Goal: Information Seeking & Learning: Learn about a topic

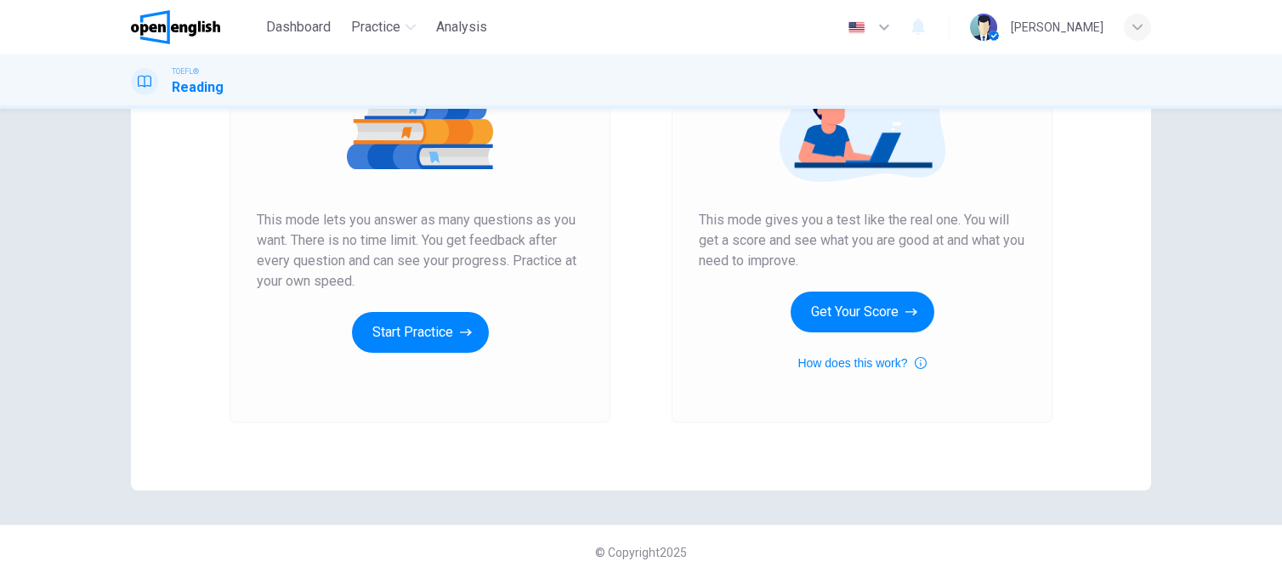
scroll to position [255, 0]
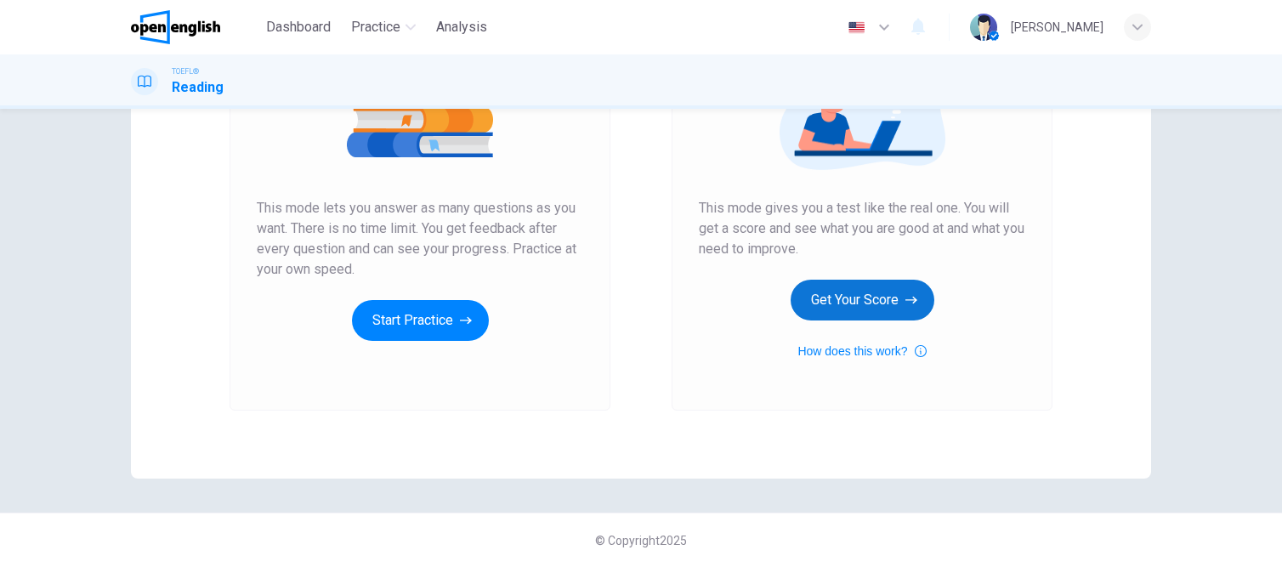
click at [850, 299] on button "Get Your Score" at bounding box center [863, 300] width 144 height 41
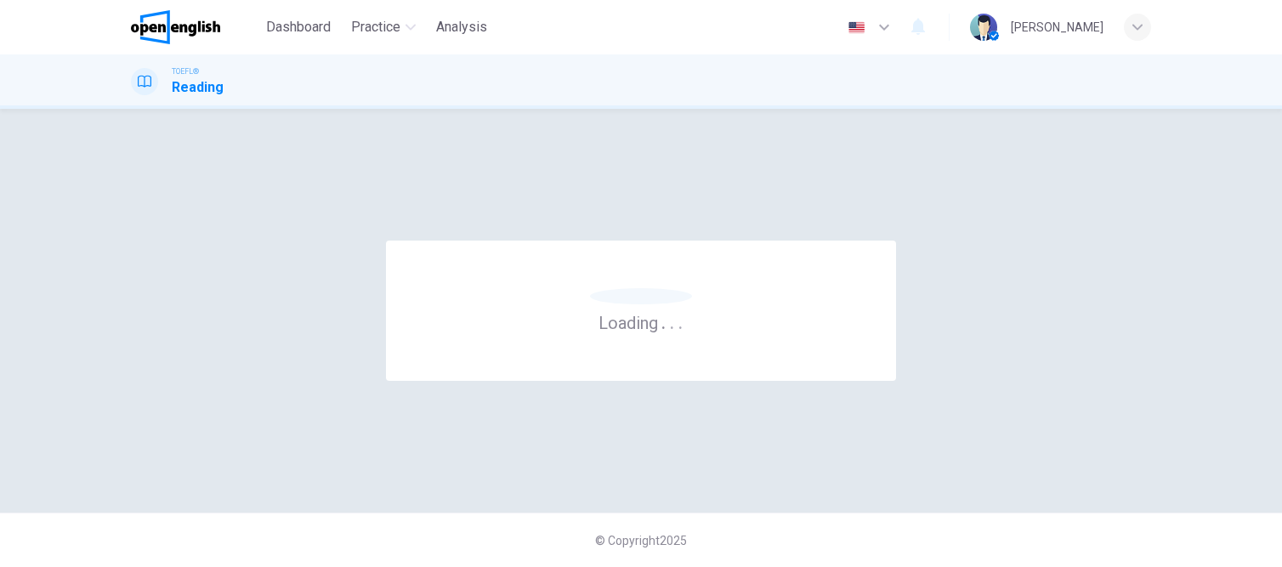
scroll to position [0, 0]
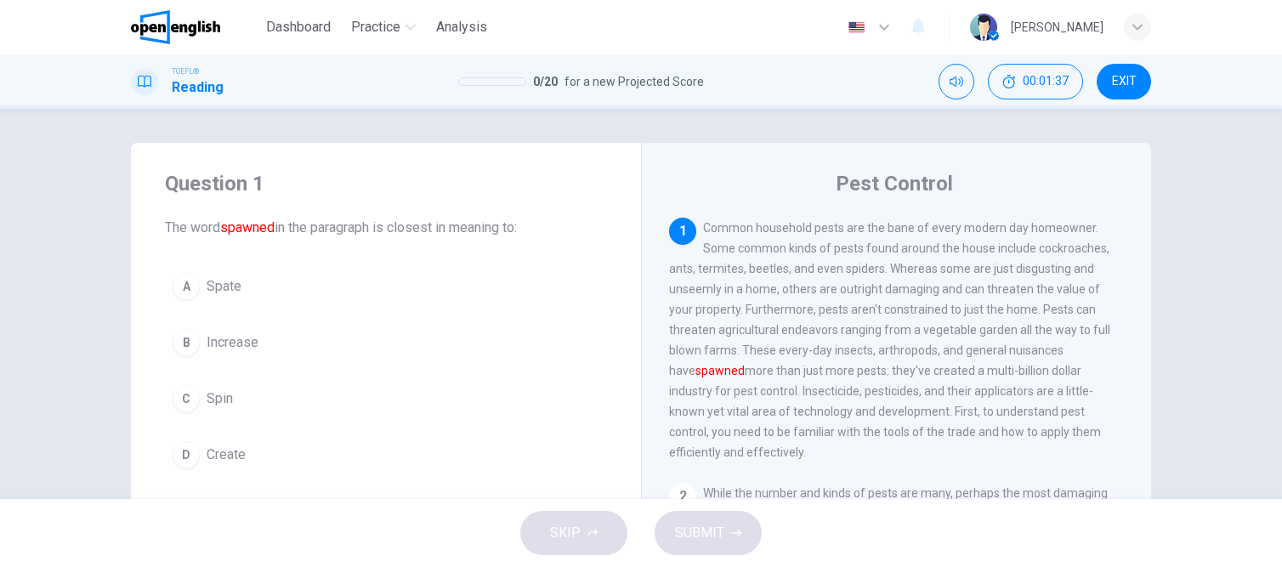
click at [180, 339] on div "B" at bounding box center [186, 342] width 27 height 27
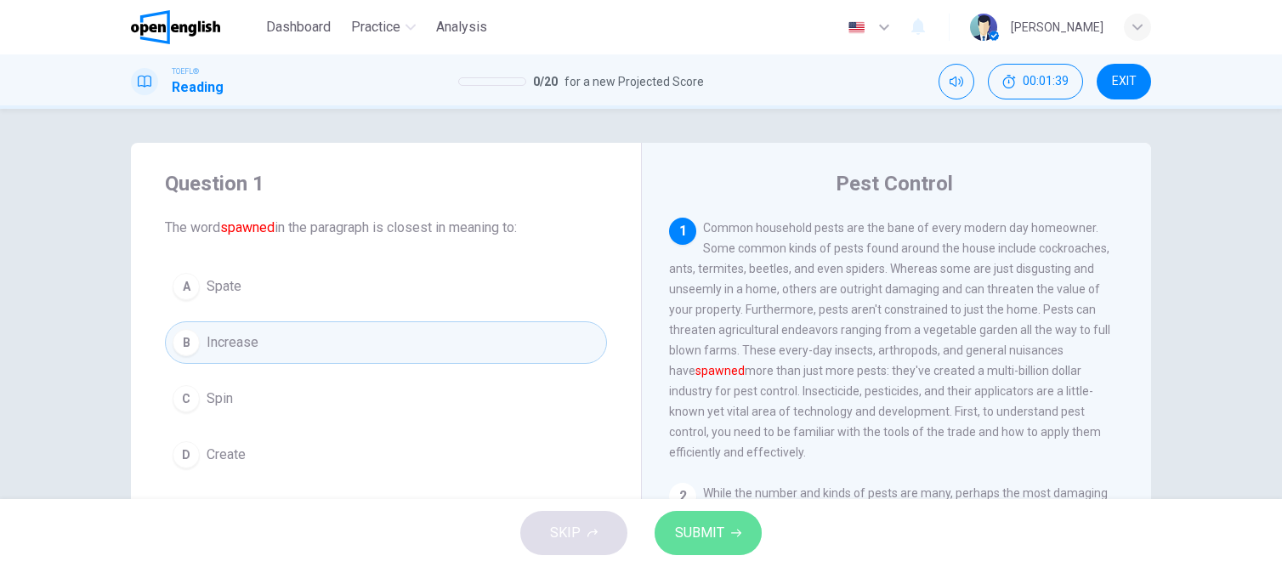
click at [711, 532] on span "SUBMIT" at bounding box center [699, 533] width 49 height 24
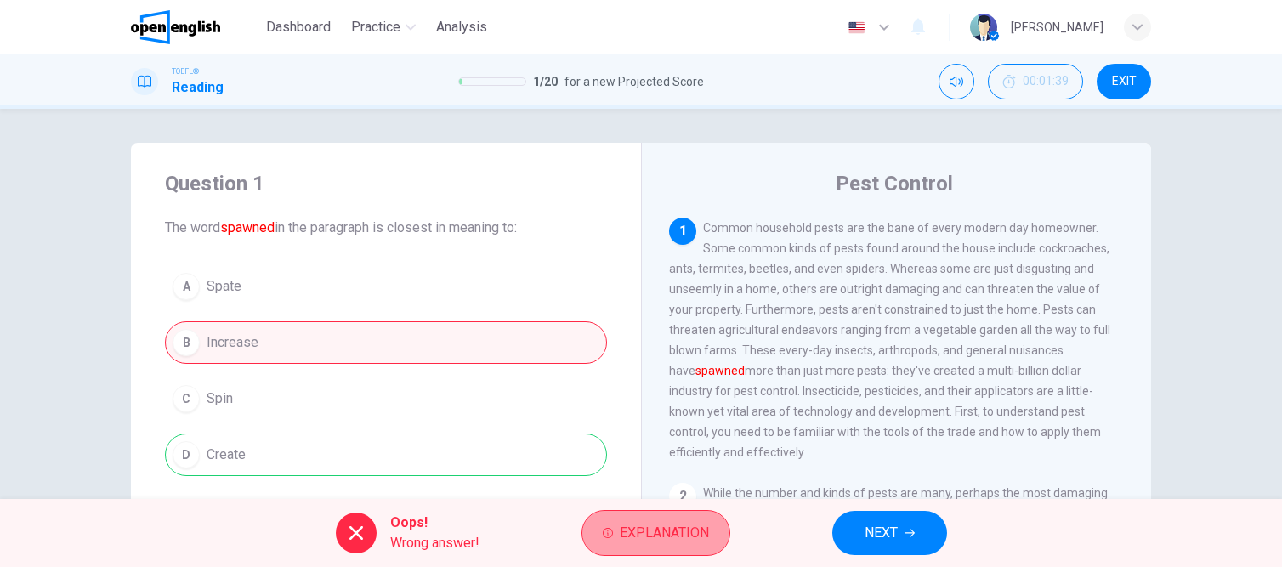
click at [678, 536] on span "Explanation" at bounding box center [664, 533] width 89 height 24
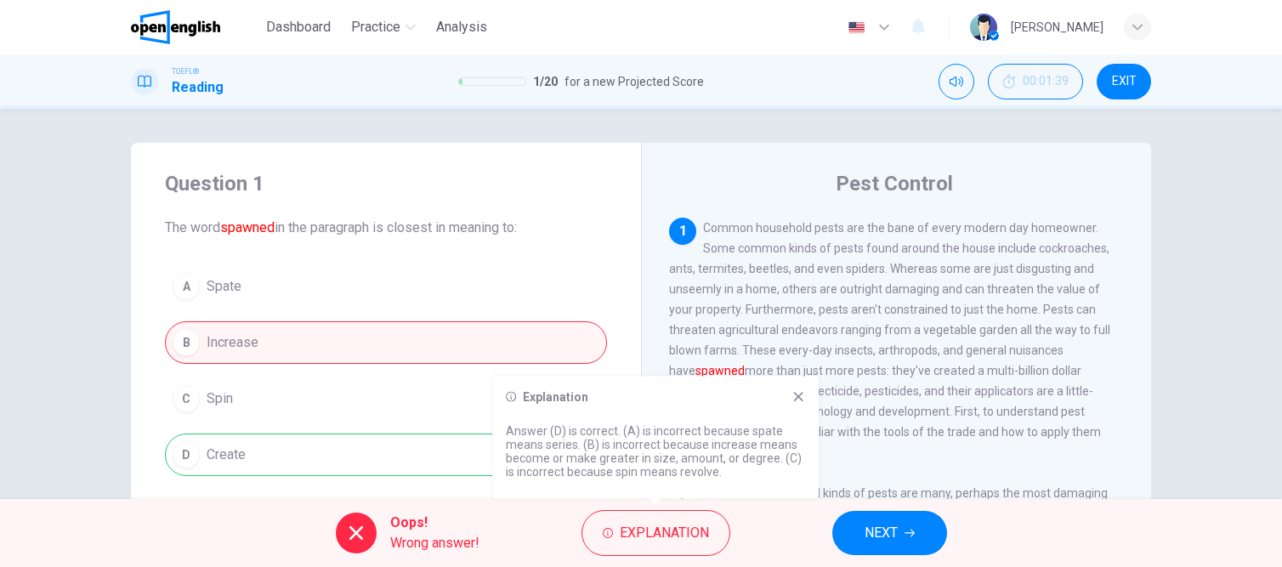
click at [799, 394] on icon at bounding box center [799, 397] width 14 height 14
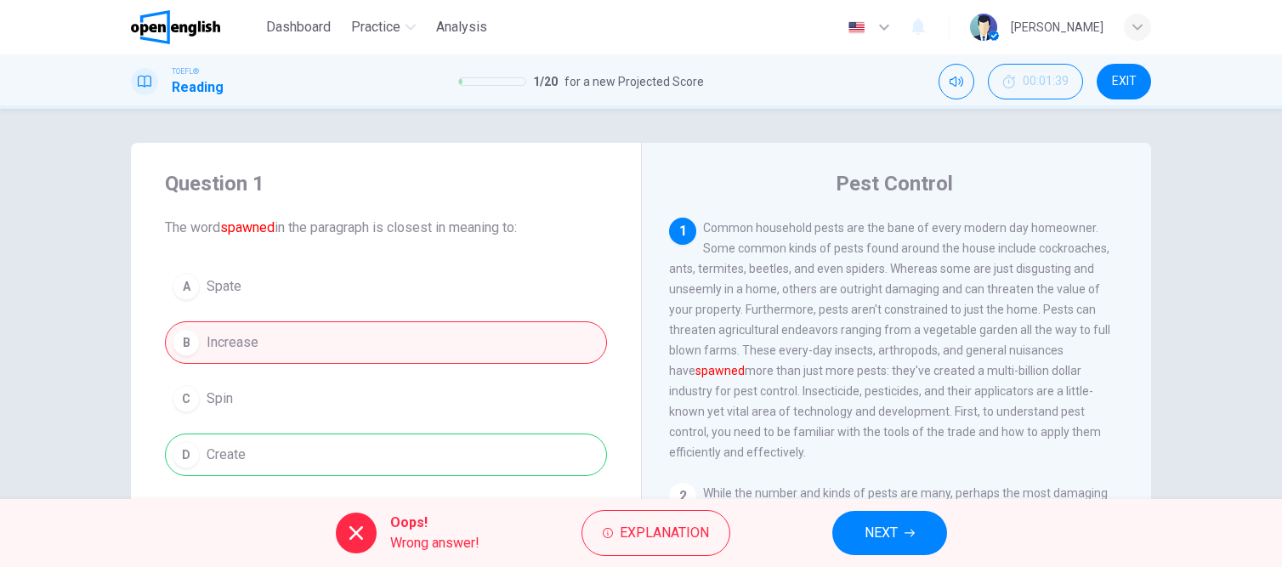
drag, startPoint x: 1100, startPoint y: 353, endPoint x: 1043, endPoint y: 355, distance: 57.0
click at [1044, 355] on div "1 Common household pests are the bane of every modern day homeowner. Some commo…" at bounding box center [897, 340] width 456 height 245
drag, startPoint x: 1042, startPoint y: 353, endPoint x: 1092, endPoint y: 361, distance: 50.8
click at [1092, 361] on span "Common household pests are the bane of every modern day homeowner. Some common …" at bounding box center [889, 340] width 441 height 238
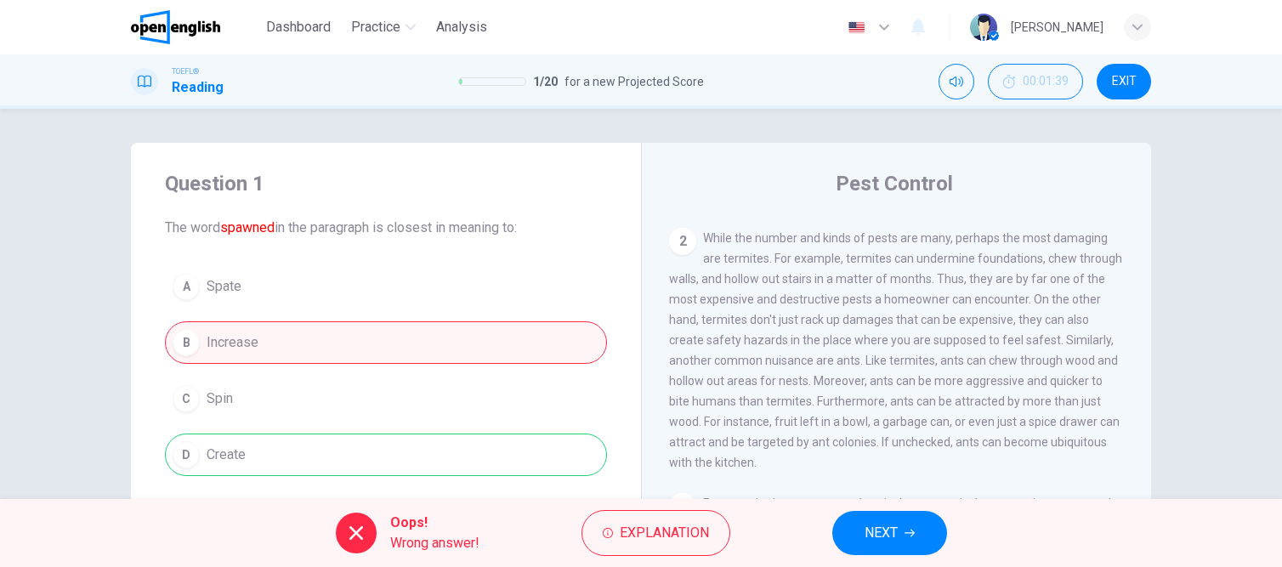
scroll to position [170, 0]
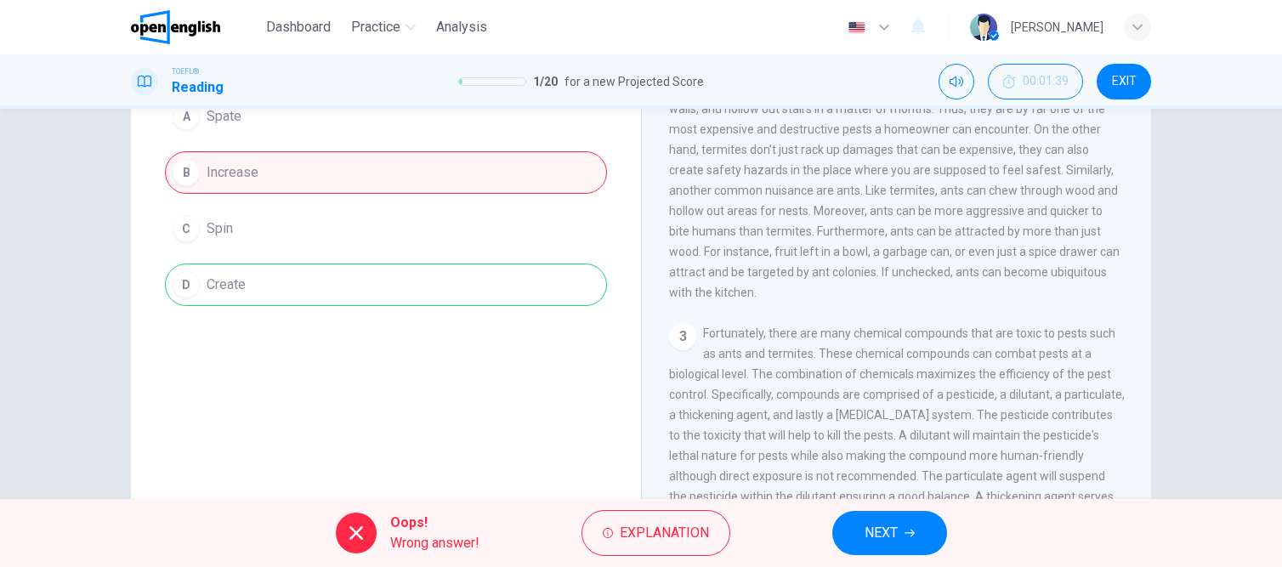
click at [903, 530] on button "NEXT" at bounding box center [890, 533] width 115 height 44
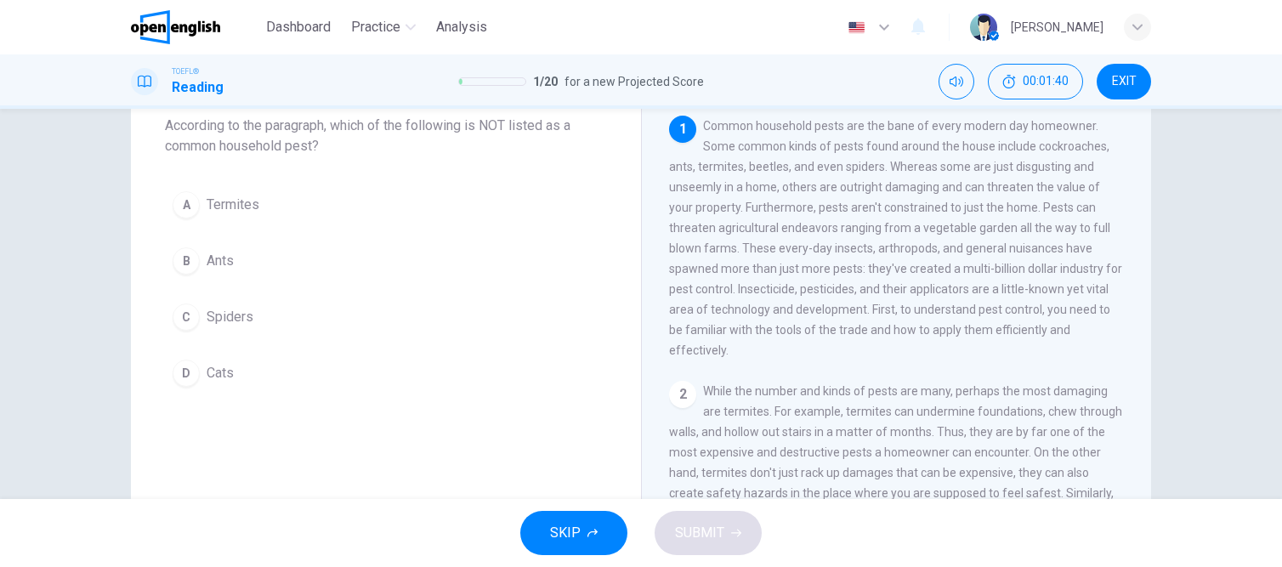
scroll to position [0, 0]
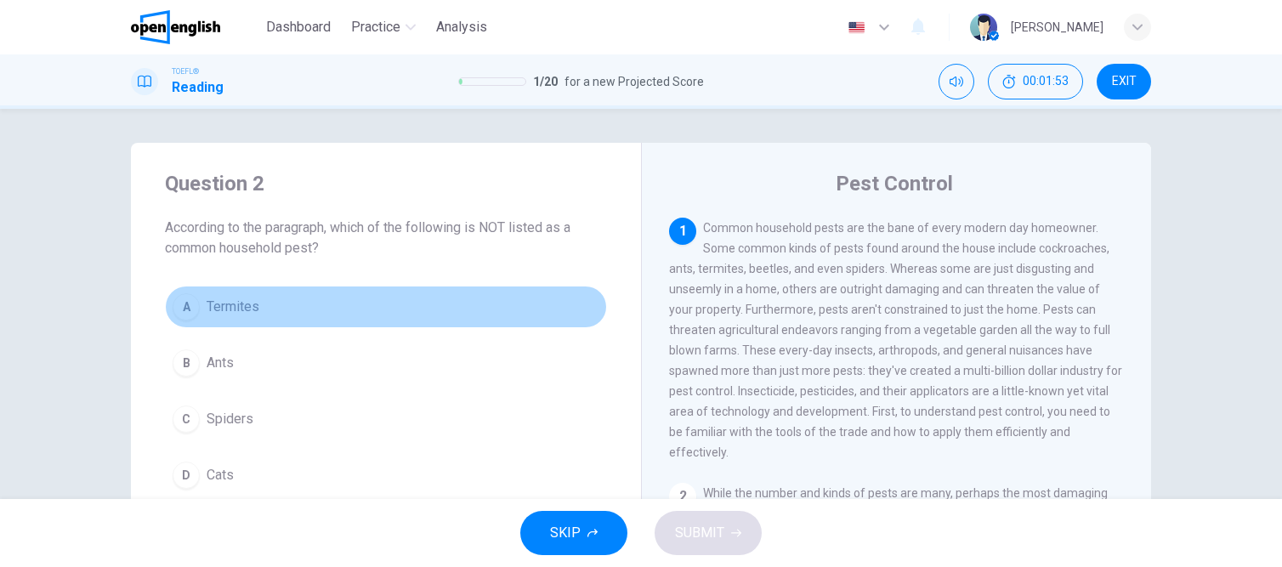
click at [221, 310] on span "Termites" at bounding box center [233, 307] width 53 height 20
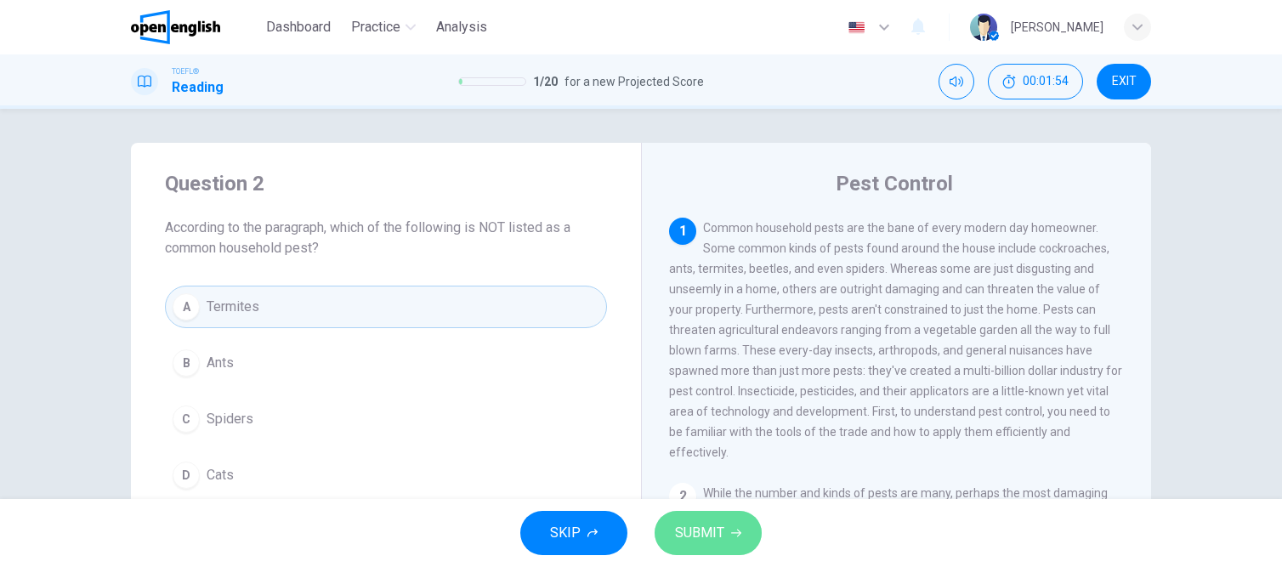
click at [718, 531] on span "SUBMIT" at bounding box center [699, 533] width 49 height 24
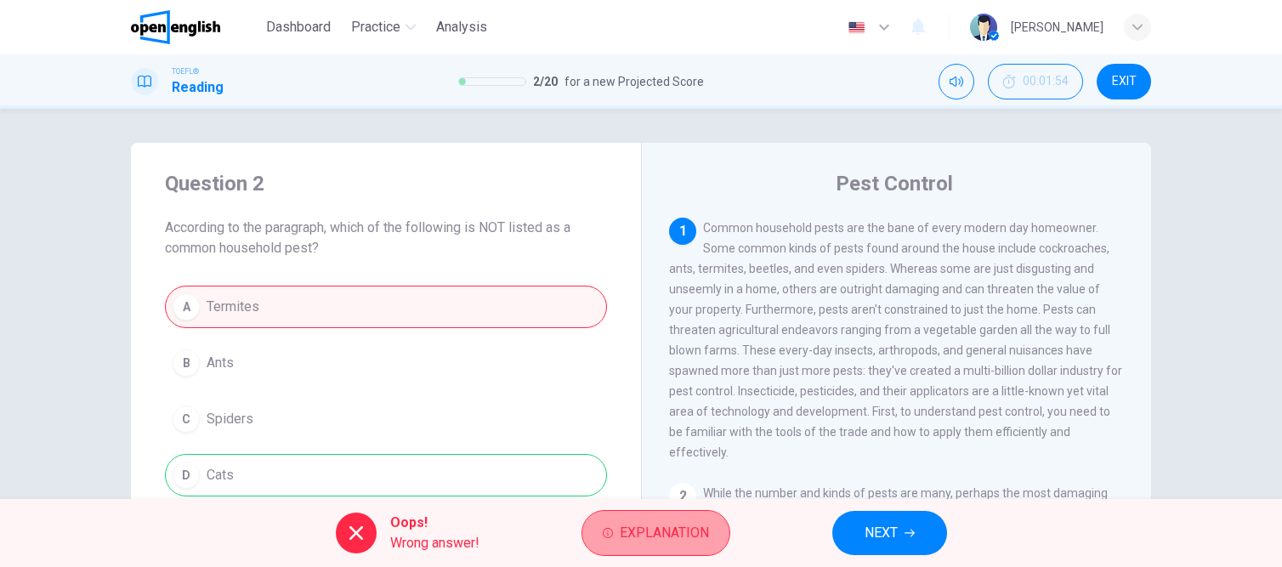
click at [653, 534] on span "Explanation" at bounding box center [664, 533] width 89 height 24
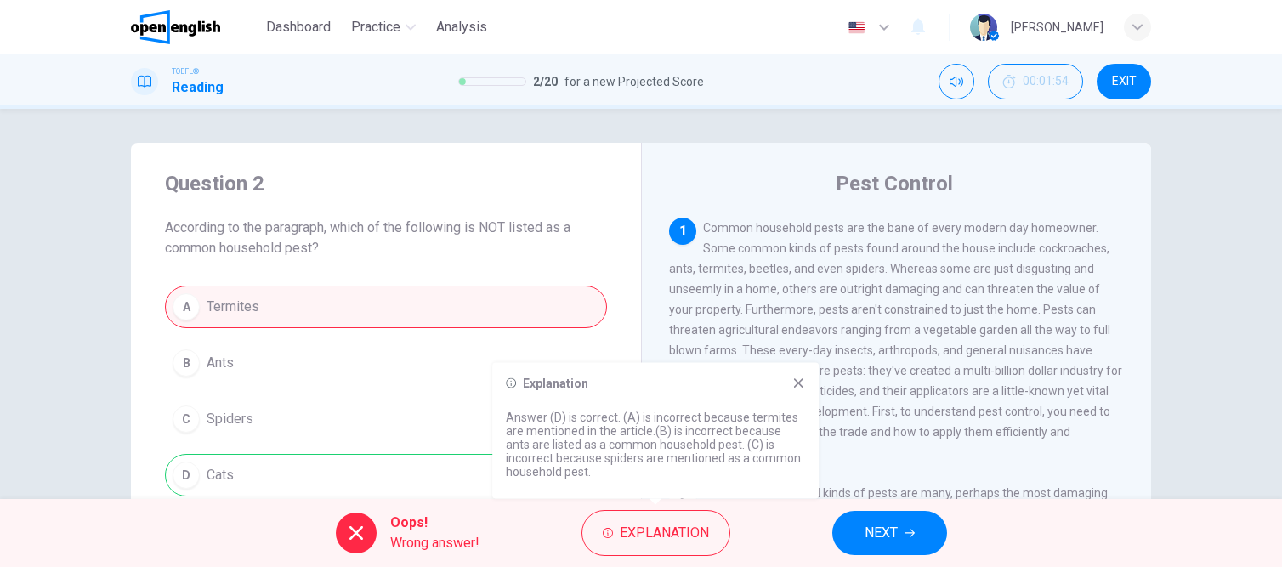
click at [799, 381] on icon at bounding box center [799, 384] width 14 height 14
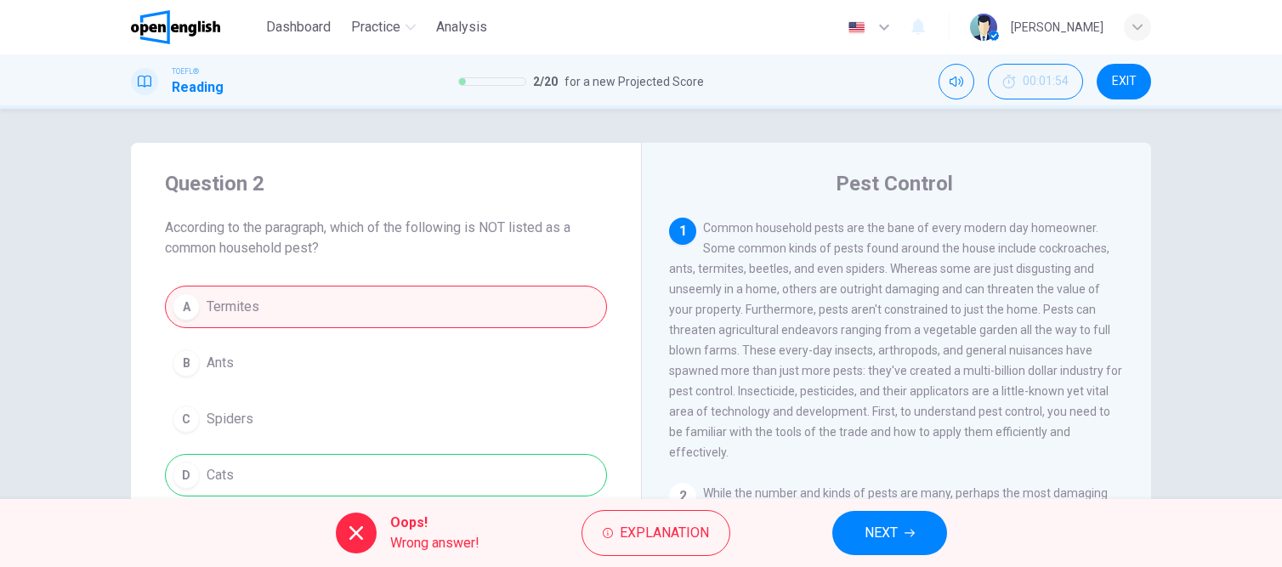
click at [872, 530] on span "NEXT" at bounding box center [881, 533] width 33 height 24
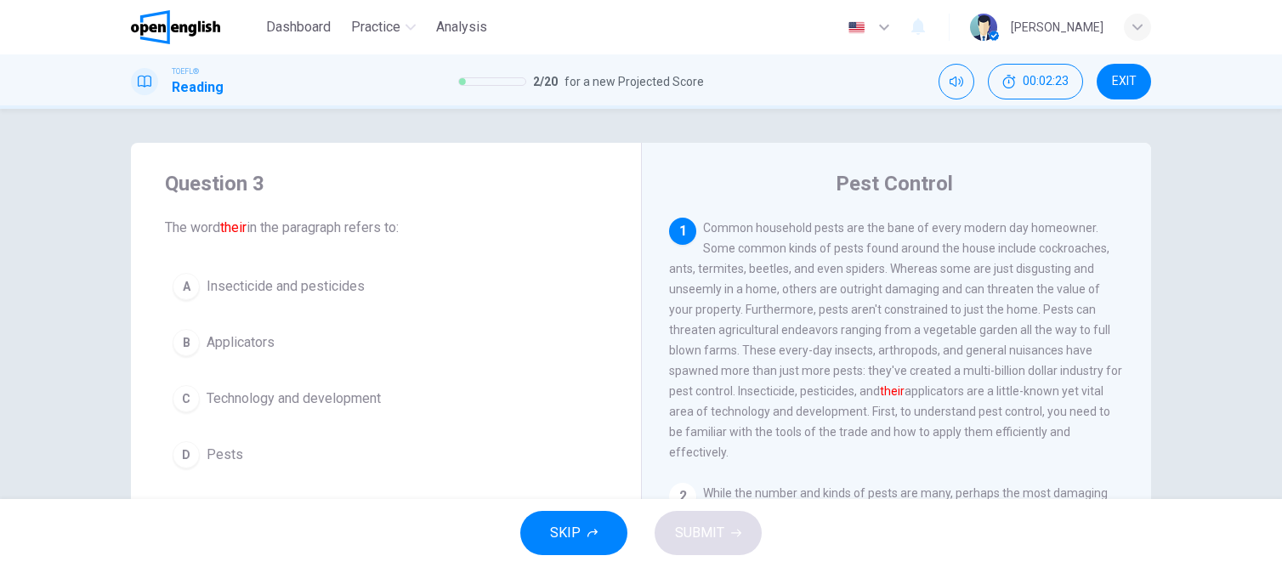
click at [181, 398] on div "C" at bounding box center [186, 398] width 27 height 27
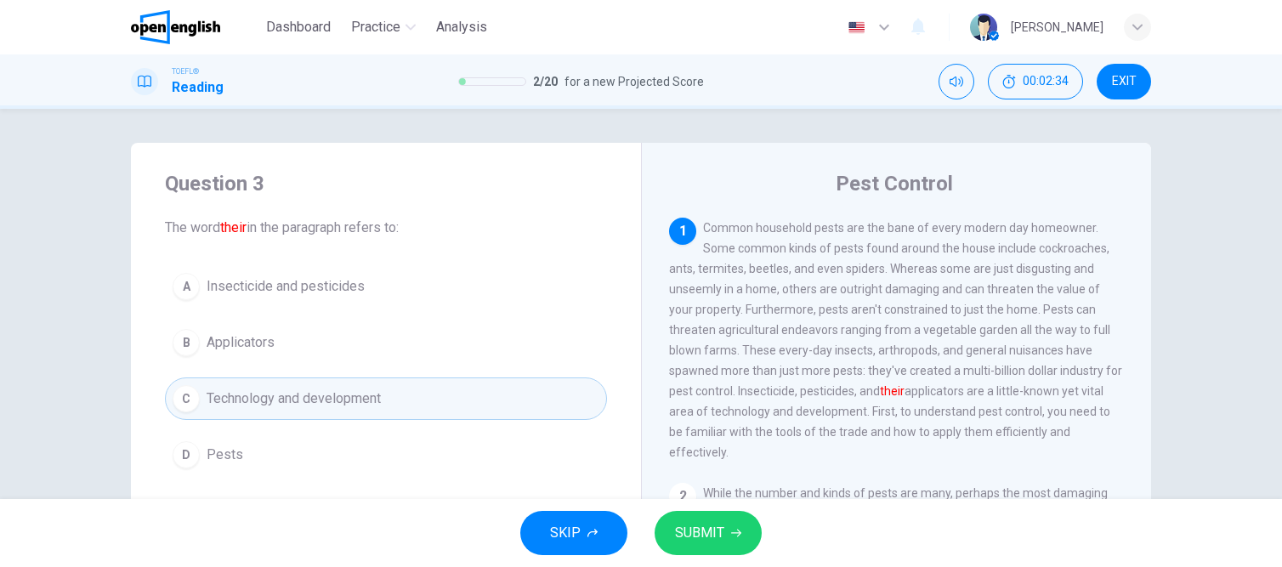
click at [179, 340] on div "B" at bounding box center [186, 342] width 27 height 27
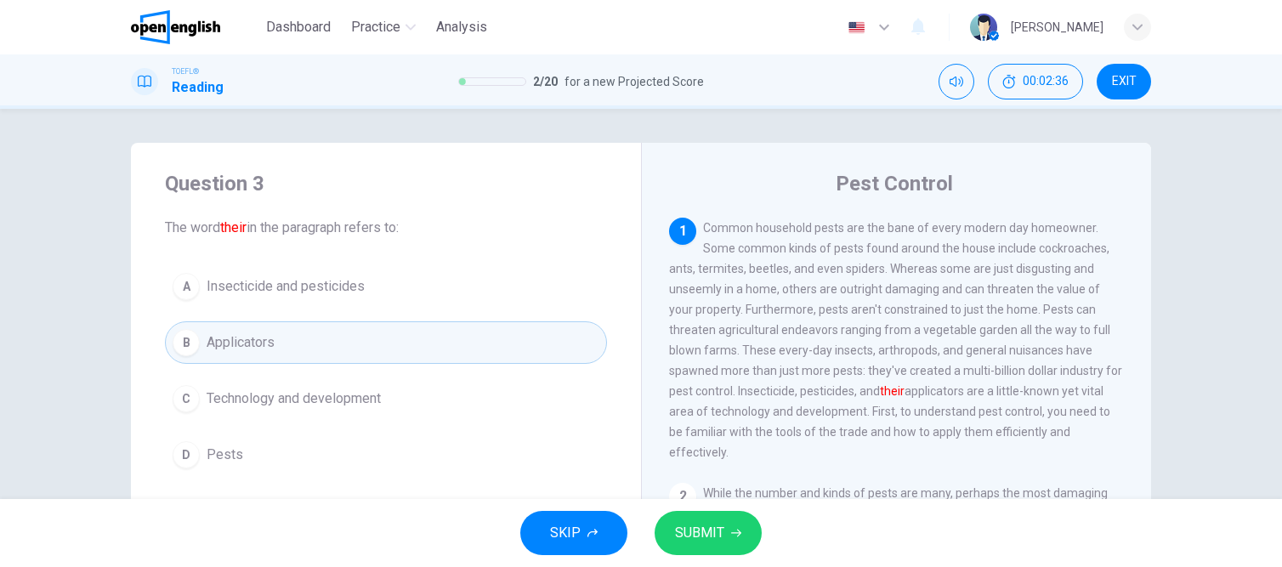
click at [692, 532] on span "SUBMIT" at bounding box center [699, 533] width 49 height 24
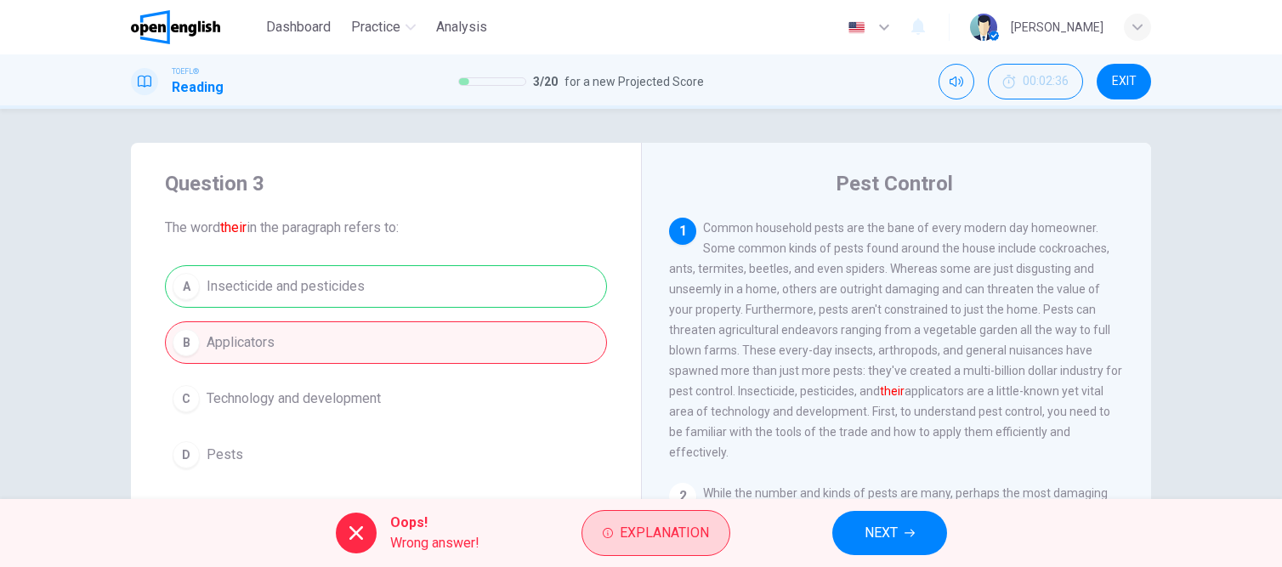
click at [634, 535] on span "Explanation" at bounding box center [664, 533] width 89 height 24
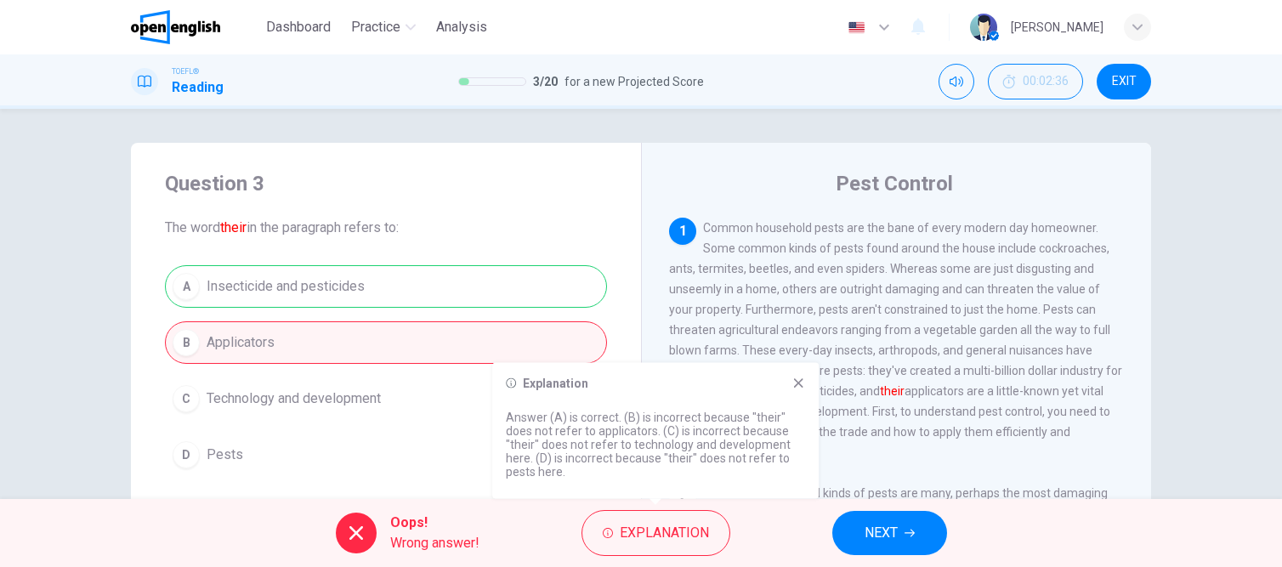
click at [797, 381] on icon at bounding box center [798, 382] width 9 height 9
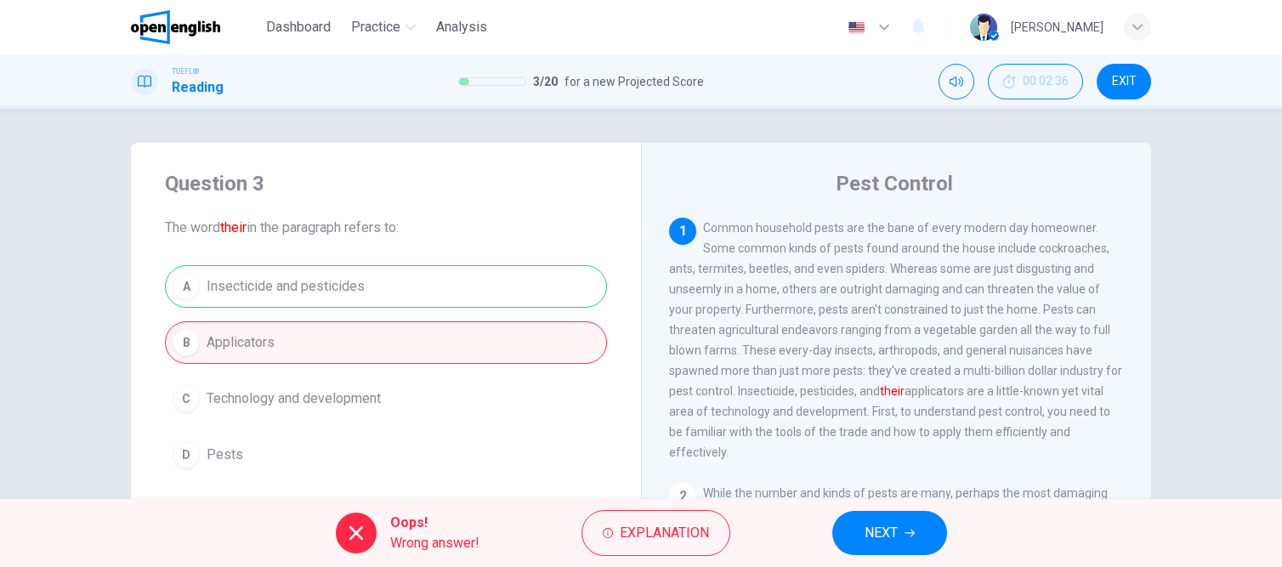
click at [878, 547] on button "NEXT" at bounding box center [890, 533] width 115 height 44
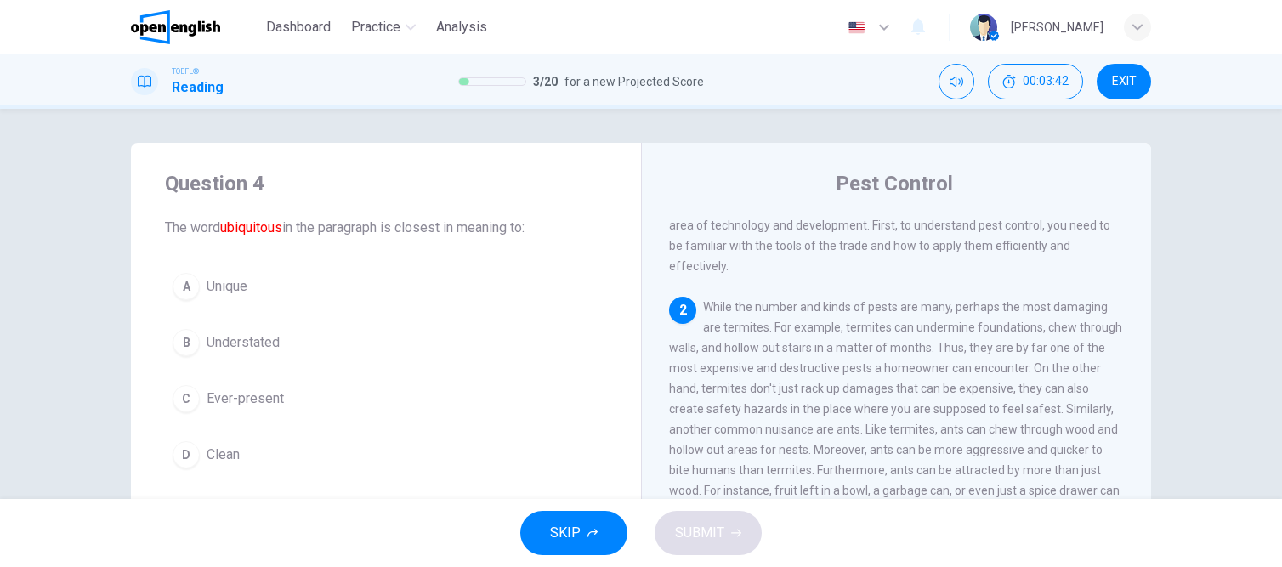
scroll to position [271, 0]
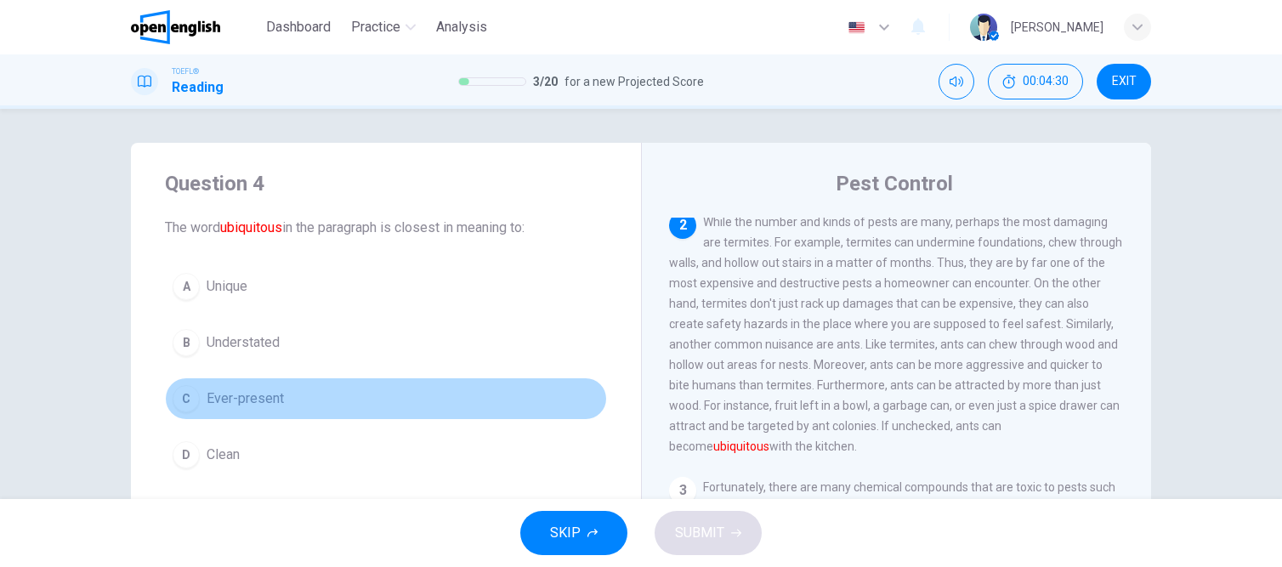
click at [230, 395] on span "Ever-present" at bounding box center [245, 399] width 77 height 20
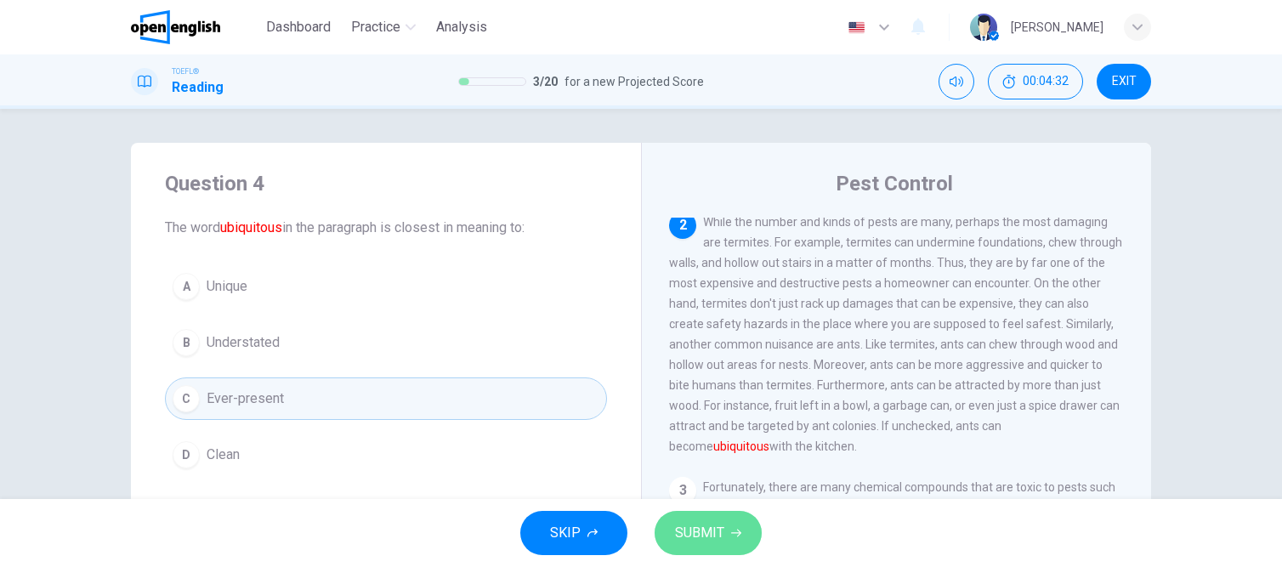
click at [688, 530] on span "SUBMIT" at bounding box center [699, 533] width 49 height 24
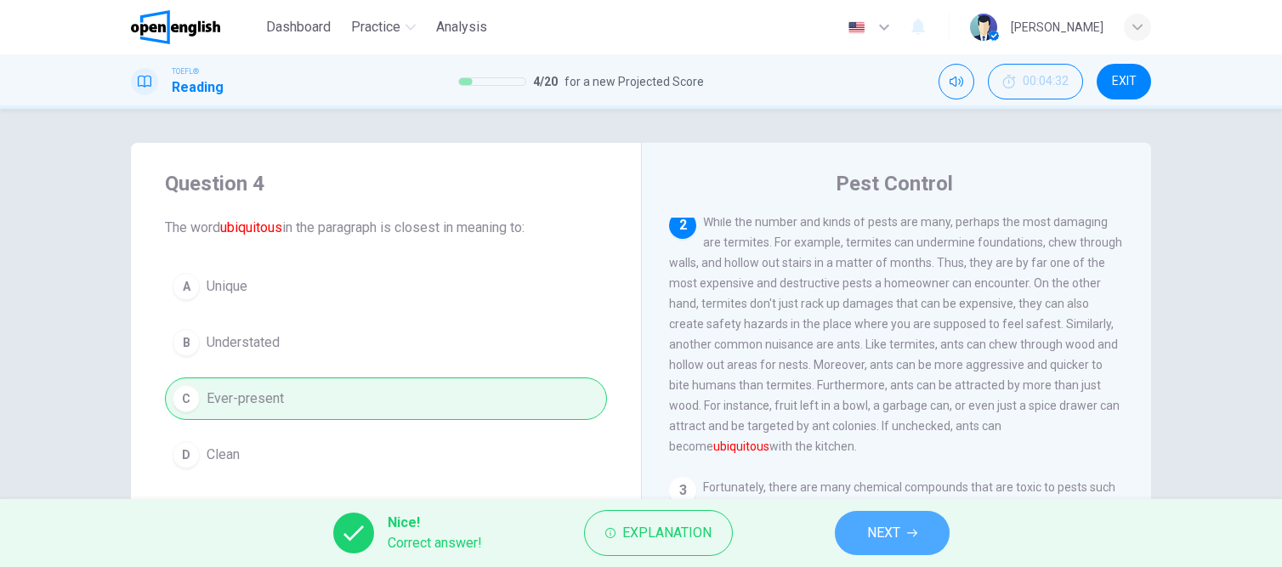
click at [911, 534] on icon "button" at bounding box center [912, 533] width 10 height 10
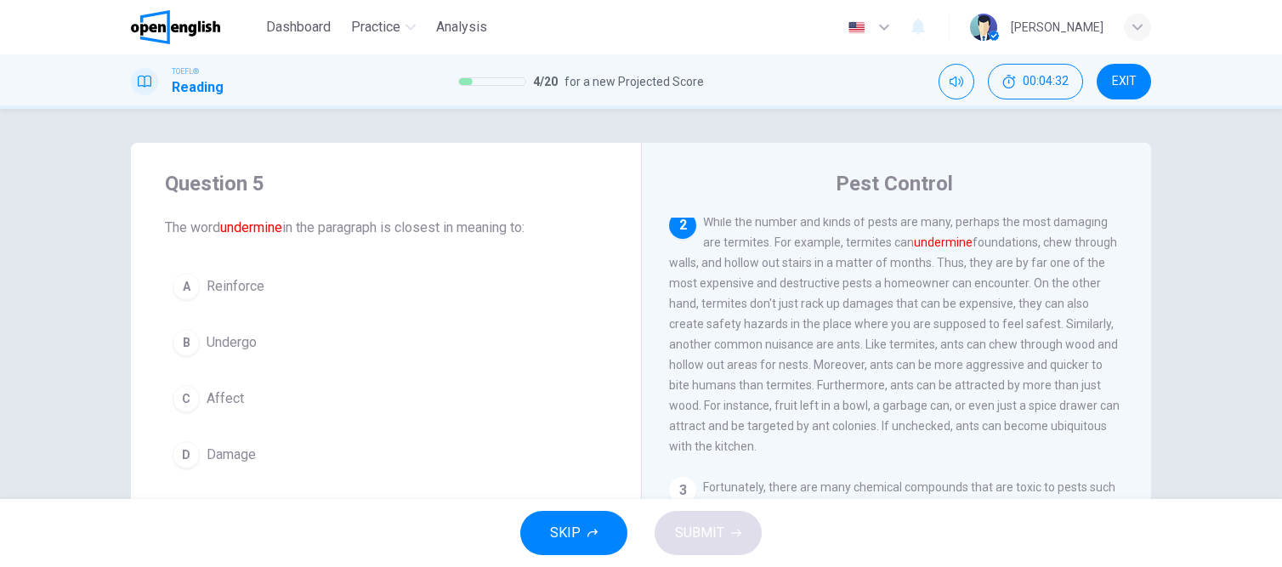
scroll to position [252, 0]
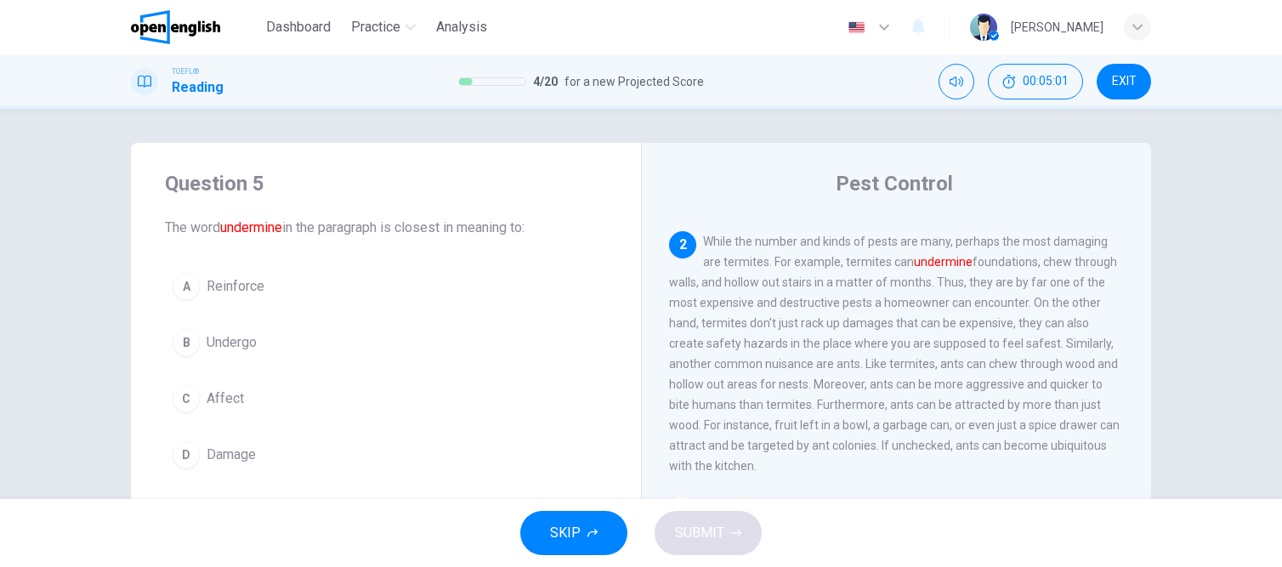
click at [222, 461] on span "Damage" at bounding box center [231, 455] width 49 height 20
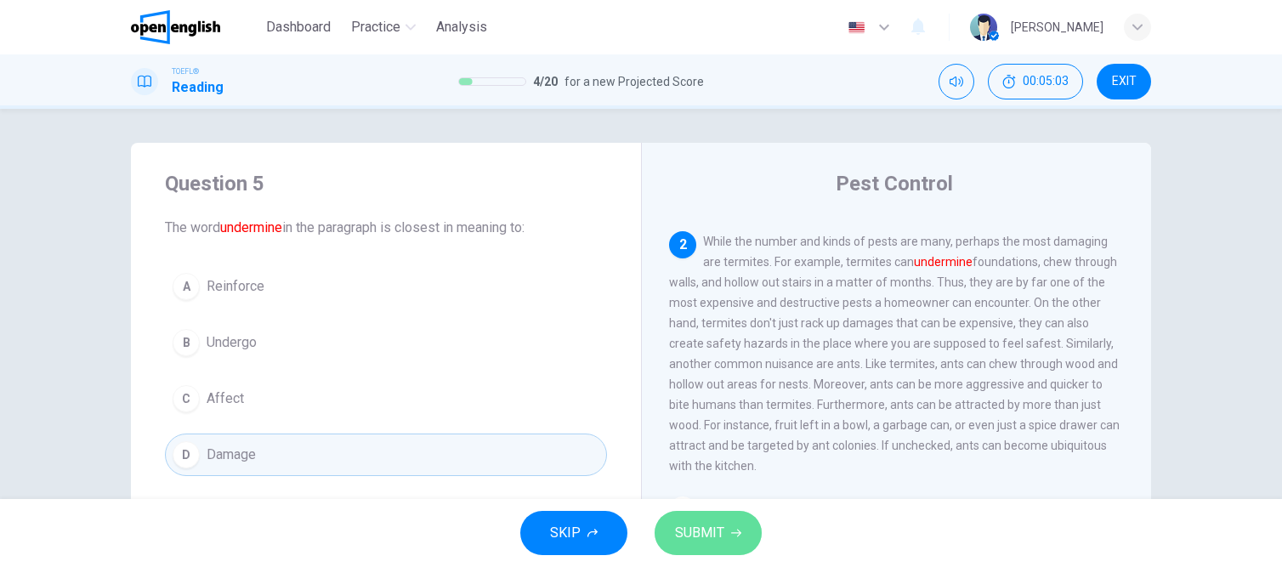
click at [693, 531] on span "SUBMIT" at bounding box center [699, 533] width 49 height 24
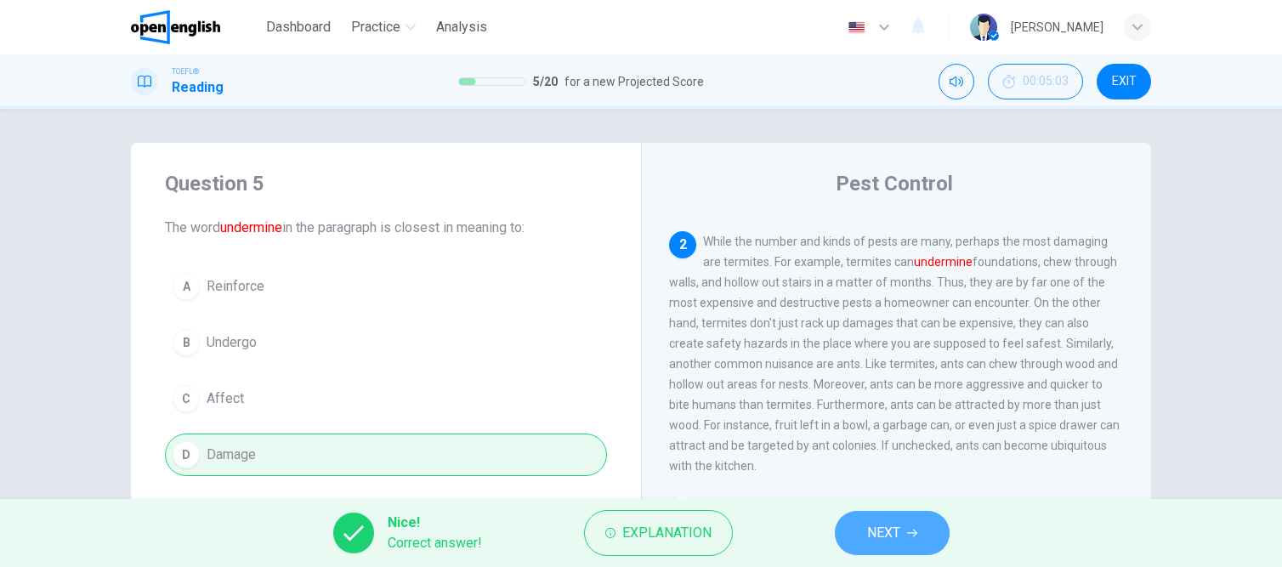
click at [891, 532] on span "NEXT" at bounding box center [883, 533] width 33 height 24
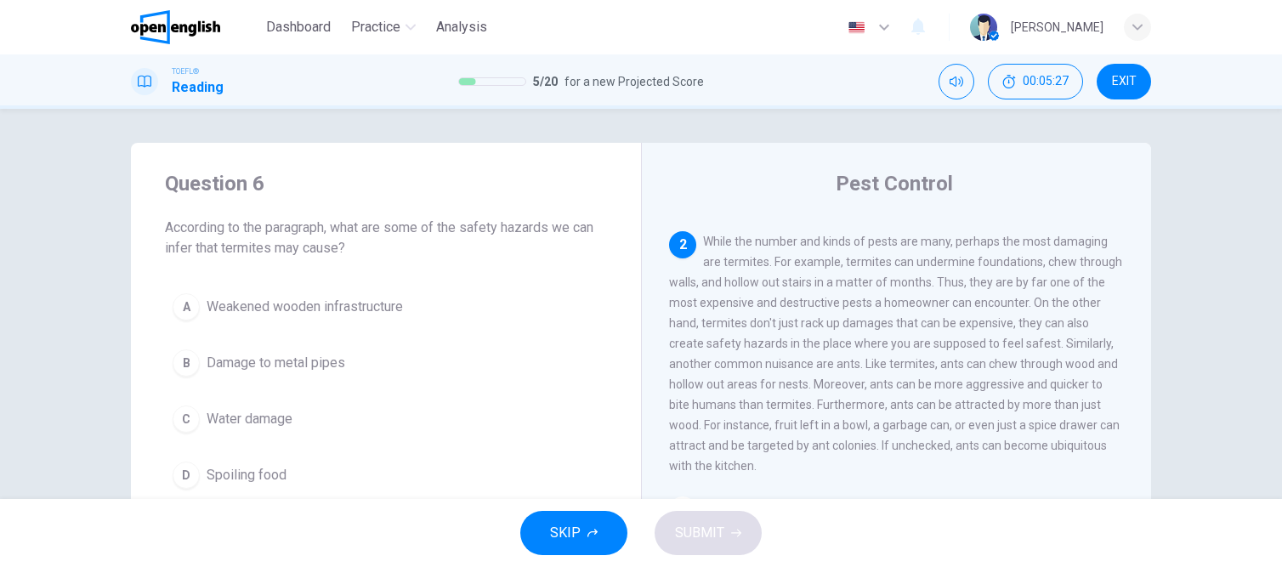
scroll to position [85, 0]
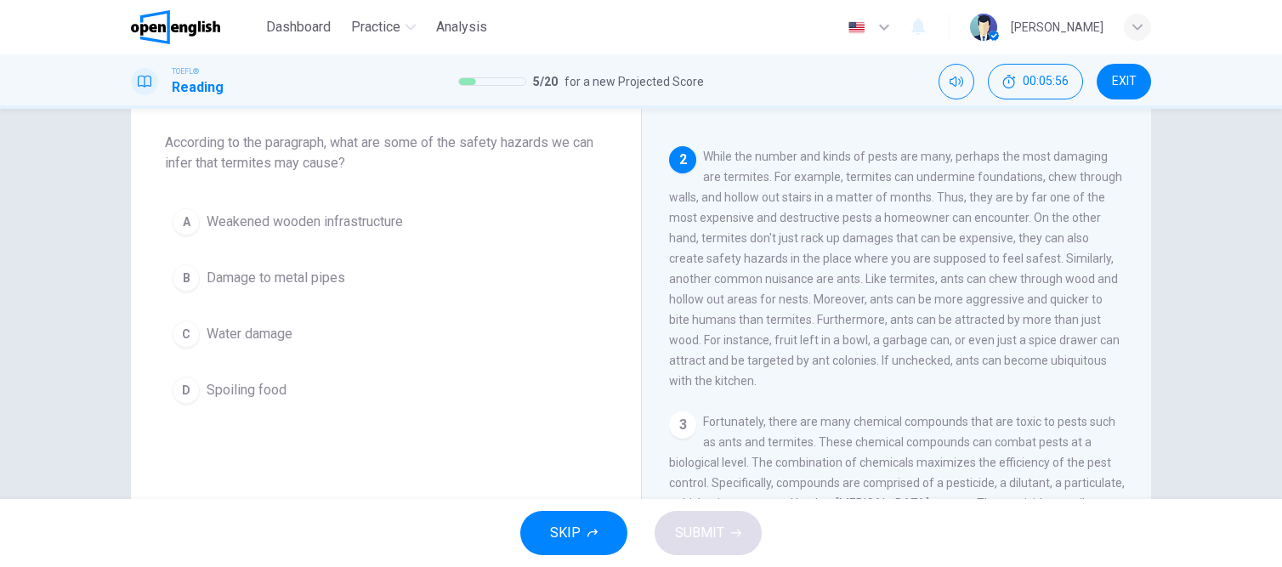
click at [179, 386] on div "D" at bounding box center [186, 390] width 27 height 27
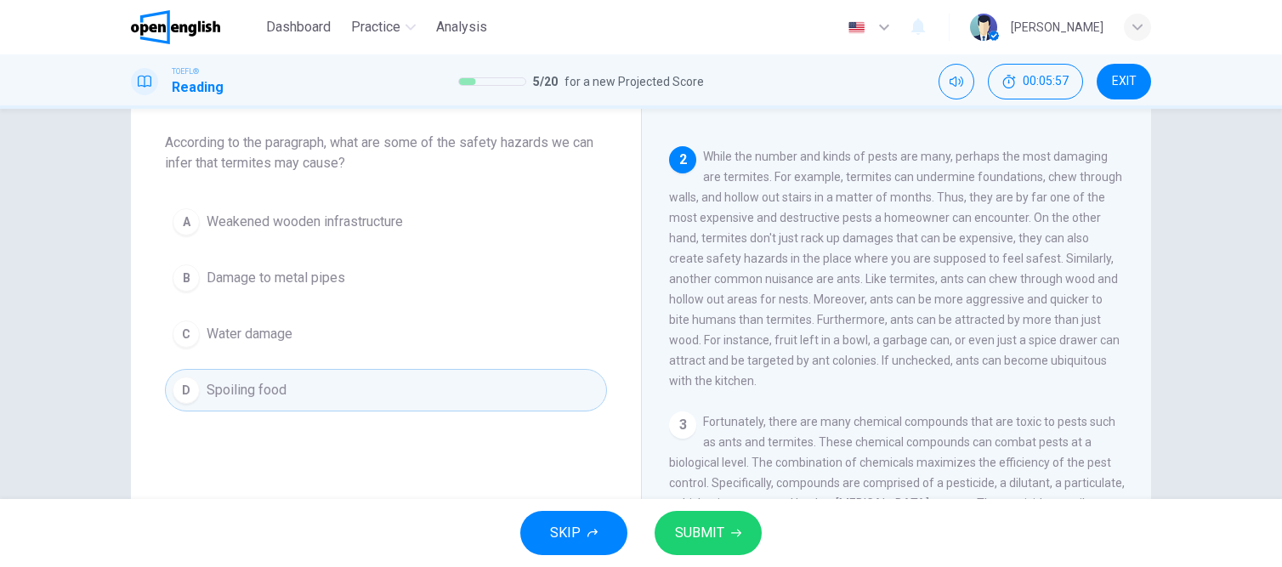
click at [697, 531] on span "SUBMIT" at bounding box center [699, 533] width 49 height 24
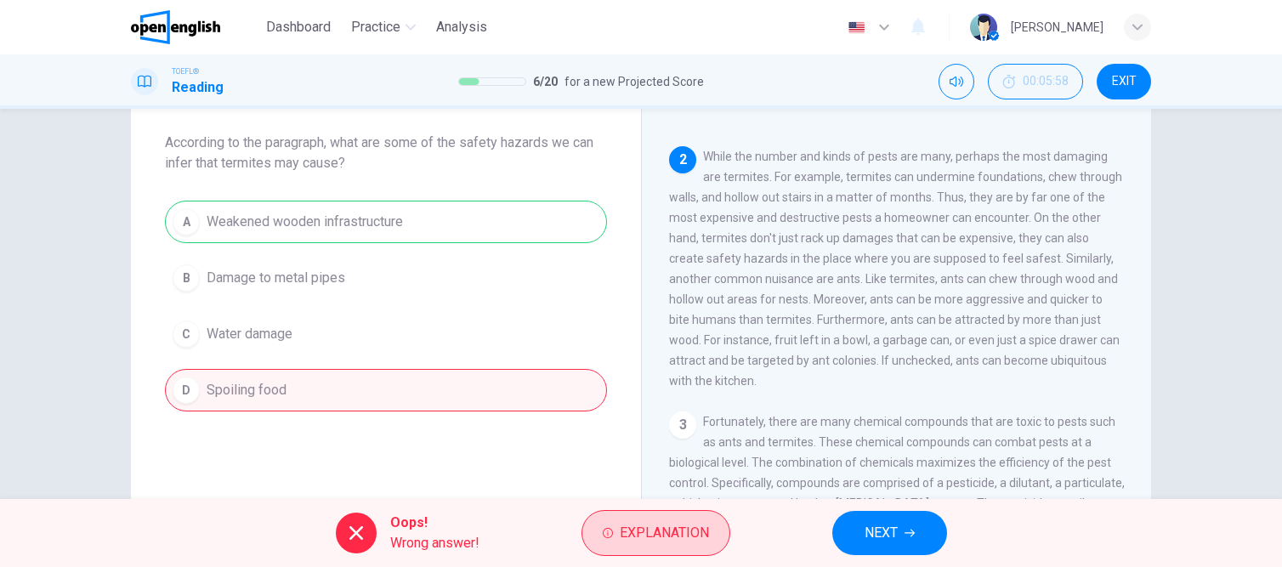
click at [694, 540] on span "Explanation" at bounding box center [664, 533] width 89 height 24
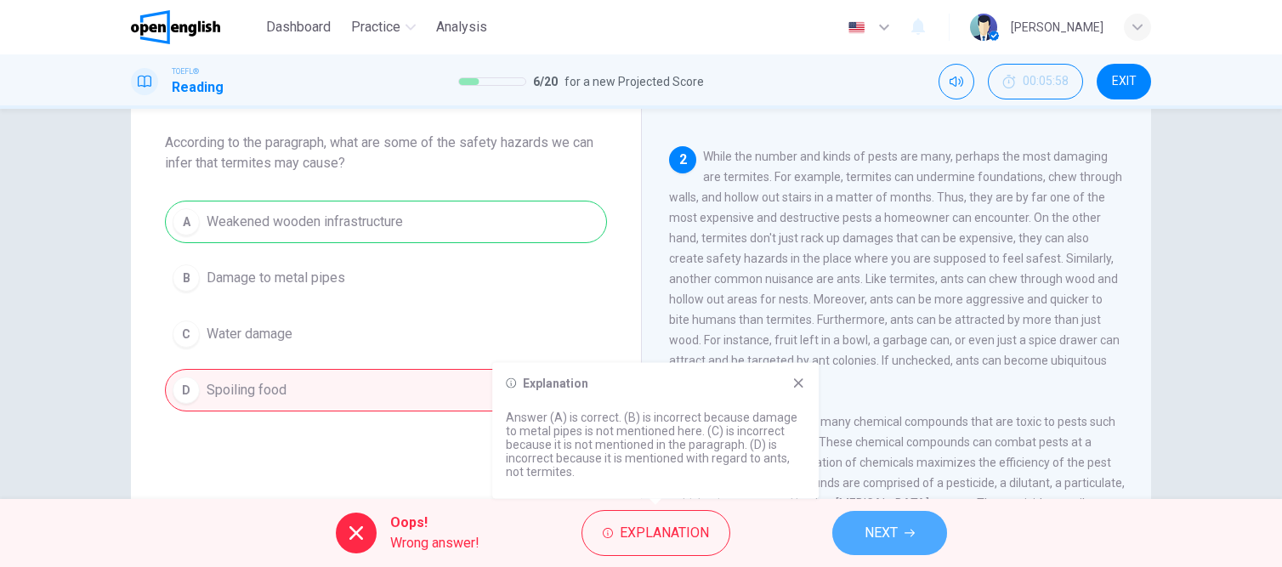
click at [896, 534] on span "NEXT" at bounding box center [881, 533] width 33 height 24
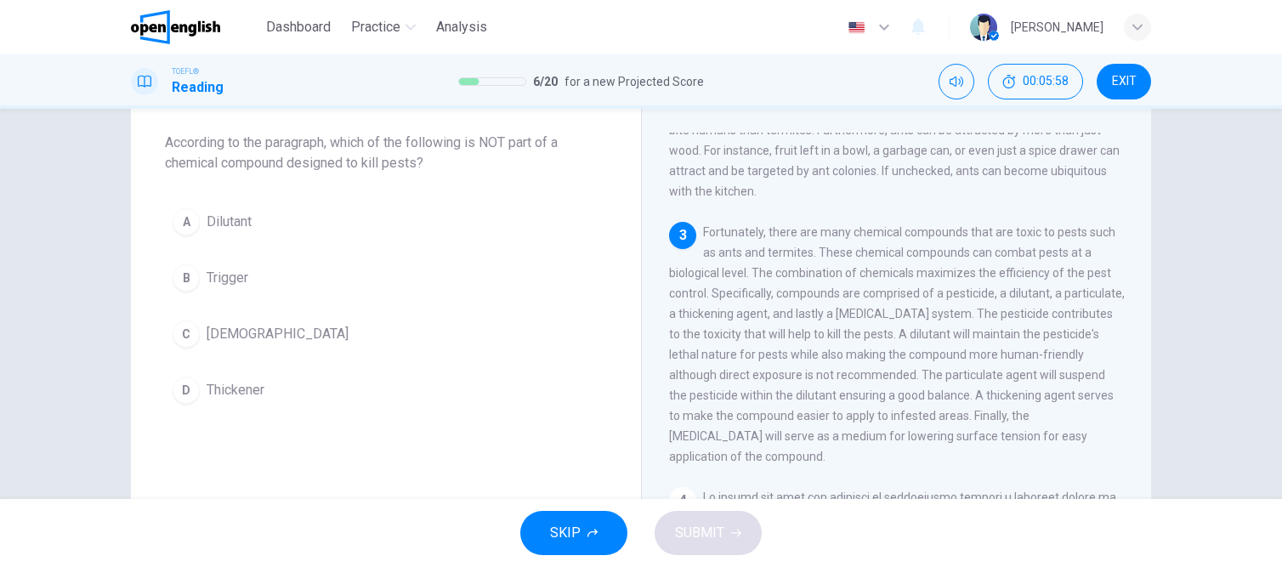
scroll to position [459, 0]
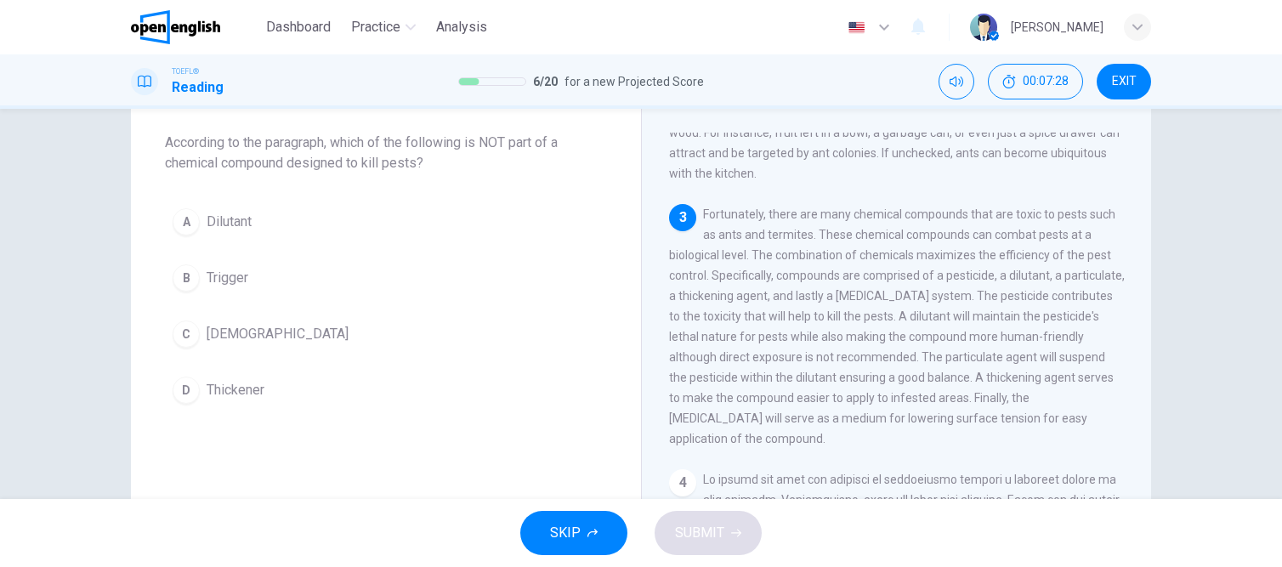
click at [221, 399] on span "Thickener" at bounding box center [236, 390] width 58 height 20
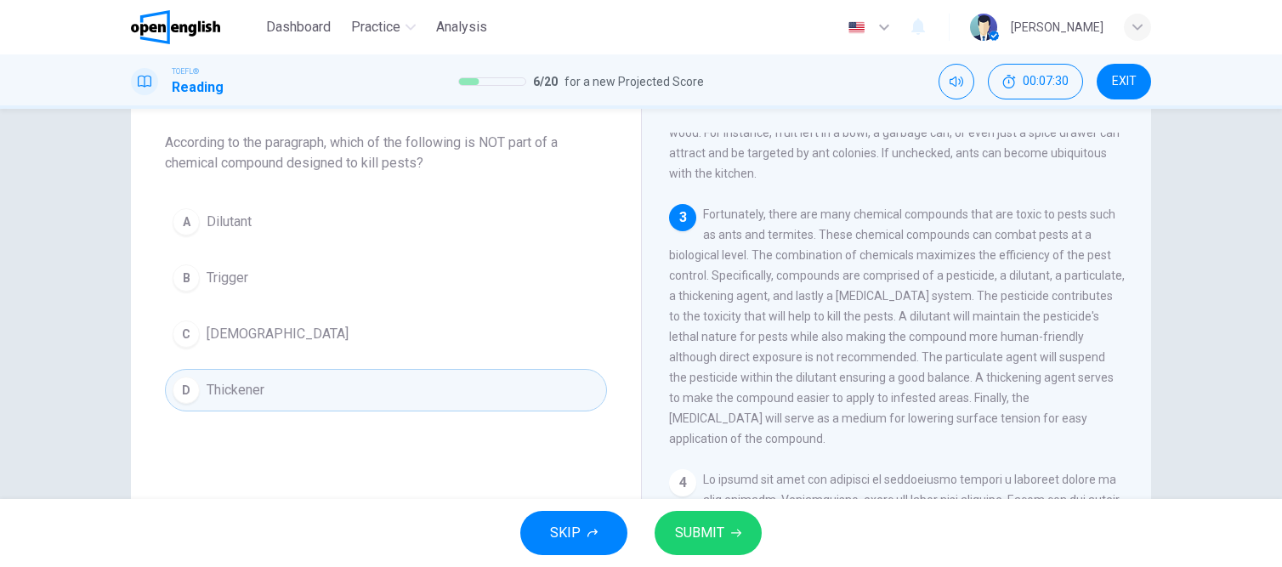
click at [718, 540] on span "SUBMIT" at bounding box center [699, 533] width 49 height 24
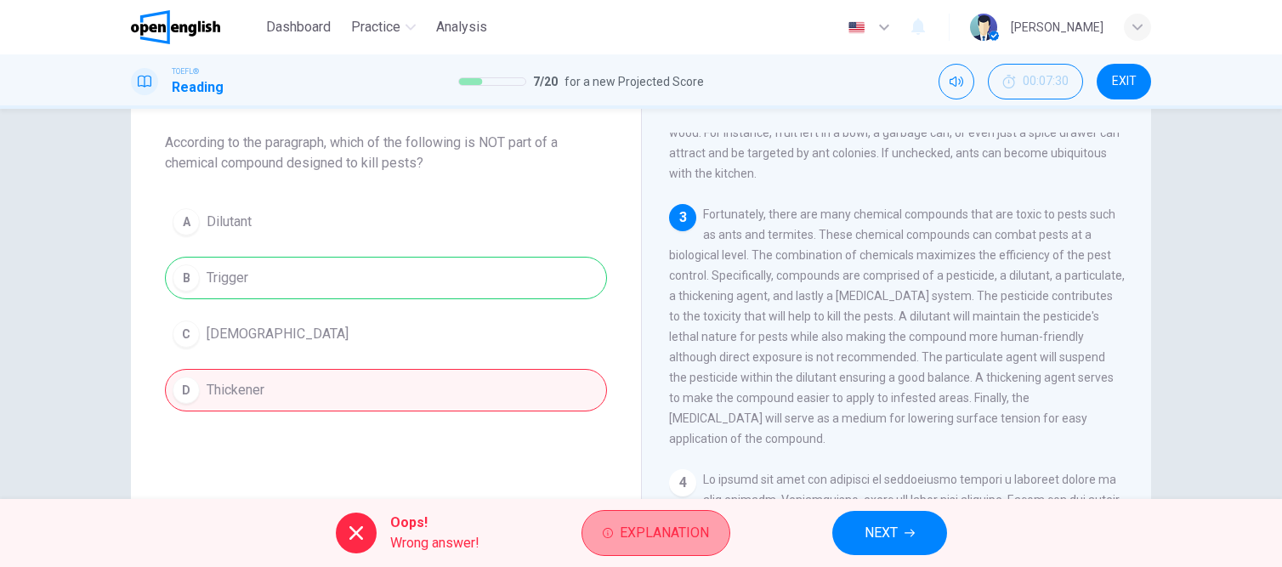
click at [688, 539] on span "Explanation" at bounding box center [664, 533] width 89 height 24
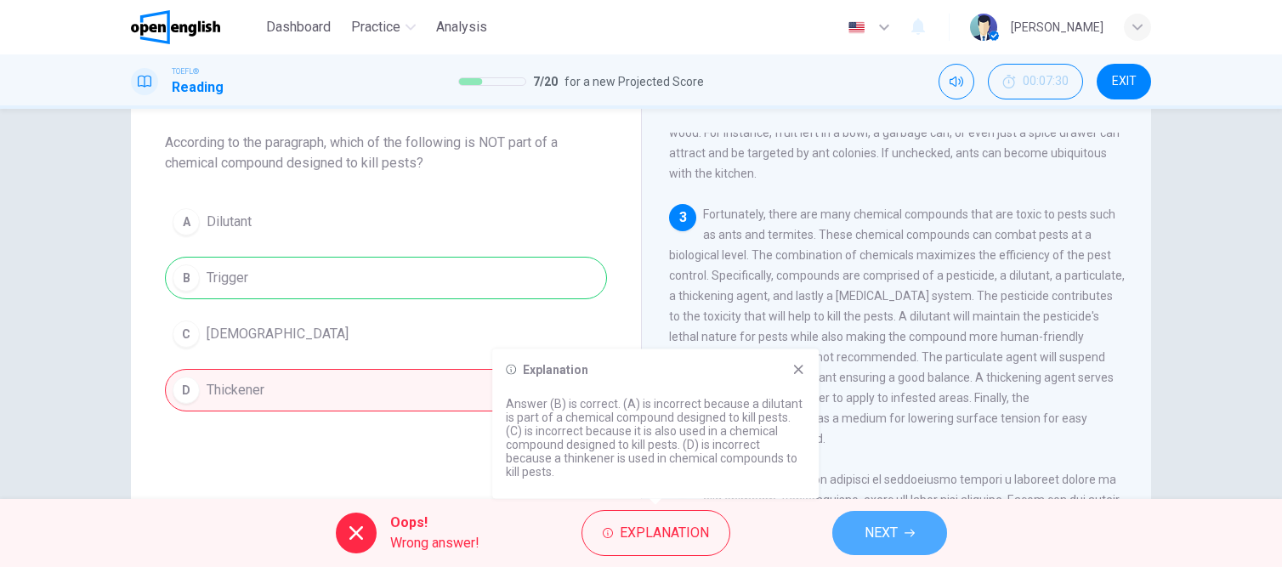
click at [882, 532] on span "NEXT" at bounding box center [881, 533] width 33 height 24
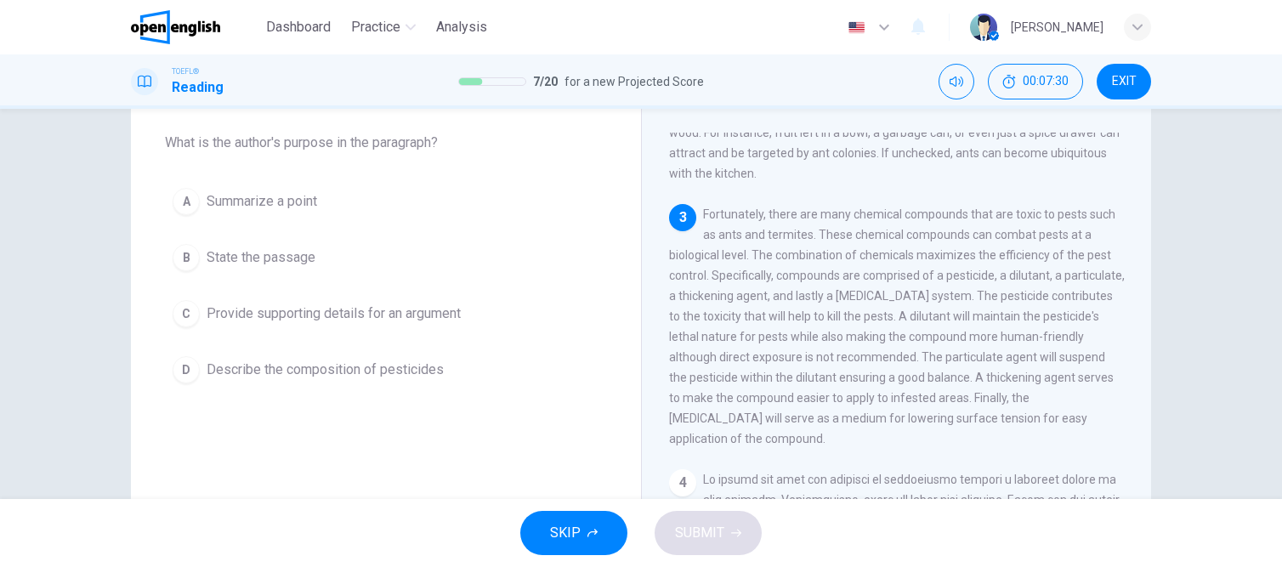
scroll to position [526, 0]
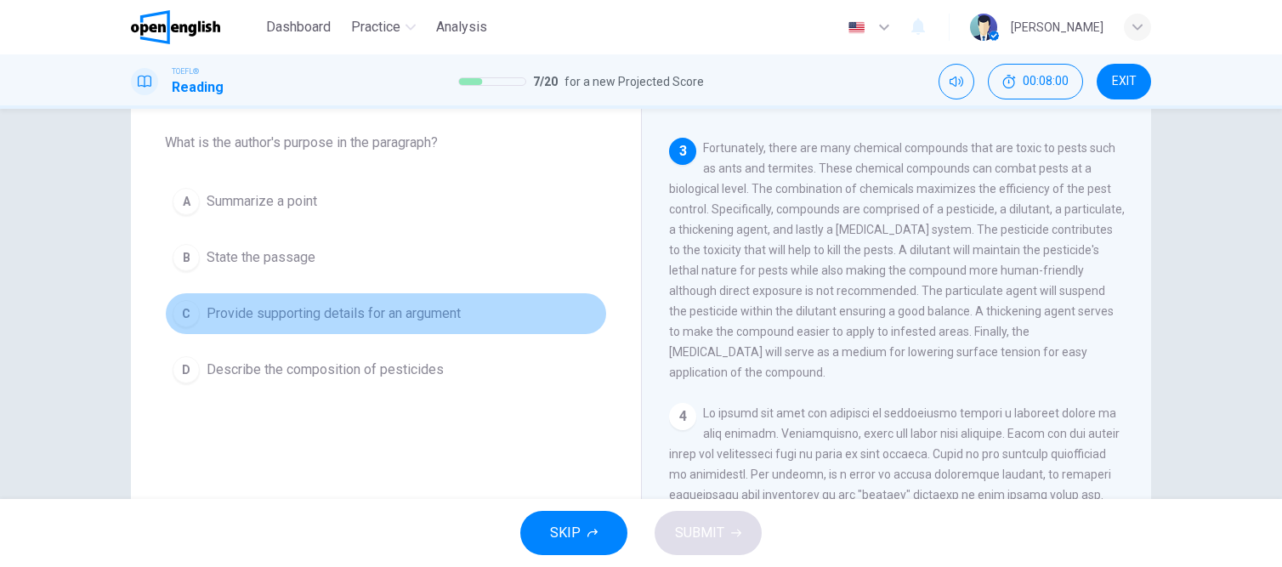
click at [296, 308] on span "Provide supporting details for an argument" at bounding box center [334, 314] width 254 height 20
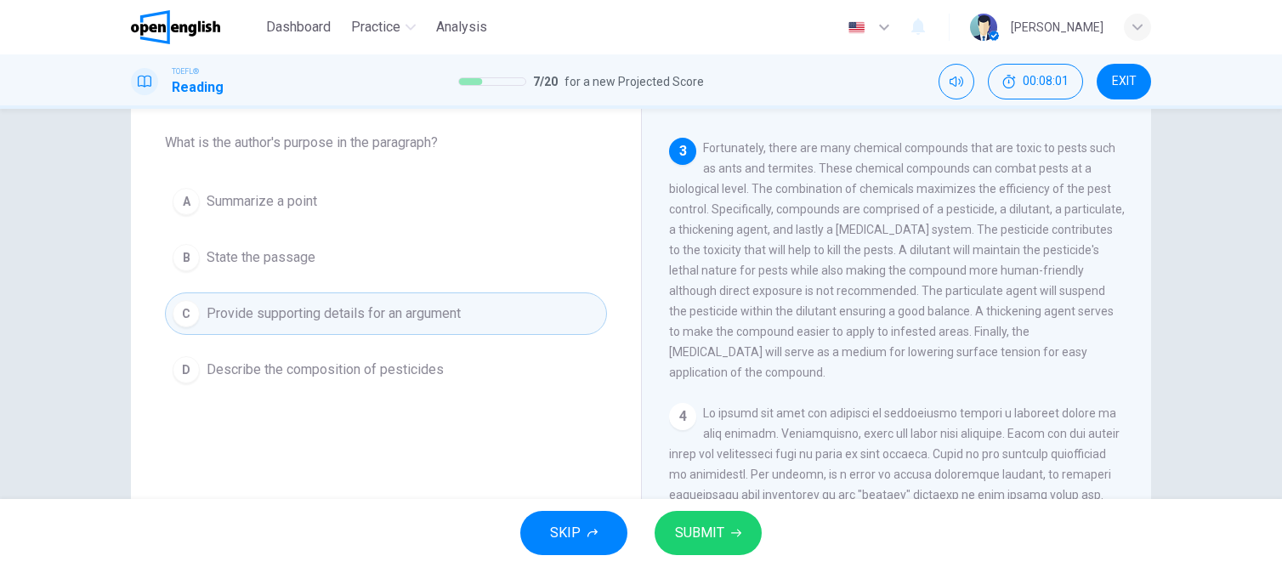
click at [708, 540] on span "SUBMIT" at bounding box center [699, 533] width 49 height 24
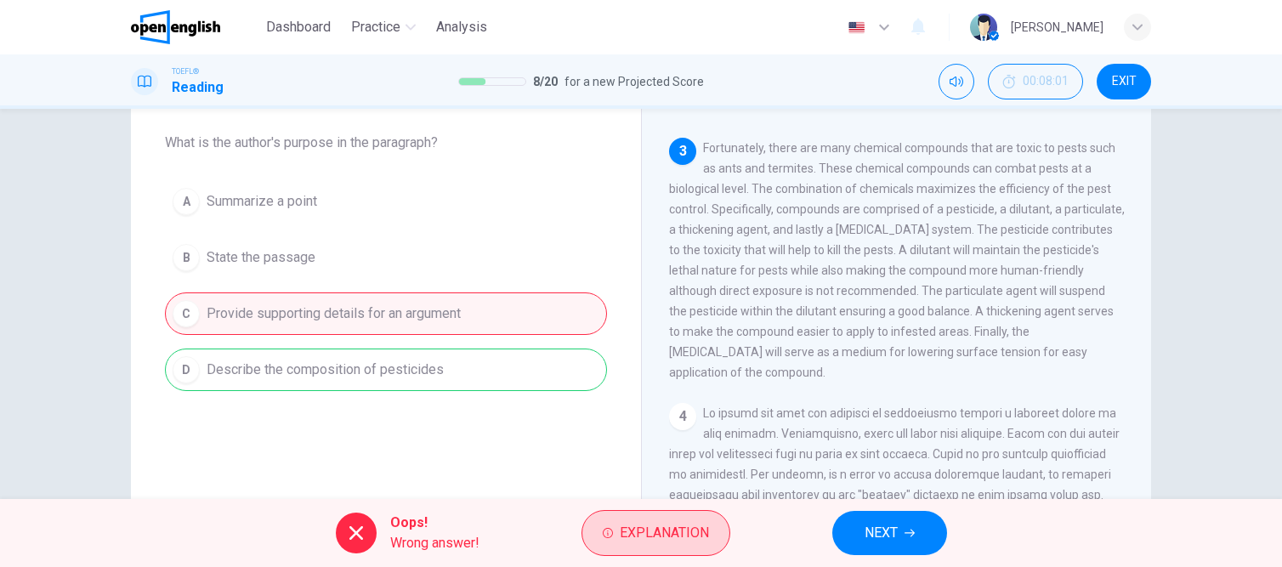
click at [657, 532] on span "Explanation" at bounding box center [664, 533] width 89 height 24
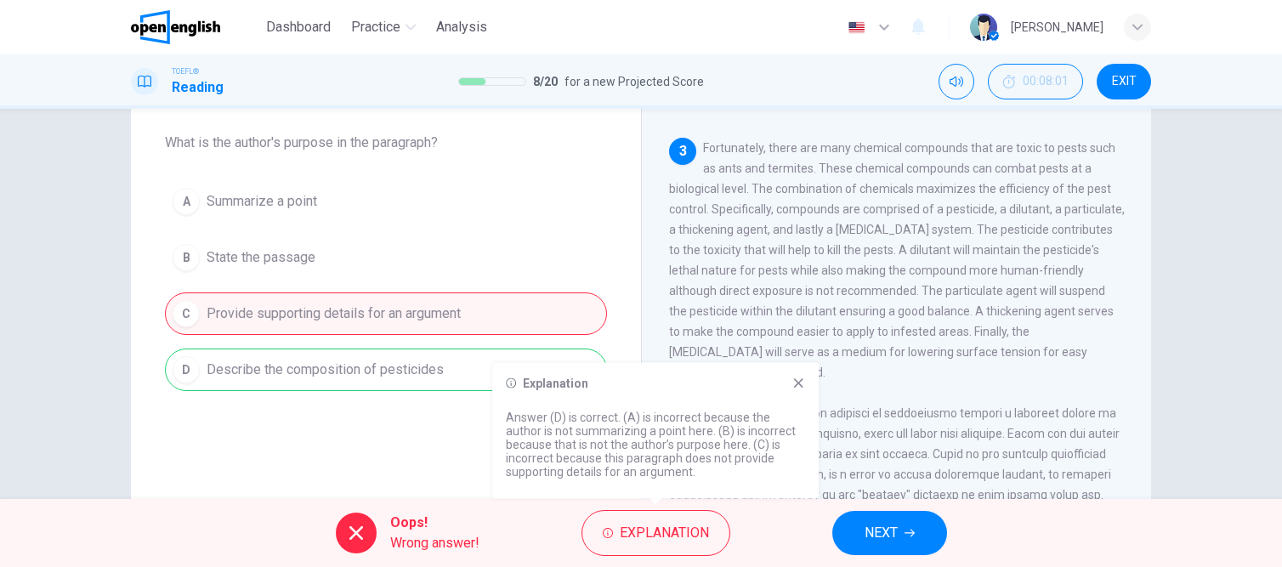
click at [901, 546] on button "NEXT" at bounding box center [890, 533] width 115 height 44
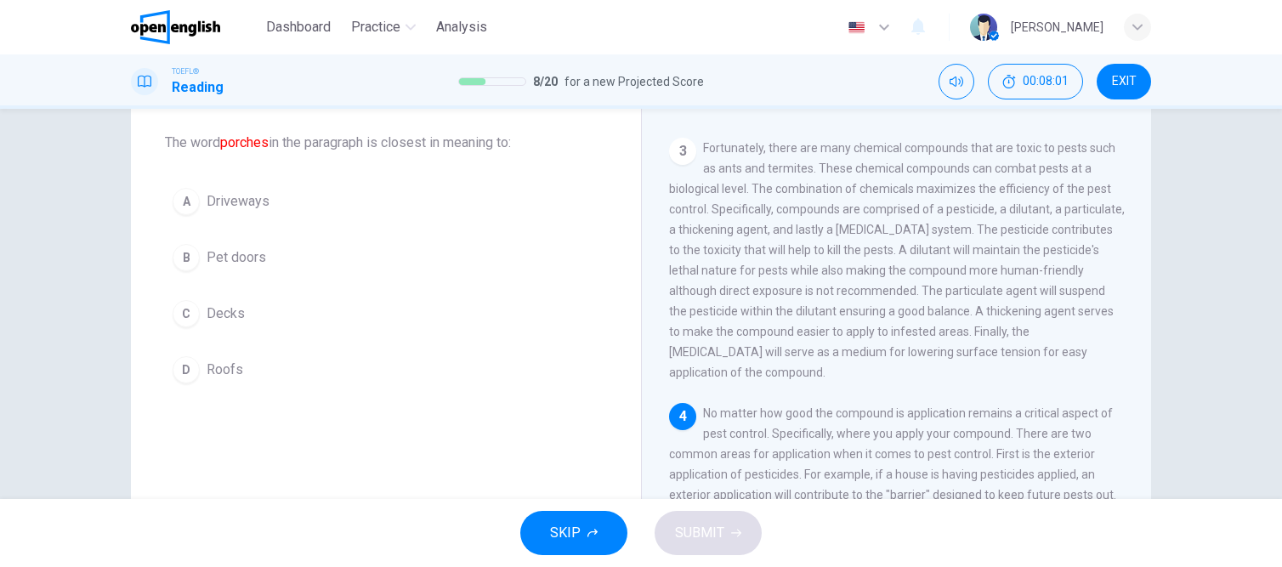
scroll to position [754, 0]
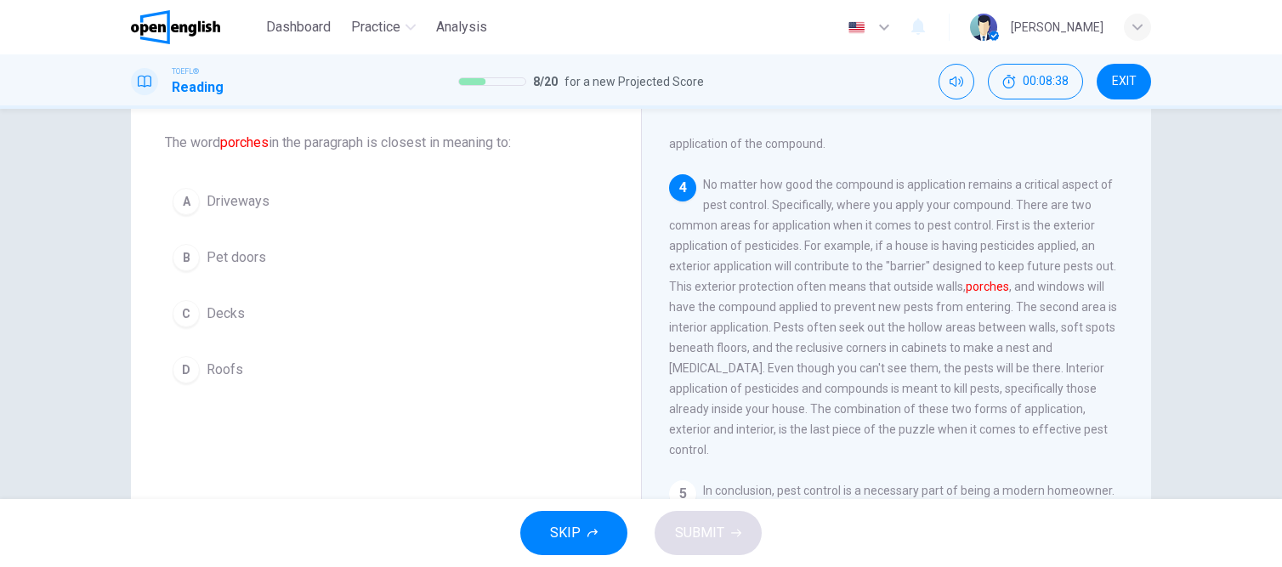
click at [175, 316] on div "C" at bounding box center [186, 313] width 27 height 27
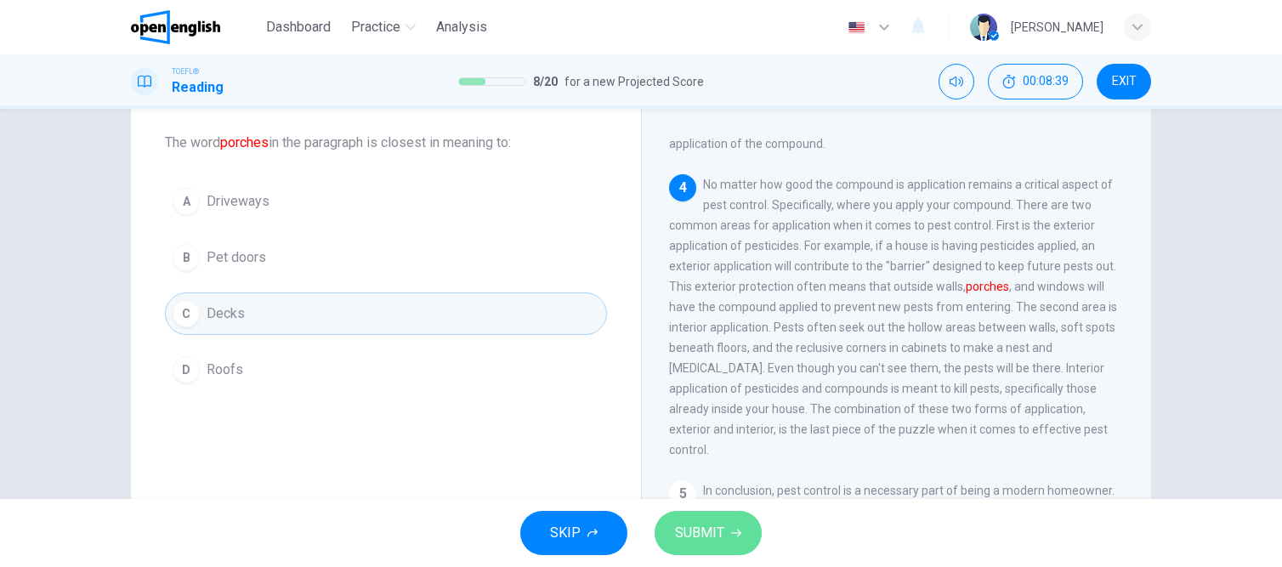
drag, startPoint x: 689, startPoint y: 528, endPoint x: 571, endPoint y: 432, distance: 151.7
click at [690, 528] on span "SUBMIT" at bounding box center [699, 533] width 49 height 24
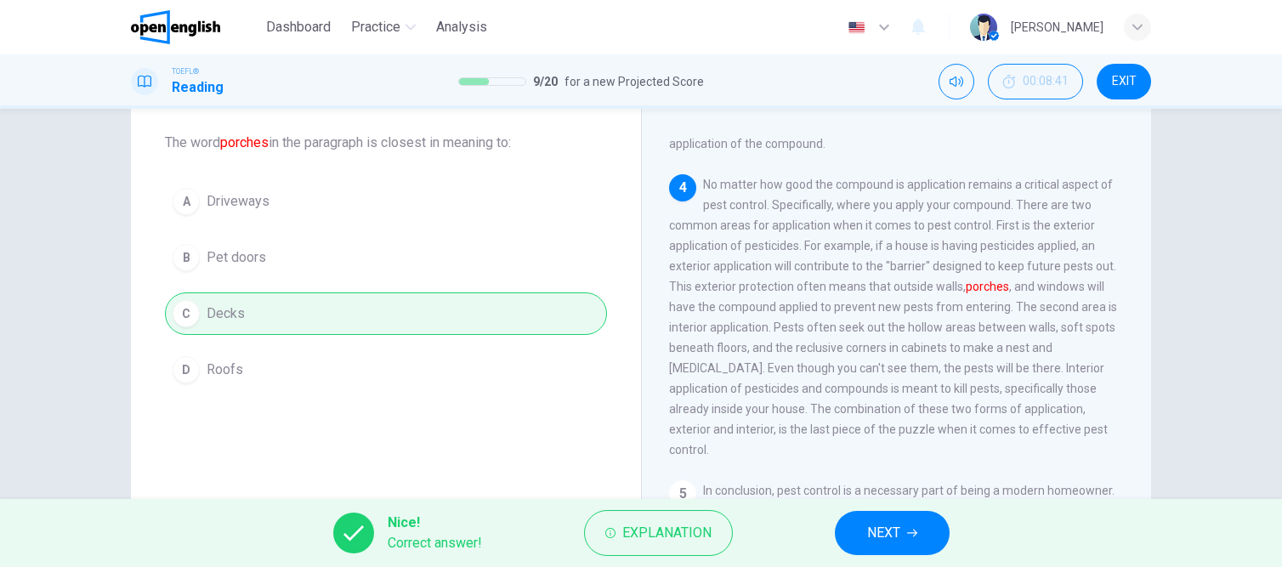
click at [878, 536] on span "NEXT" at bounding box center [883, 533] width 33 height 24
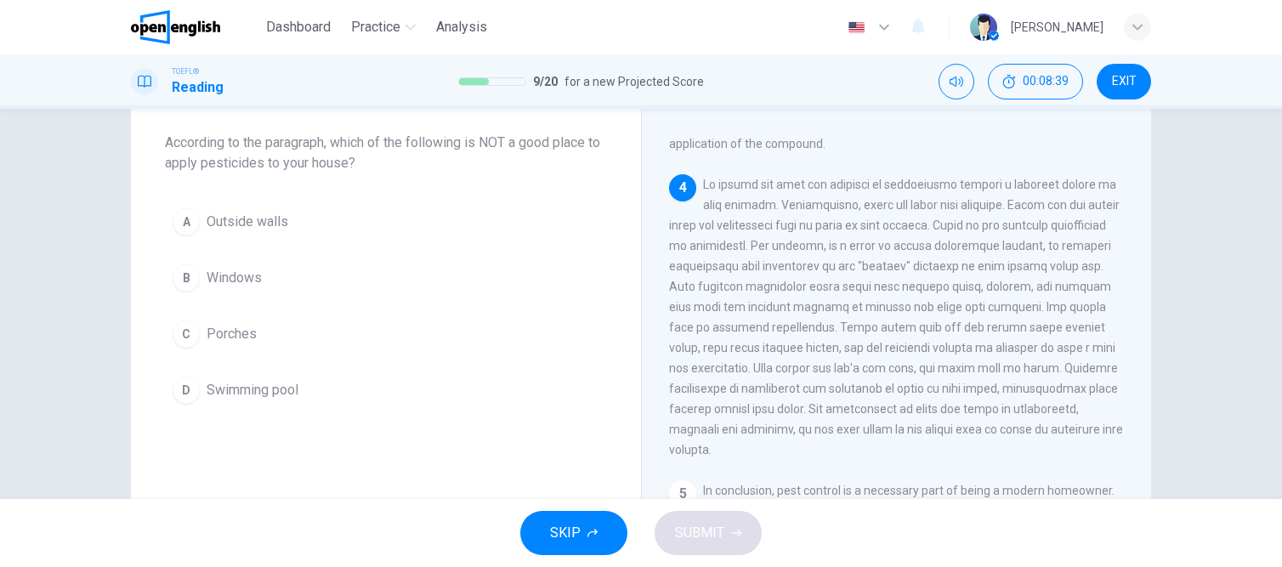
scroll to position [799, 0]
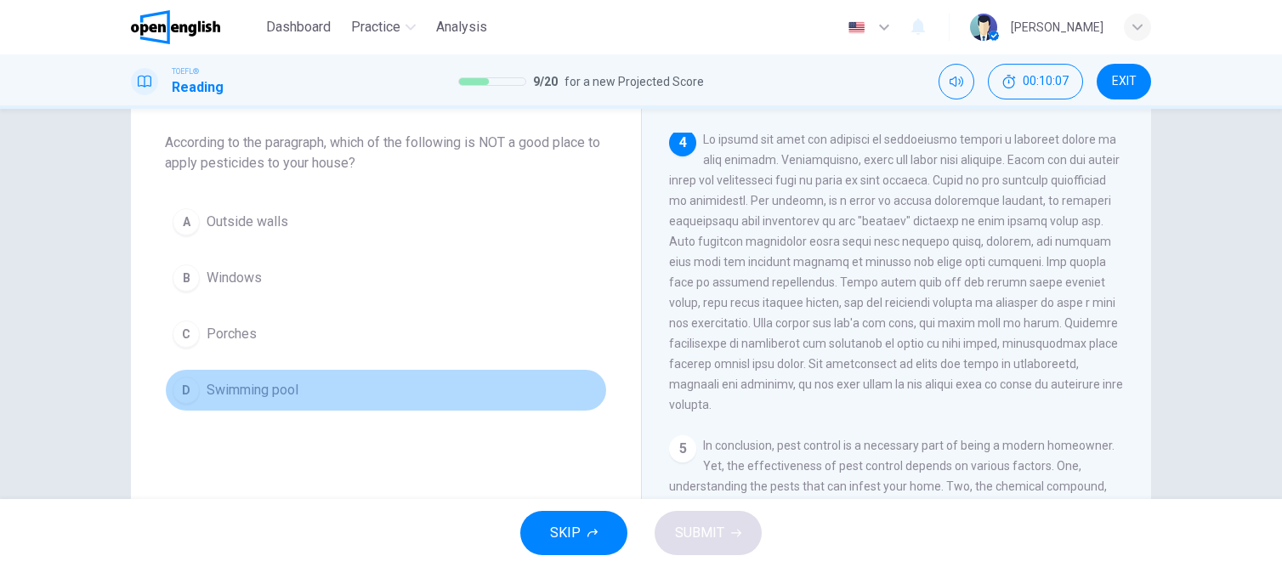
click at [188, 394] on div "D" at bounding box center [186, 390] width 27 height 27
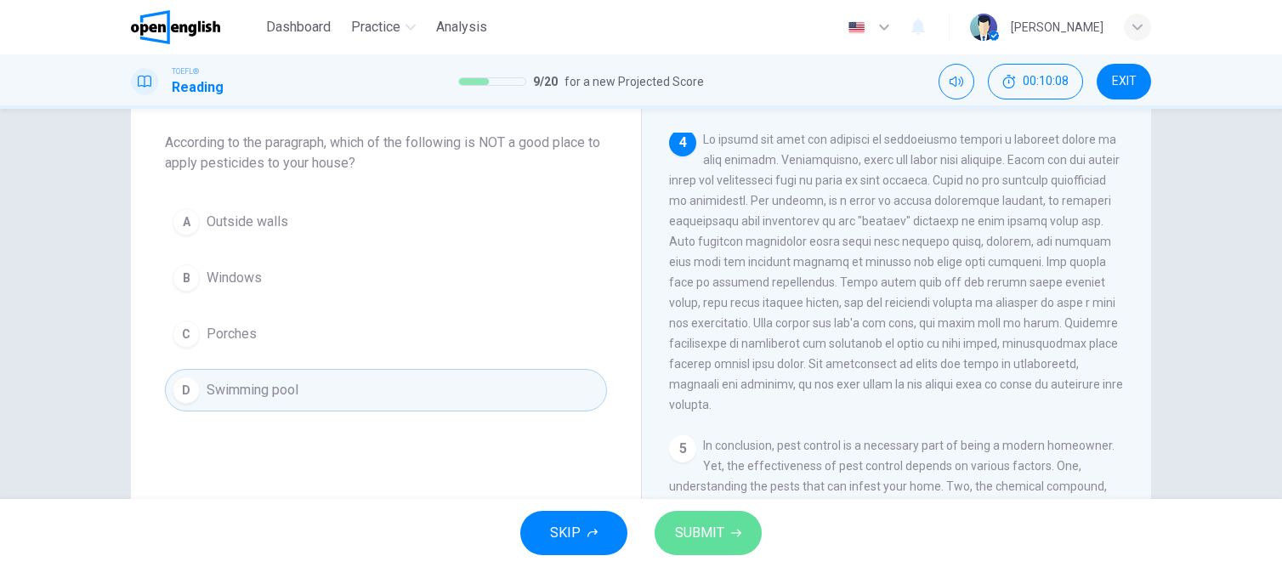
click at [696, 525] on span "SUBMIT" at bounding box center [699, 533] width 49 height 24
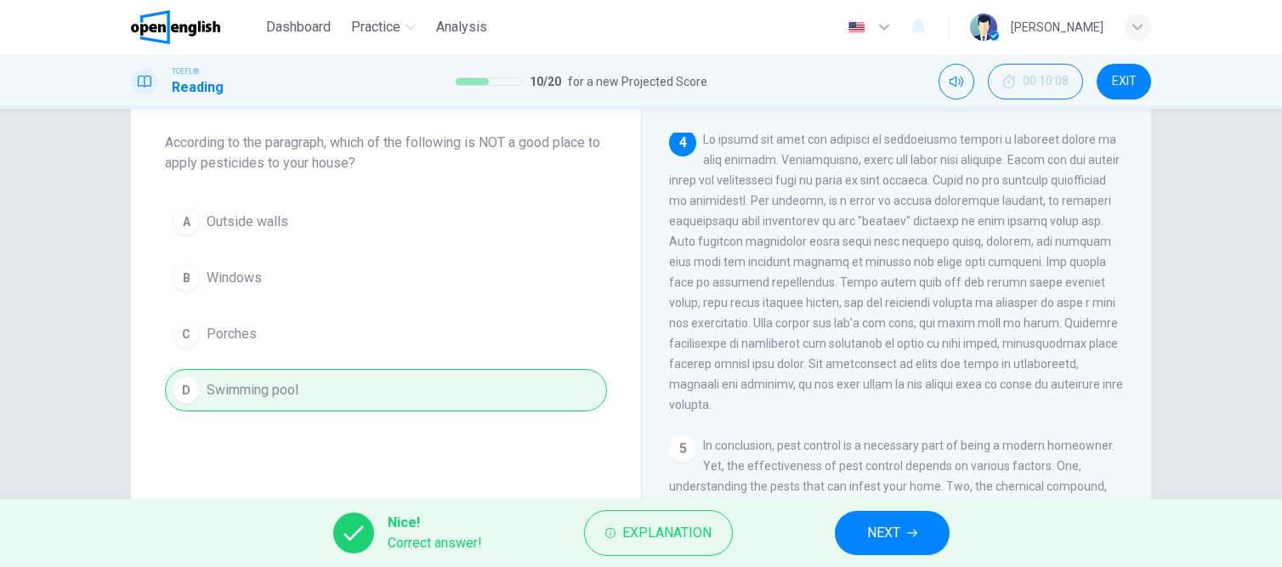
drag, startPoint x: 901, startPoint y: 537, endPoint x: 666, endPoint y: 336, distance: 309.5
click at [901, 537] on button "NEXT" at bounding box center [892, 533] width 115 height 44
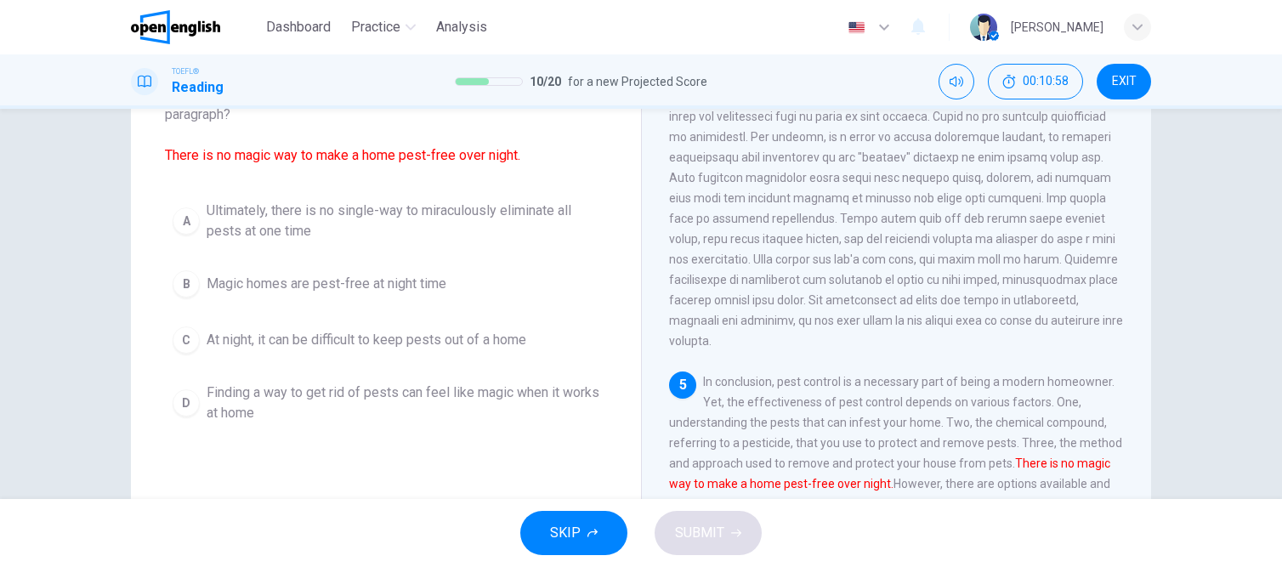
scroll to position [184, 0]
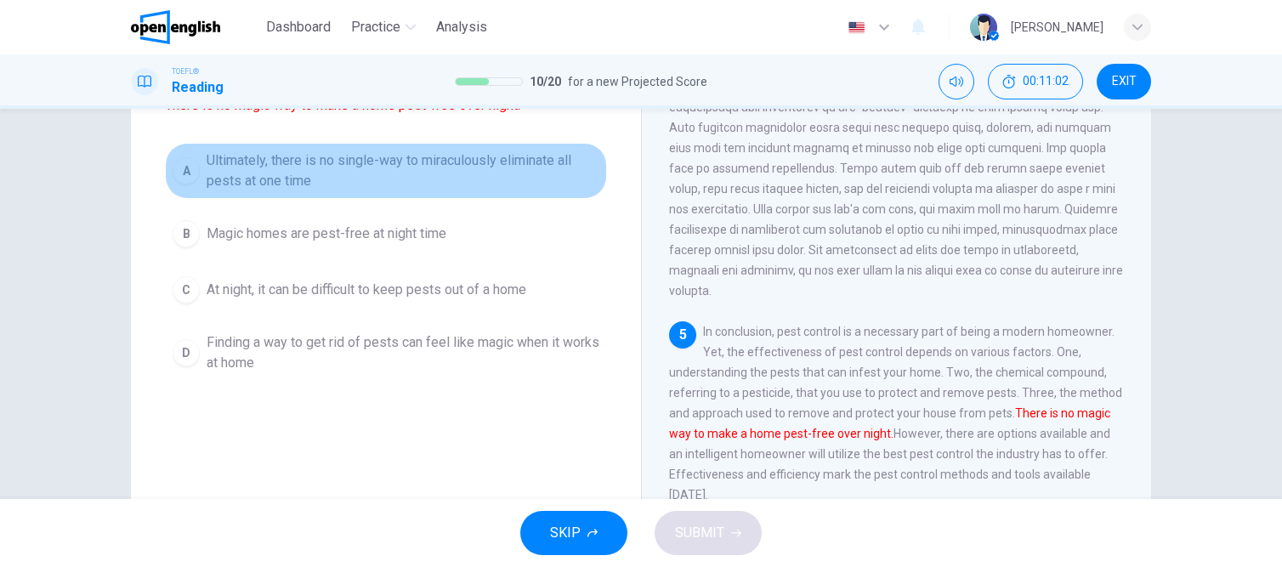
click at [178, 170] on div "A" at bounding box center [186, 170] width 27 height 27
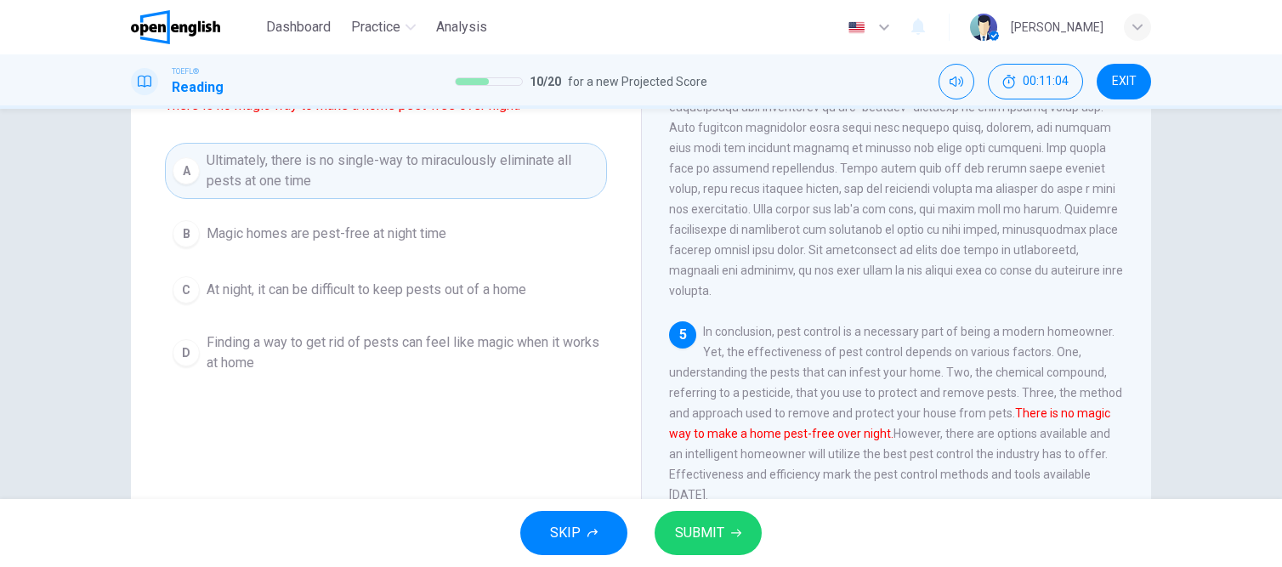
click at [697, 537] on span "SUBMIT" at bounding box center [699, 533] width 49 height 24
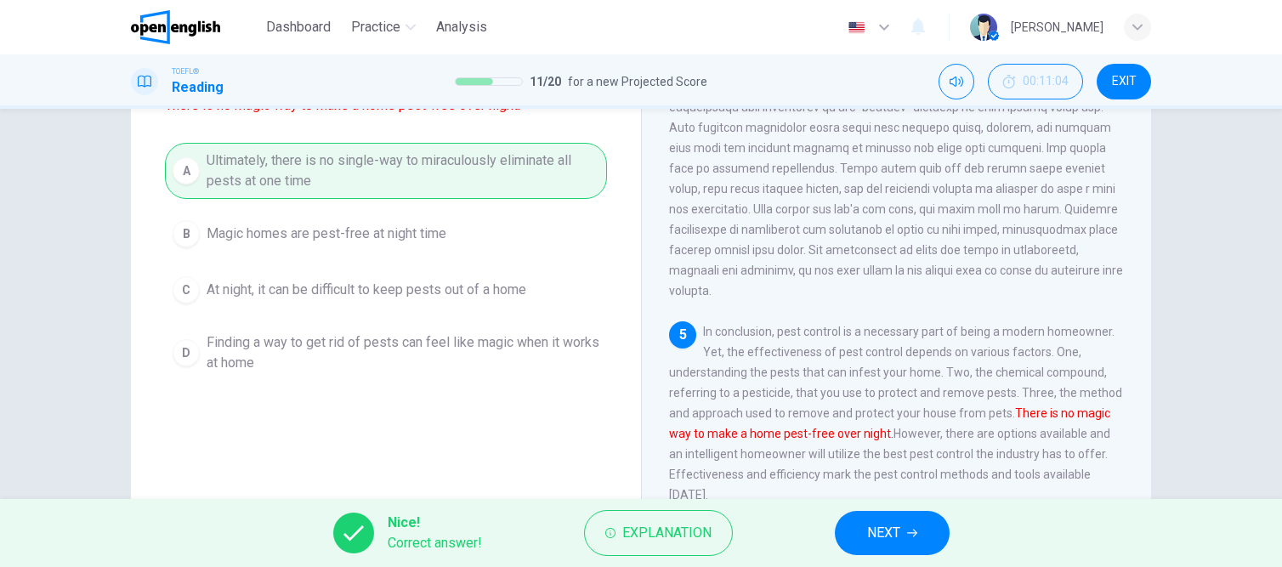
click at [901, 537] on button "NEXT" at bounding box center [892, 533] width 115 height 44
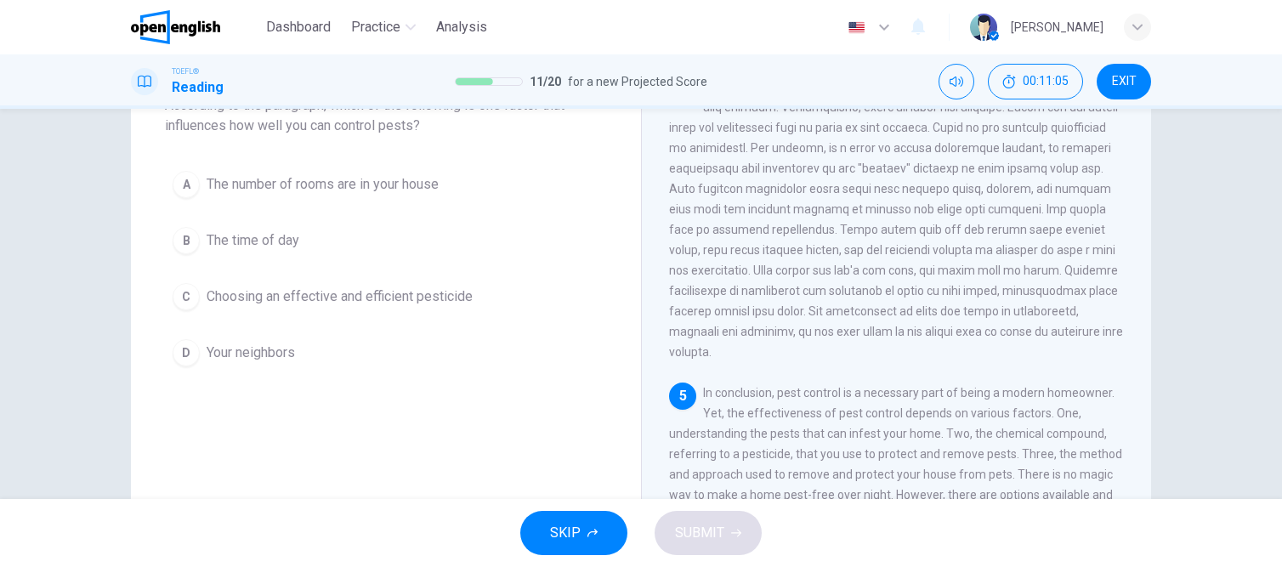
scroll to position [99, 0]
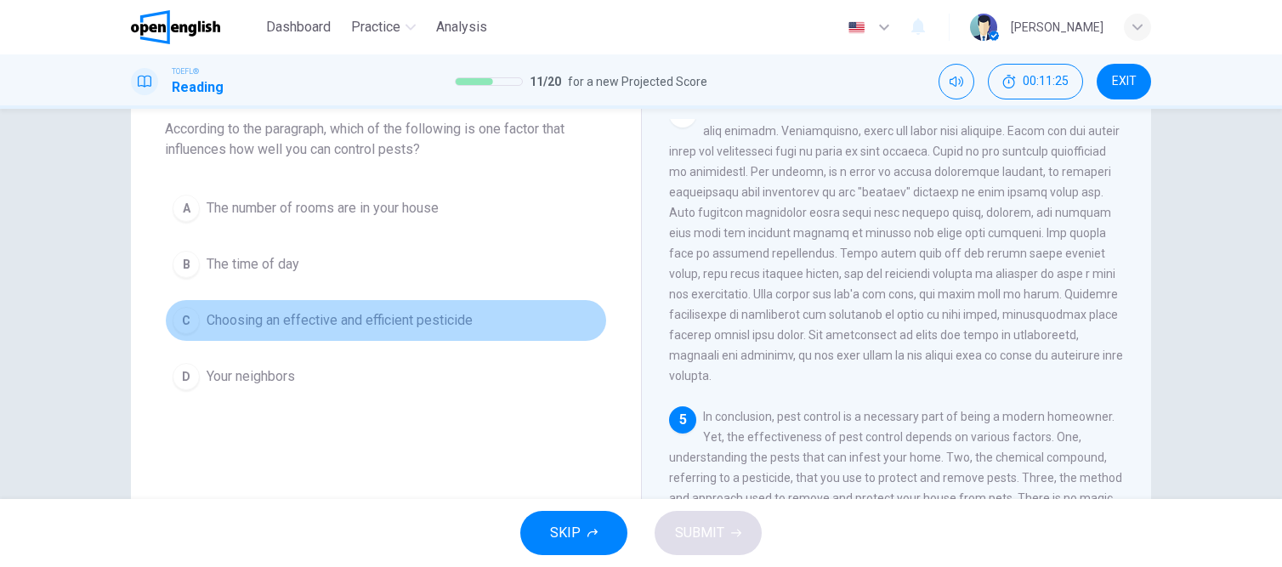
click at [188, 321] on div "C" at bounding box center [186, 320] width 27 height 27
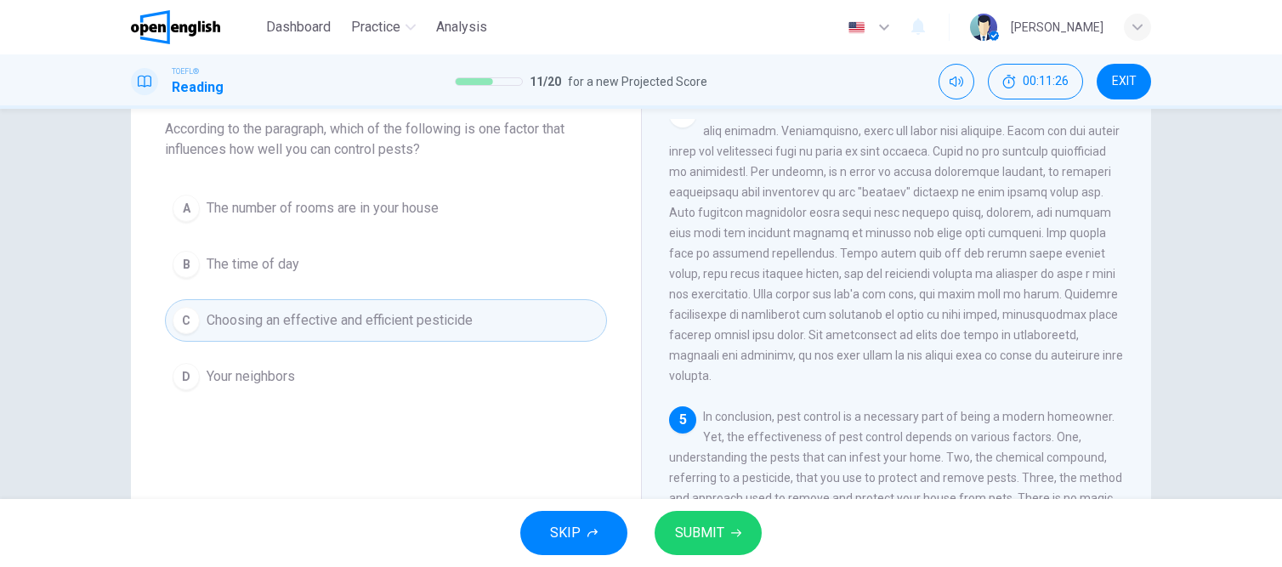
click at [716, 532] on span "SUBMIT" at bounding box center [699, 533] width 49 height 24
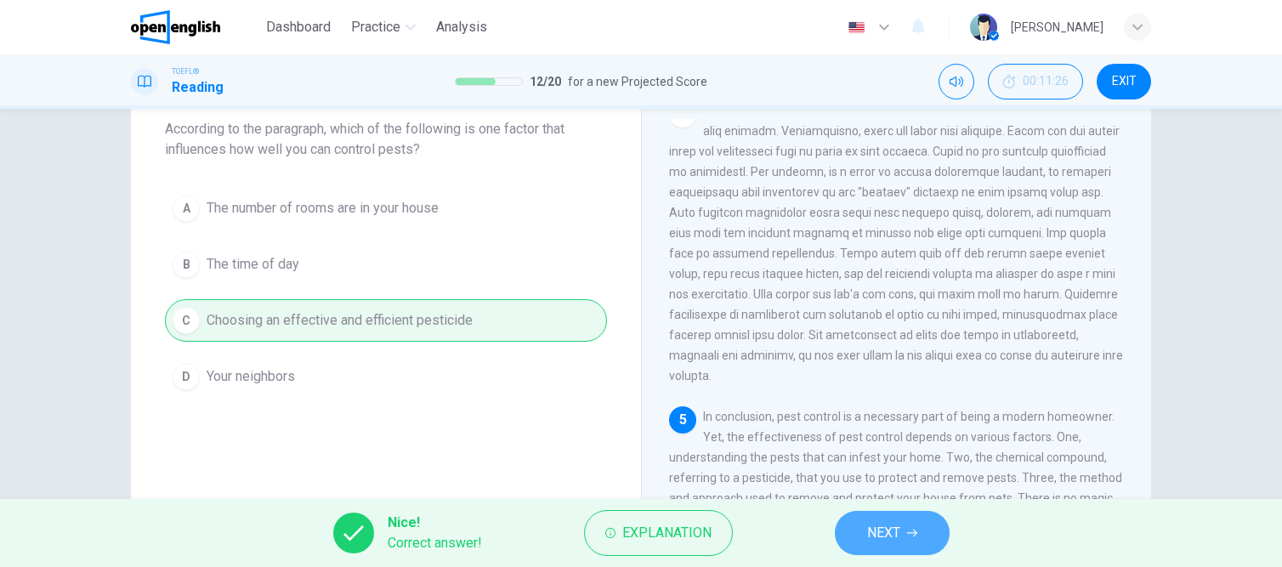
click at [887, 539] on span "NEXT" at bounding box center [883, 533] width 33 height 24
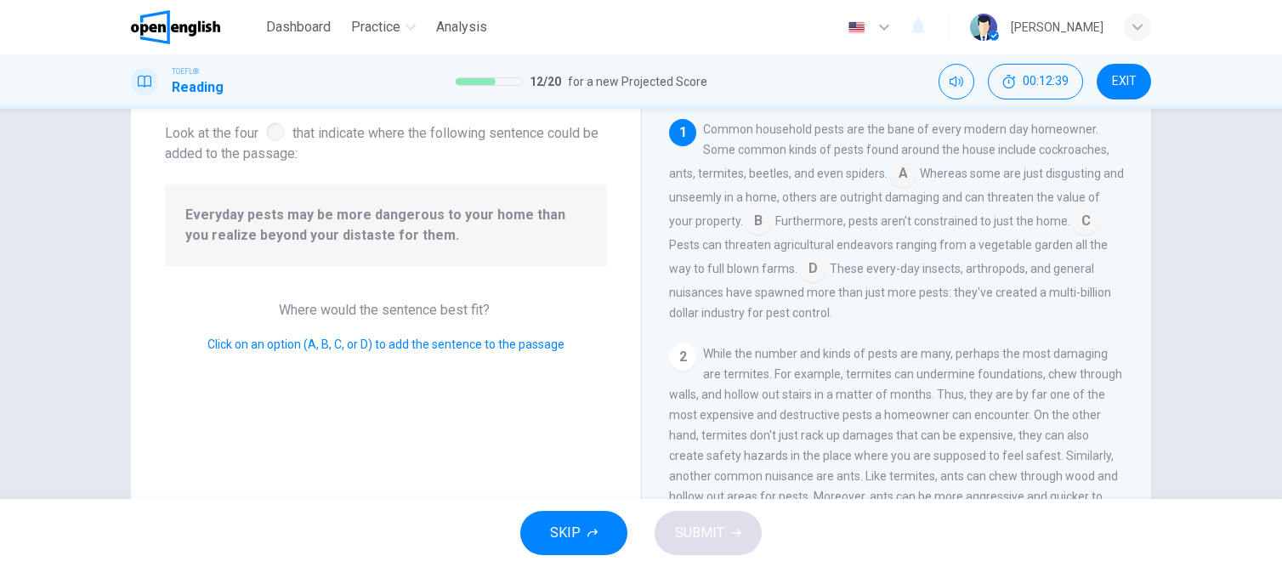
click at [1086, 220] on input at bounding box center [1085, 222] width 27 height 27
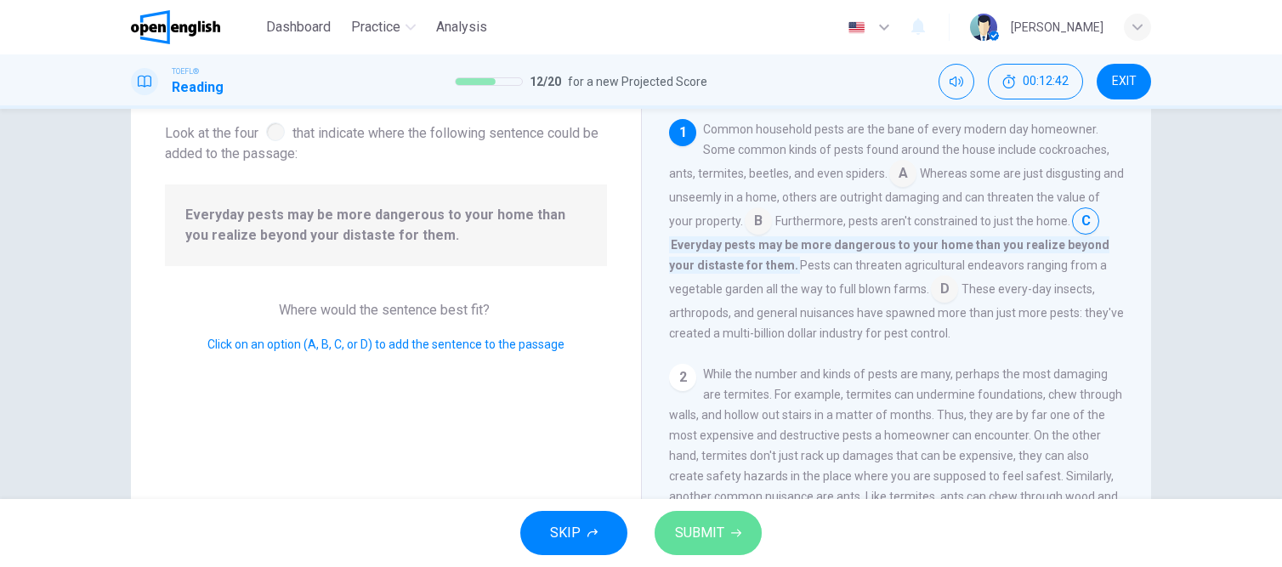
click at [723, 535] on span "SUBMIT" at bounding box center [699, 533] width 49 height 24
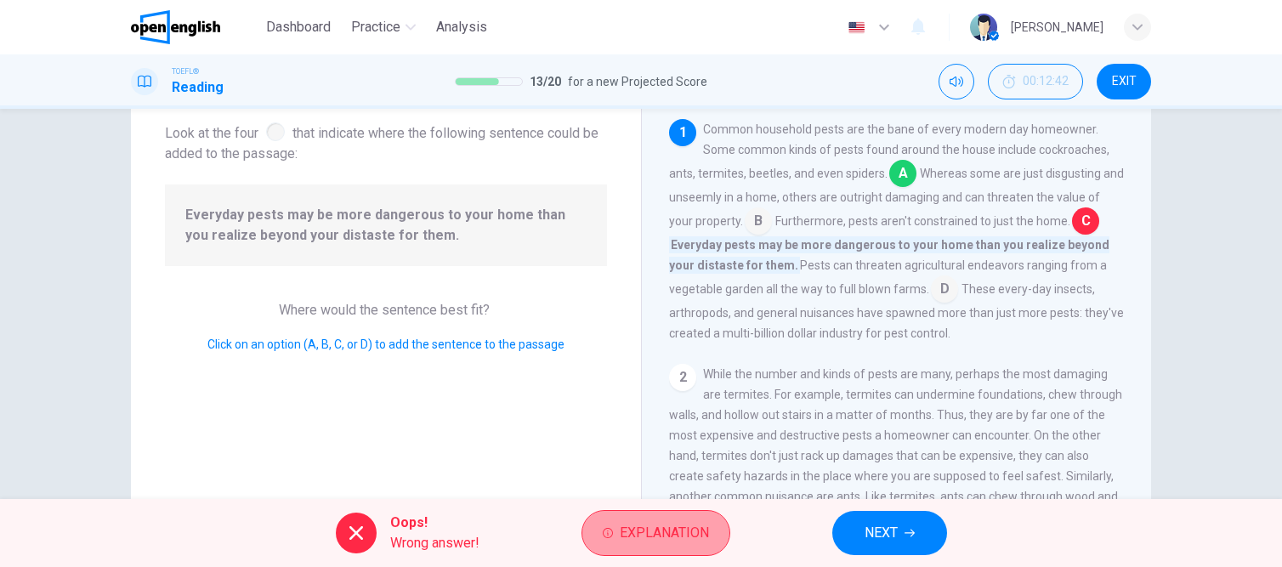
click at [653, 537] on span "Explanation" at bounding box center [664, 533] width 89 height 24
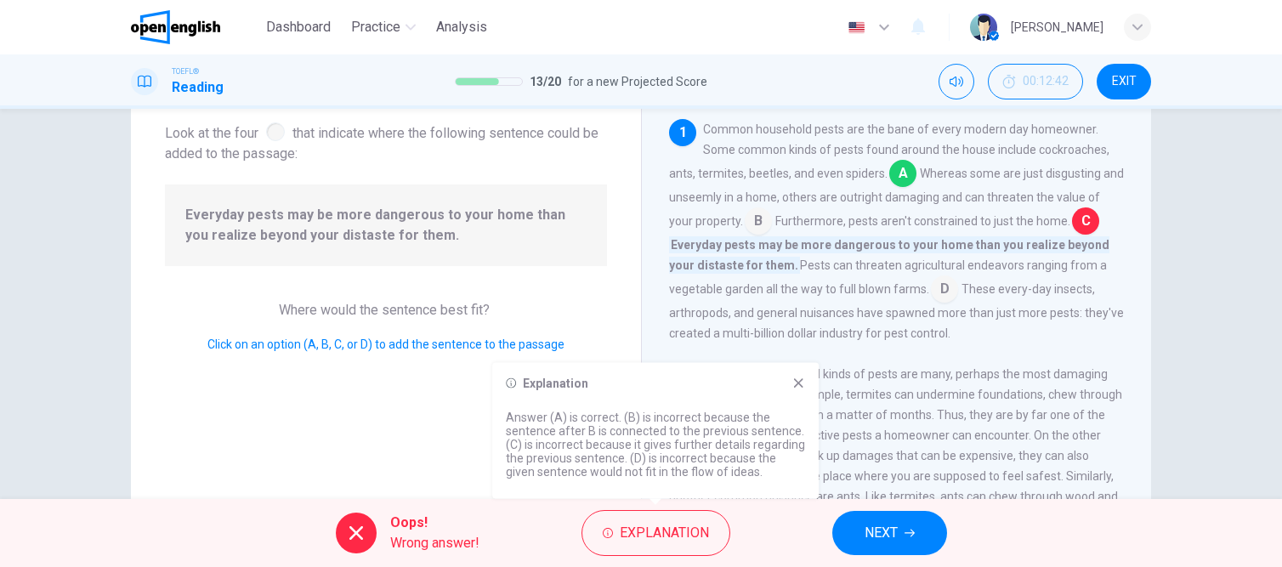
click at [873, 531] on span "NEXT" at bounding box center [881, 533] width 33 height 24
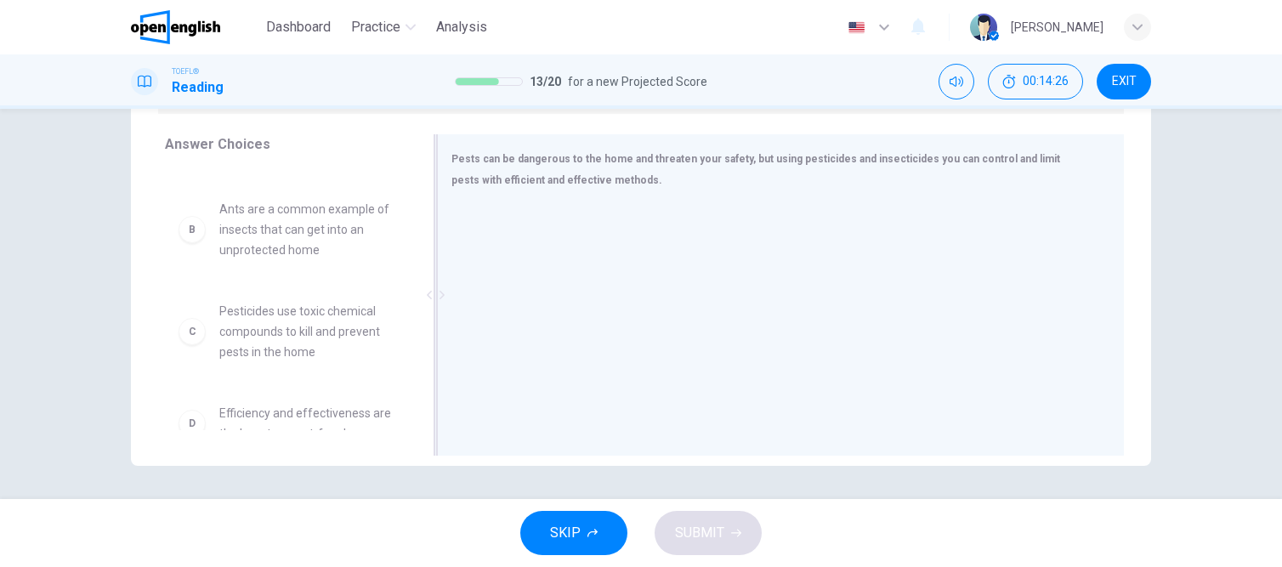
scroll to position [269, 0]
click at [221, 318] on span "Pesticides use toxic chemical compounds to kill and prevent pests in the home" at bounding box center [307, 330] width 177 height 61
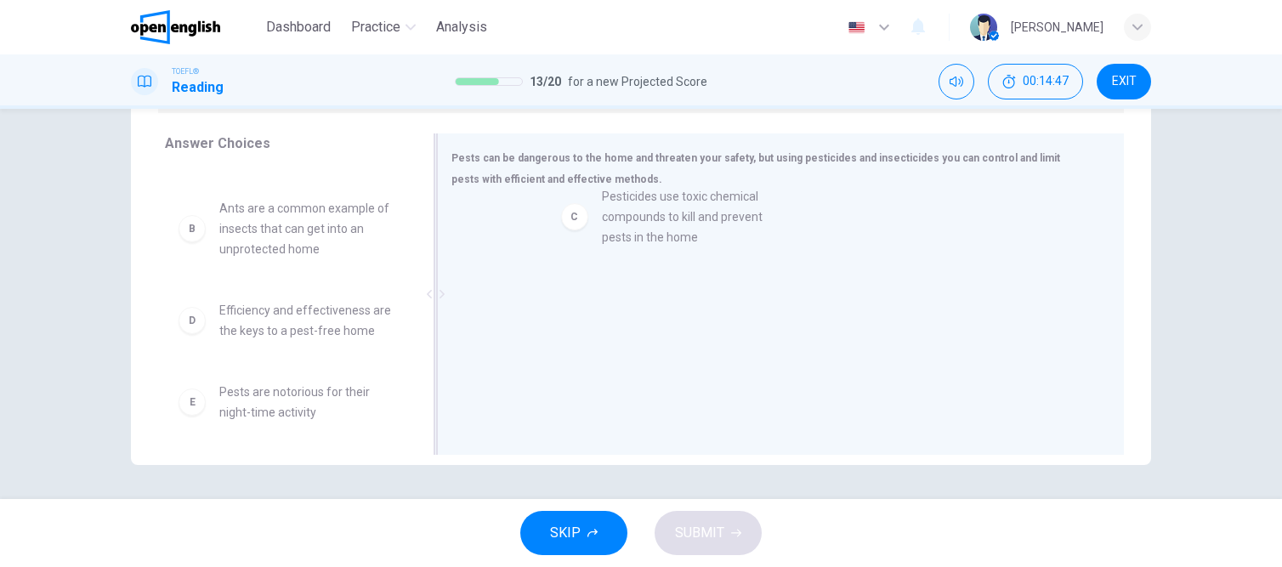
drag, startPoint x: 262, startPoint y: 329, endPoint x: 660, endPoint y: 215, distance: 414.0
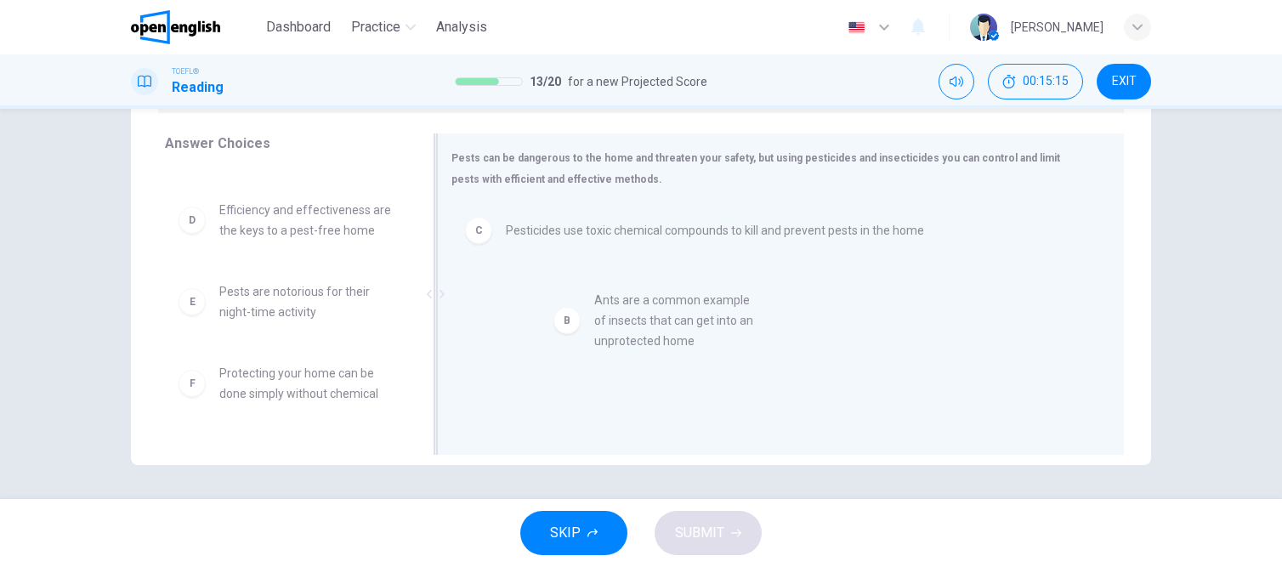
drag, startPoint x: 300, startPoint y: 219, endPoint x: 689, endPoint y: 316, distance: 400.3
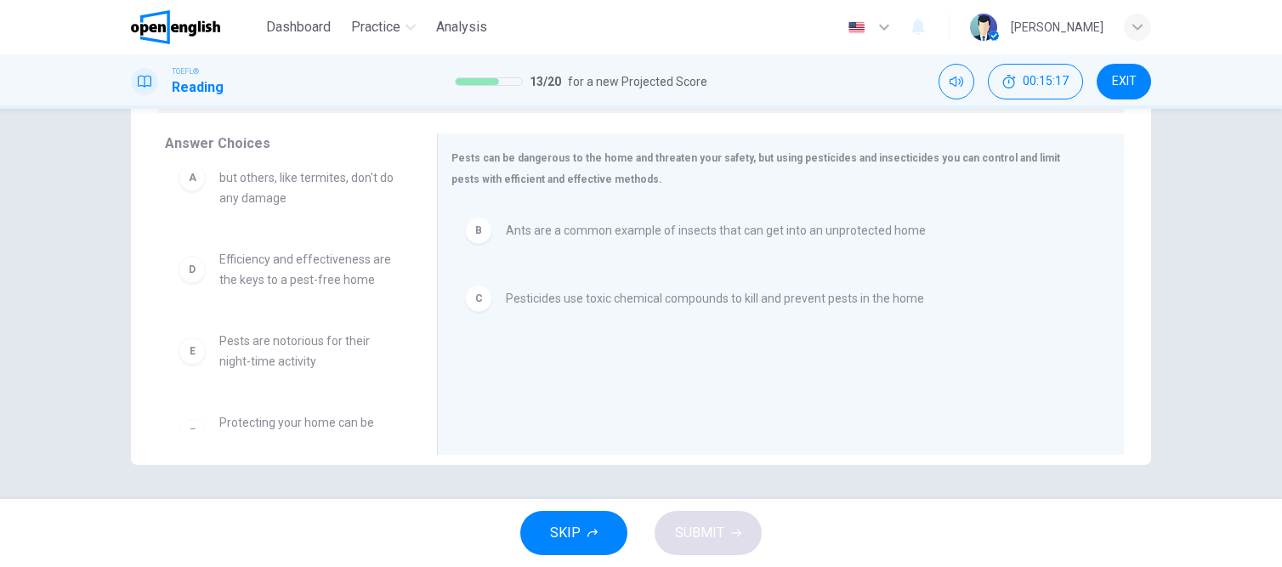
scroll to position [0, 0]
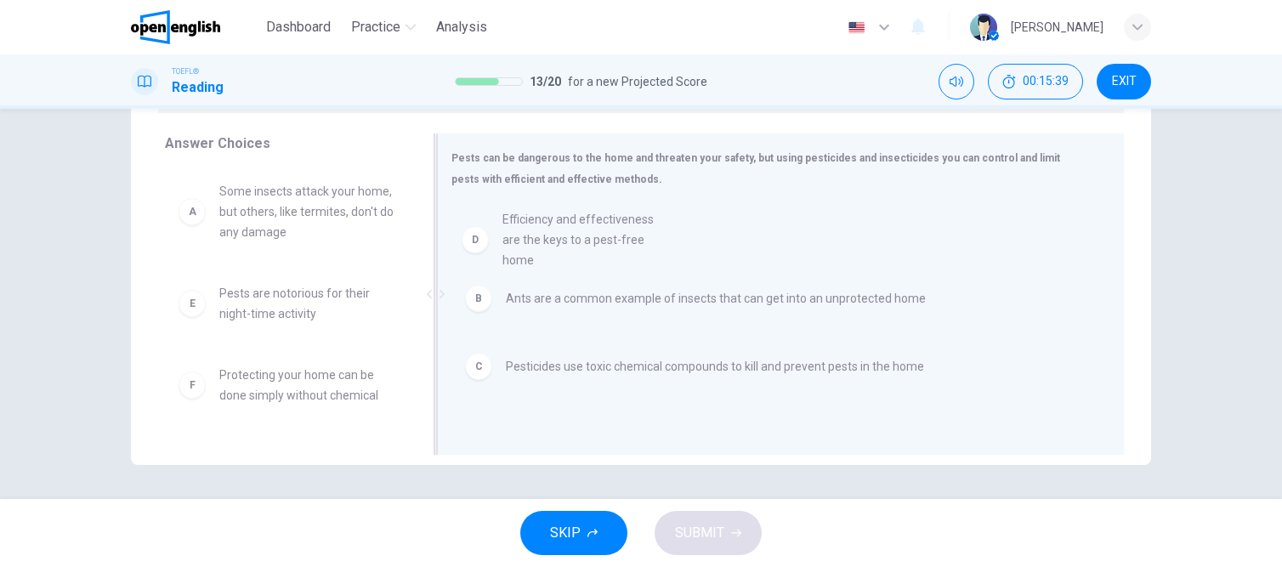
drag, startPoint x: 279, startPoint y: 315, endPoint x: 578, endPoint y: 238, distance: 309.0
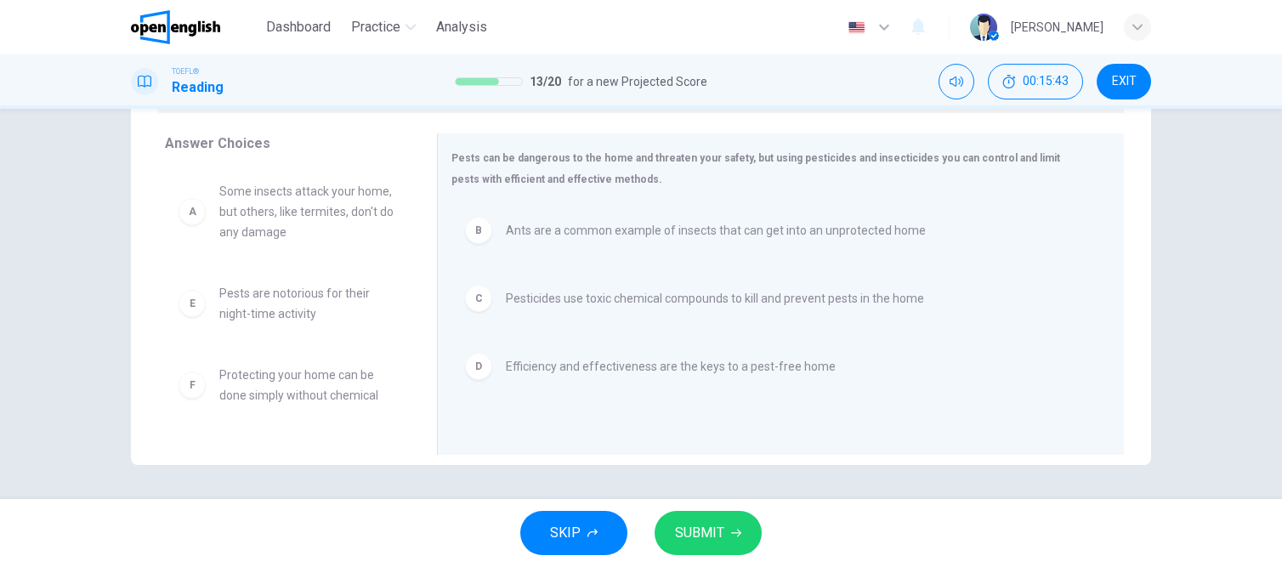
click at [697, 526] on span "SUBMIT" at bounding box center [699, 533] width 49 height 24
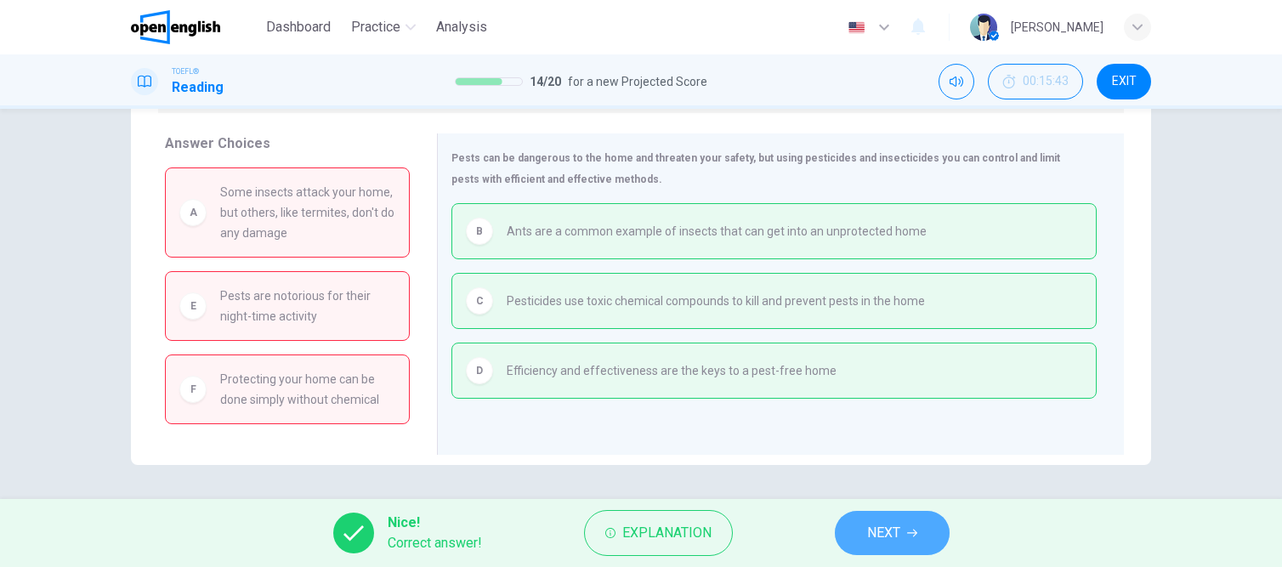
click at [888, 533] on span "NEXT" at bounding box center [883, 533] width 33 height 24
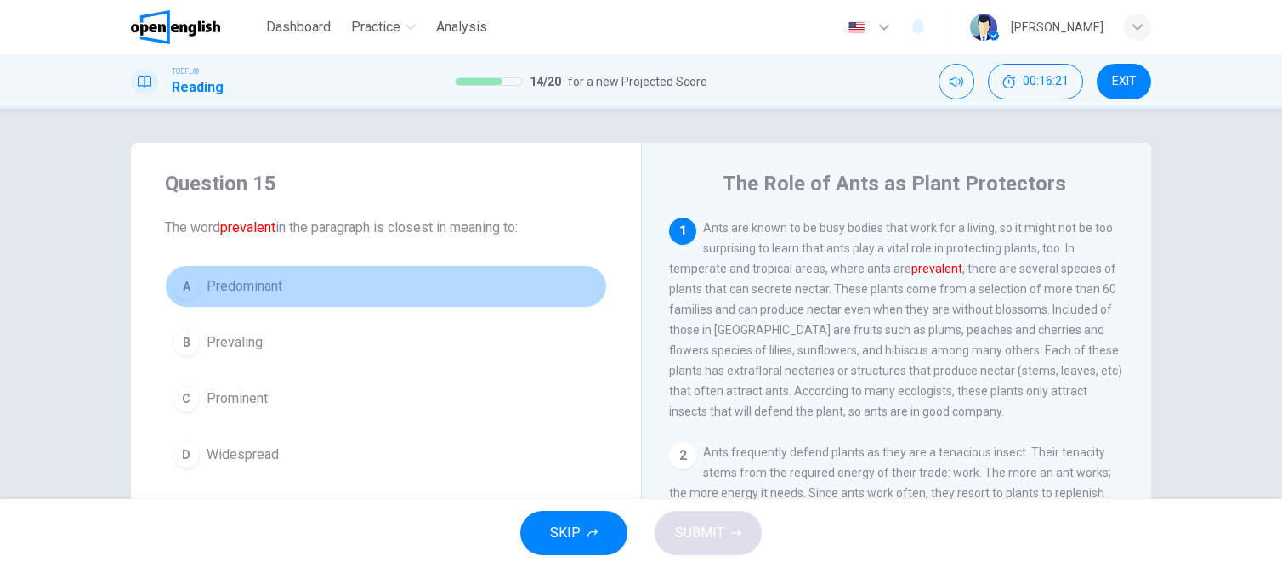
click at [244, 281] on span "Predominant" at bounding box center [245, 286] width 76 height 20
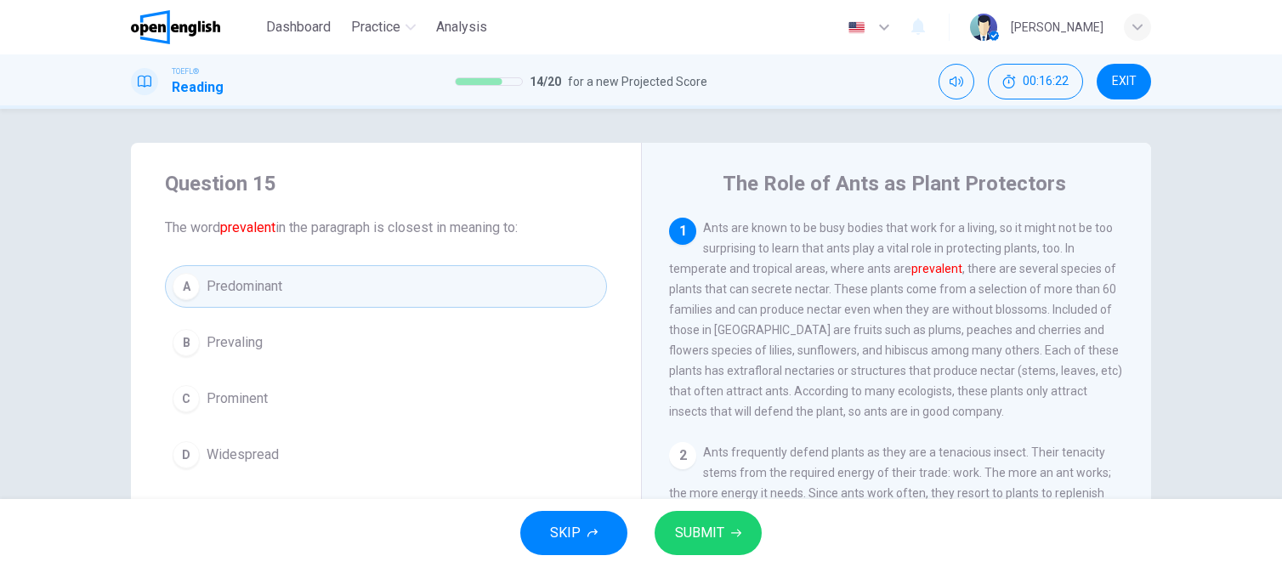
click at [702, 536] on span "SUBMIT" at bounding box center [699, 533] width 49 height 24
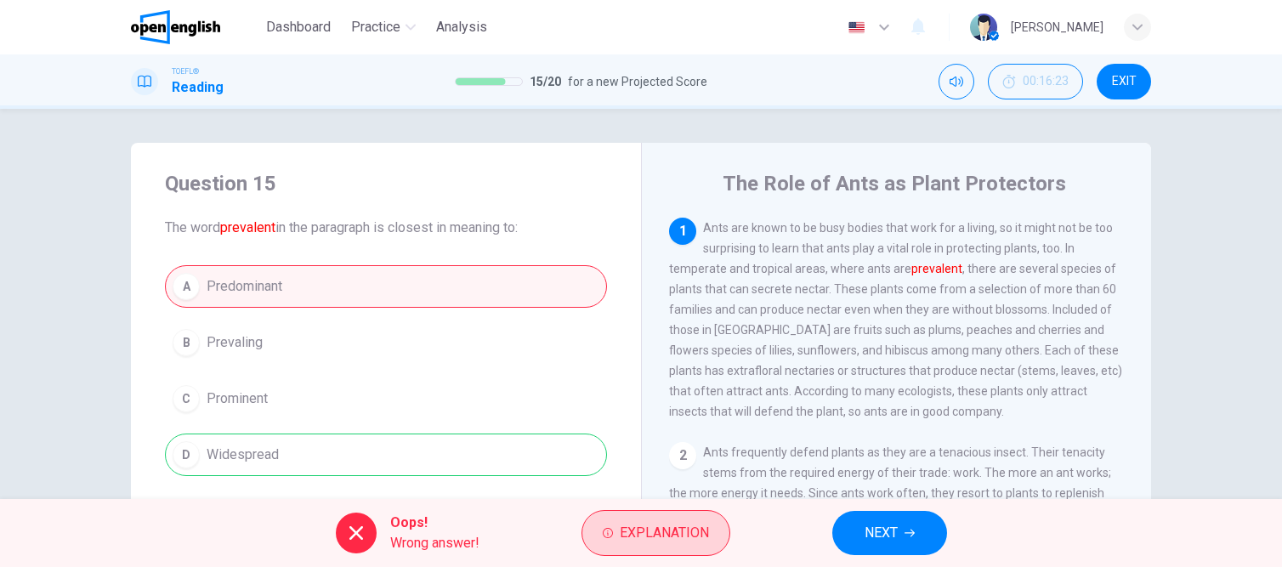
click at [671, 538] on span "Explanation" at bounding box center [664, 533] width 89 height 24
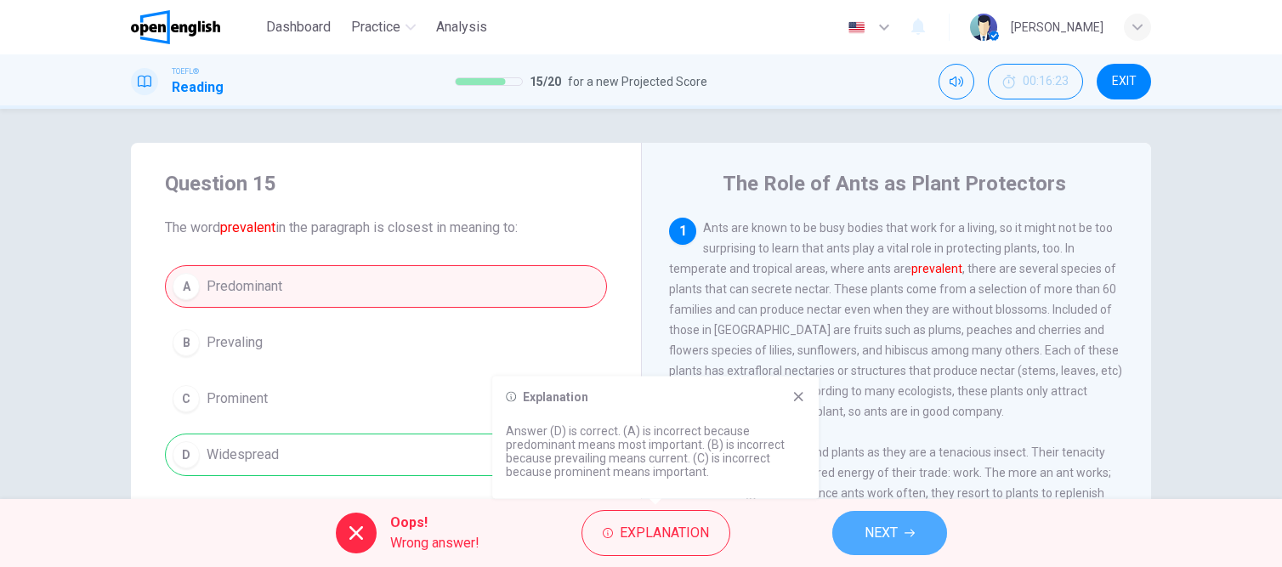
click at [905, 532] on icon "button" at bounding box center [910, 533] width 10 height 10
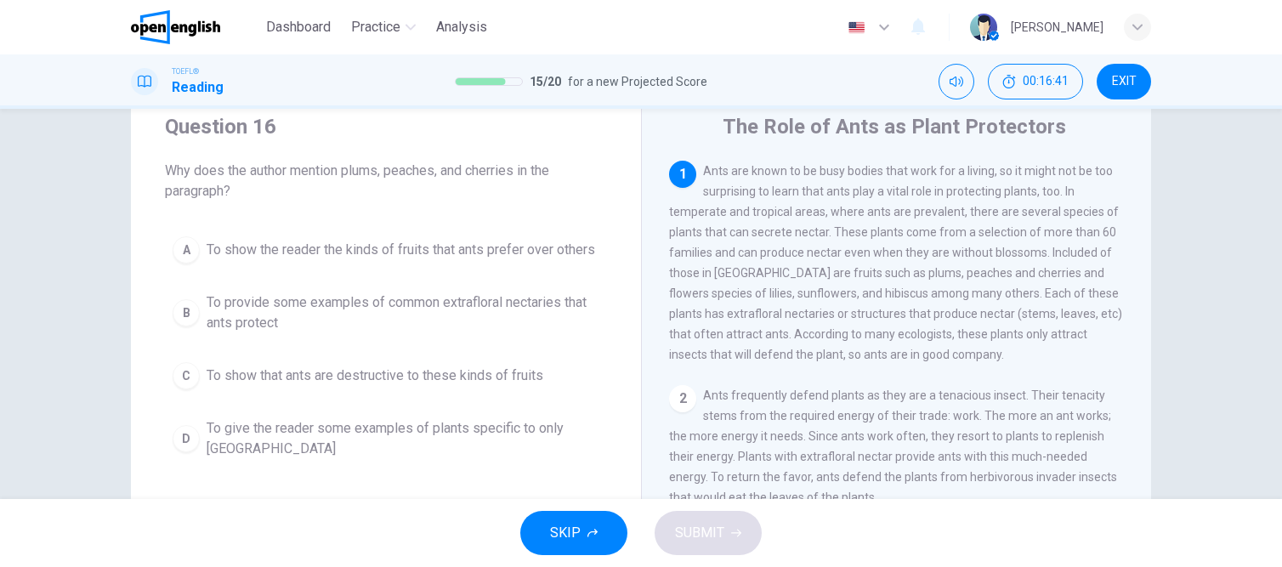
scroll to position [85, 0]
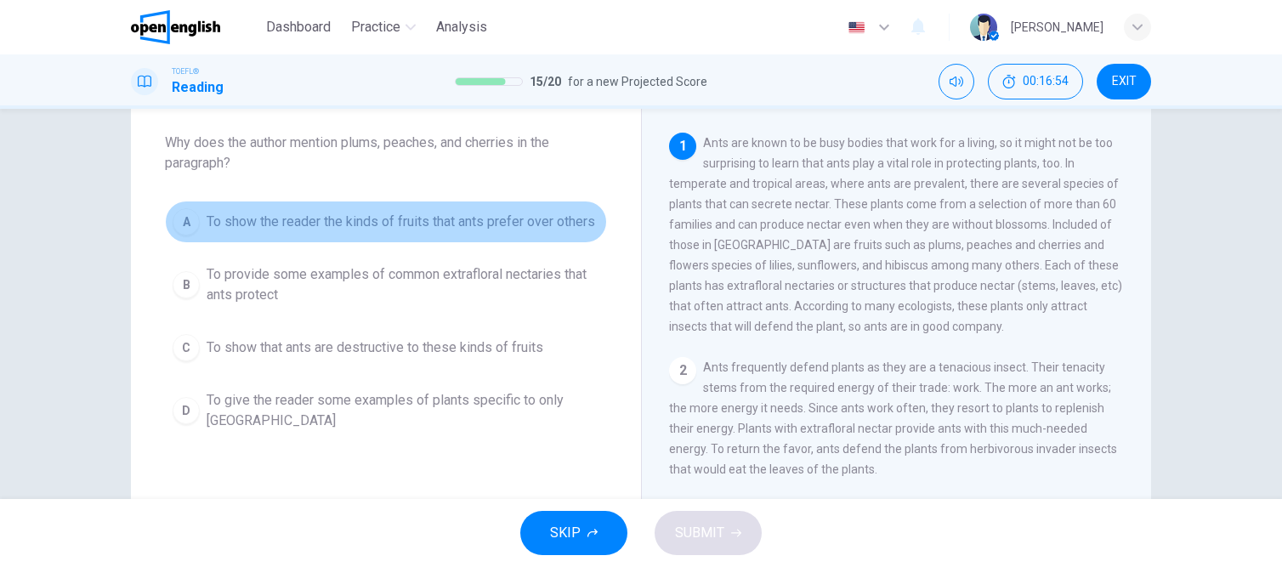
click at [353, 223] on span "To show the reader the kinds of fruits that ants prefer over others" at bounding box center [401, 222] width 389 height 20
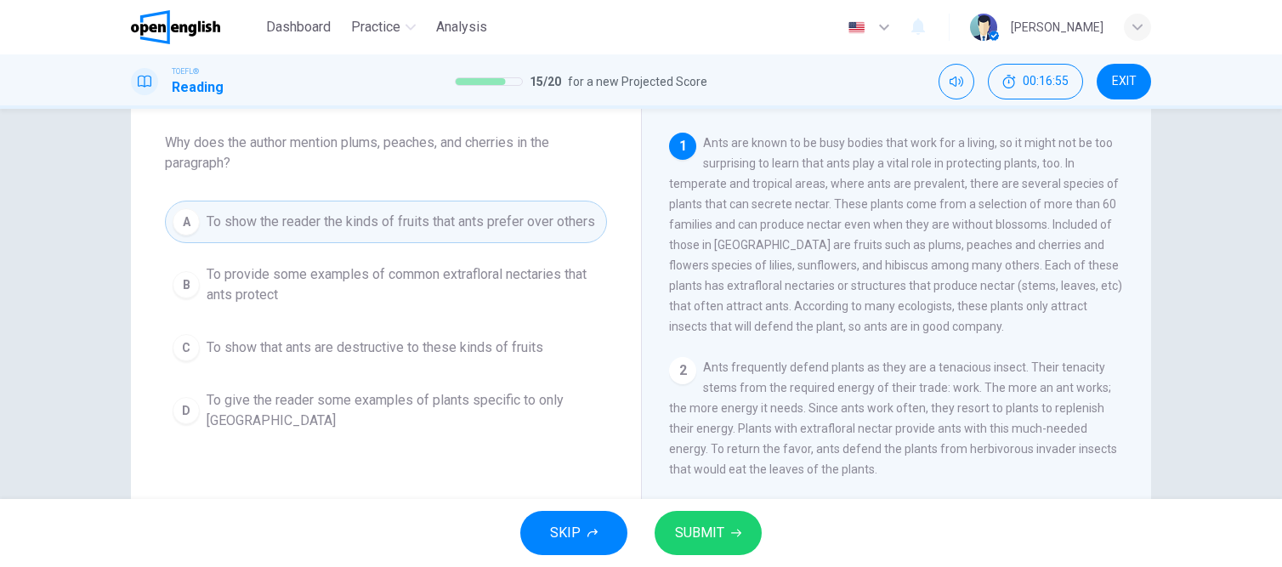
click at [707, 537] on span "SUBMIT" at bounding box center [699, 533] width 49 height 24
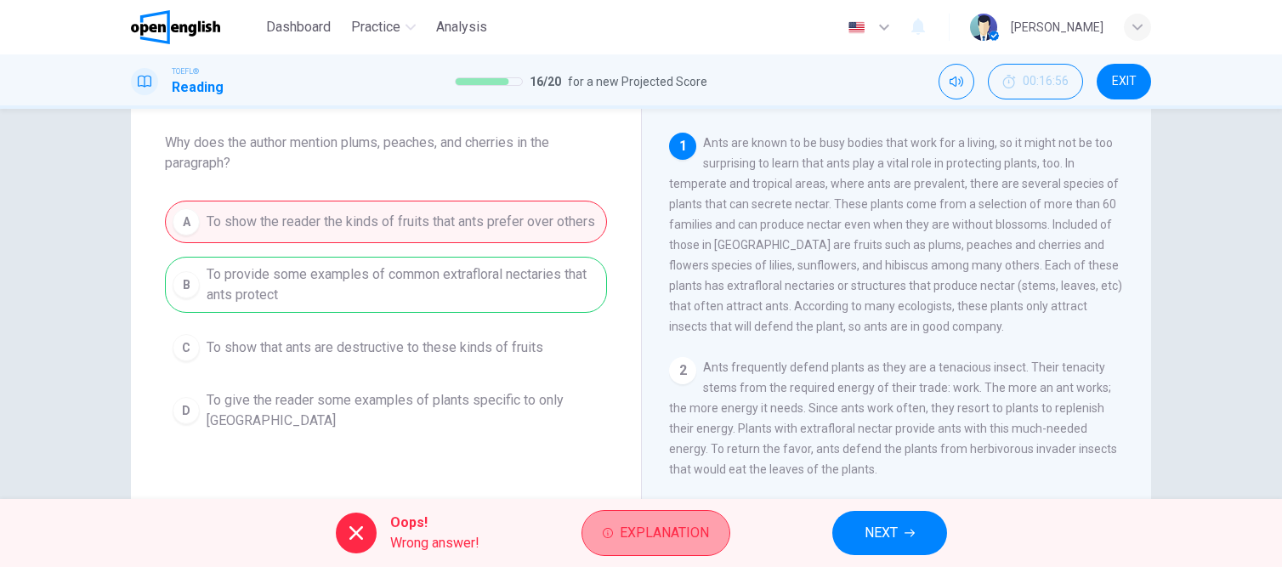
click at [646, 532] on span "Explanation" at bounding box center [664, 533] width 89 height 24
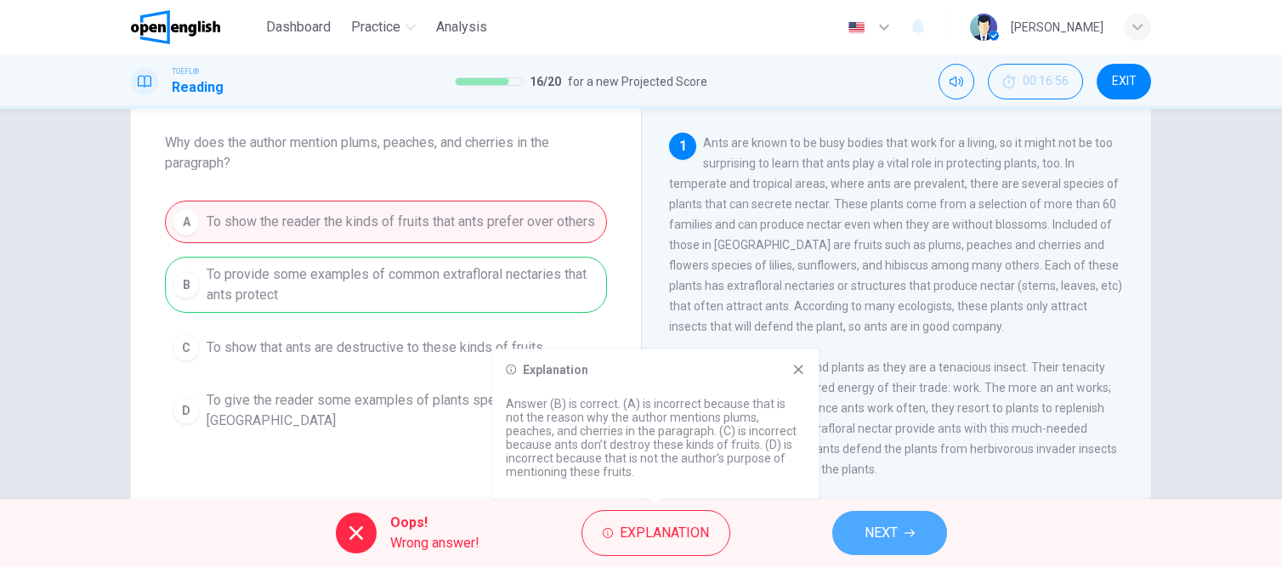
click at [878, 529] on span "NEXT" at bounding box center [881, 533] width 33 height 24
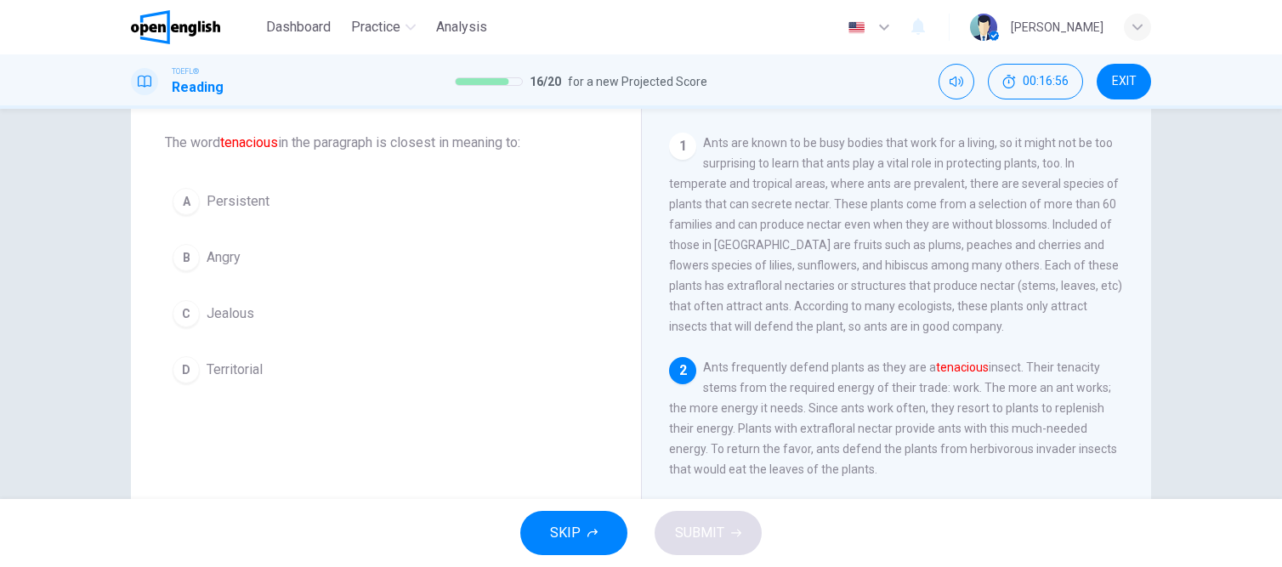
scroll to position [38, 0]
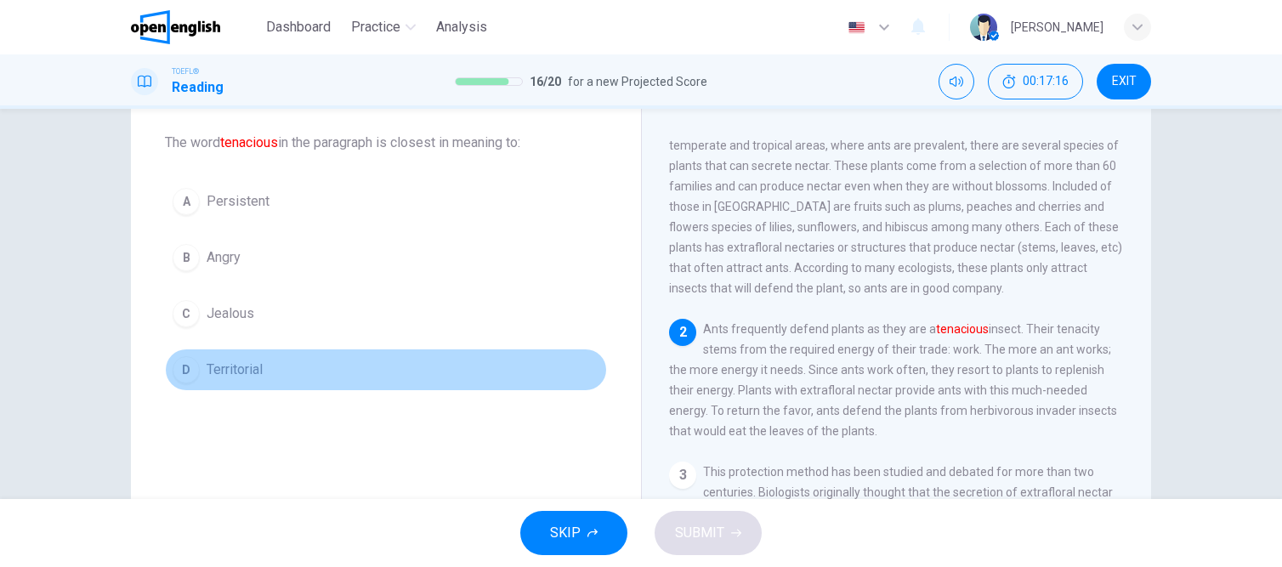
click at [213, 372] on span "Territorial" at bounding box center [235, 370] width 56 height 20
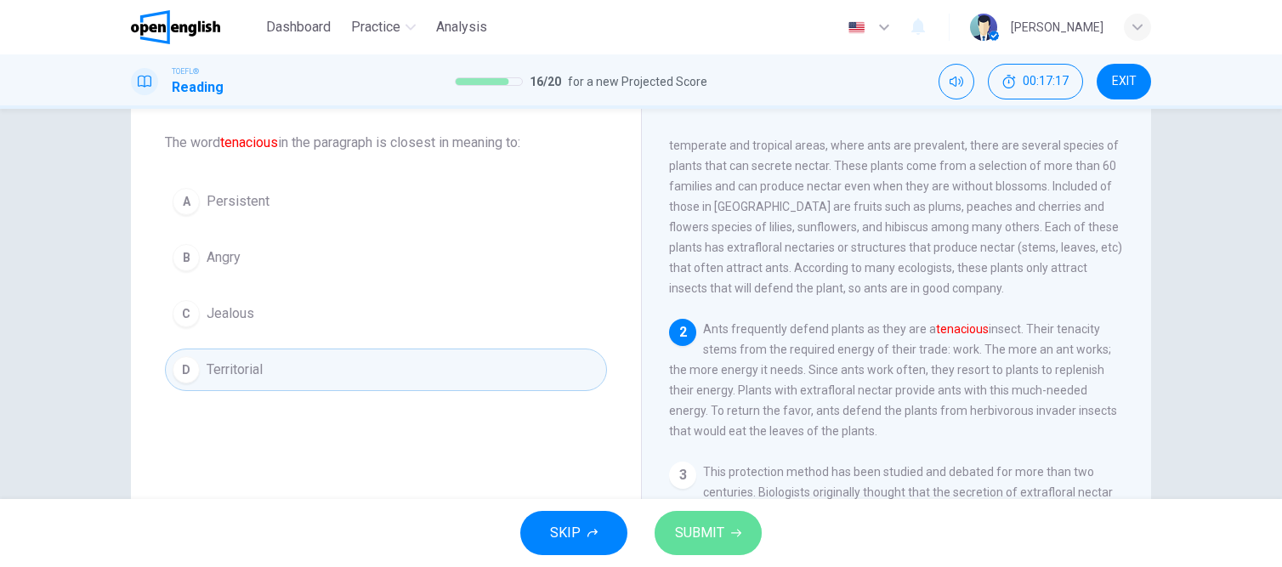
click at [735, 531] on icon "button" at bounding box center [736, 533] width 10 height 10
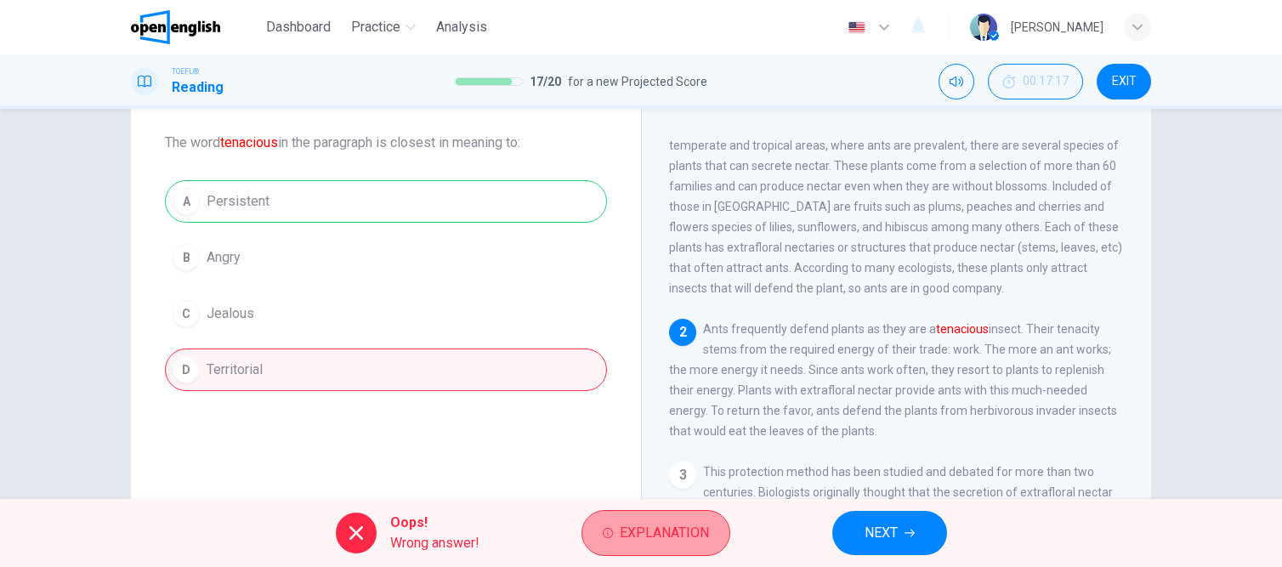
click at [660, 537] on span "Explanation" at bounding box center [664, 533] width 89 height 24
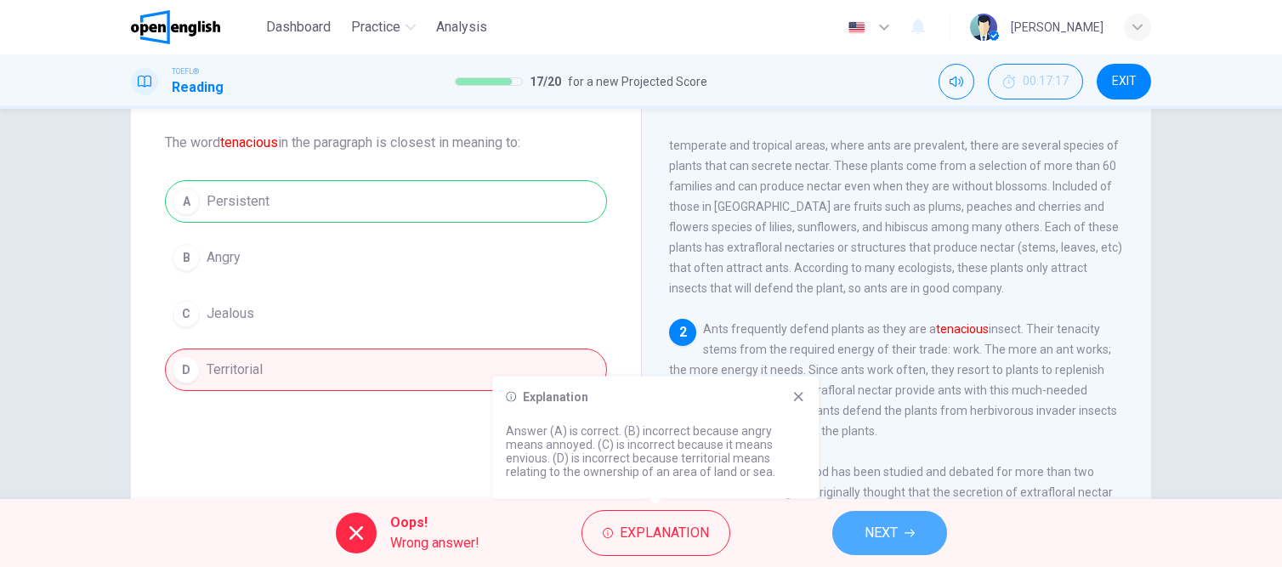
drag, startPoint x: 912, startPoint y: 530, endPoint x: 830, endPoint y: 406, distance: 148.6
click at [912, 531] on icon "button" at bounding box center [910, 534] width 10 height 8
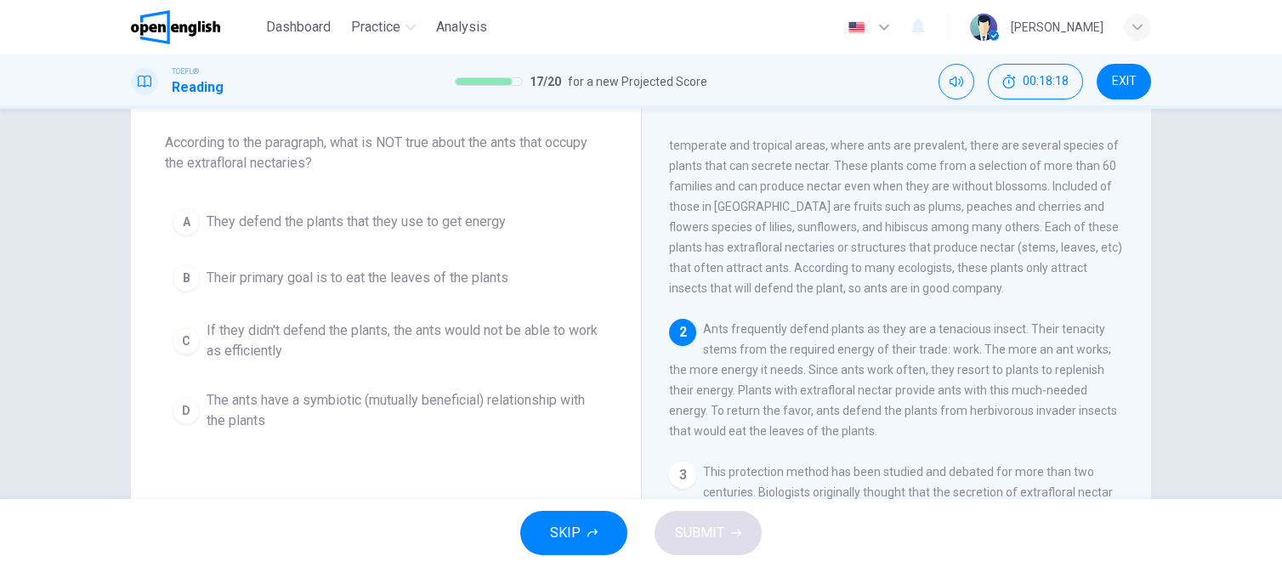
click at [367, 264] on button "B Their primary goal is to eat the leaves of the plants" at bounding box center [386, 278] width 442 height 43
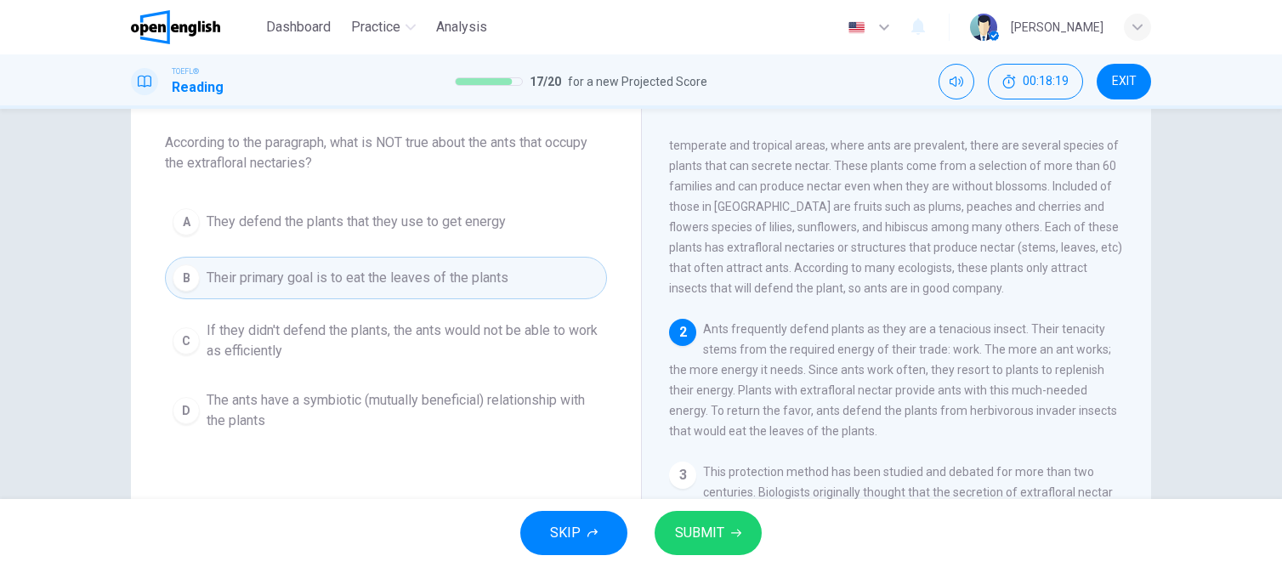
click at [713, 530] on span "SUBMIT" at bounding box center [699, 533] width 49 height 24
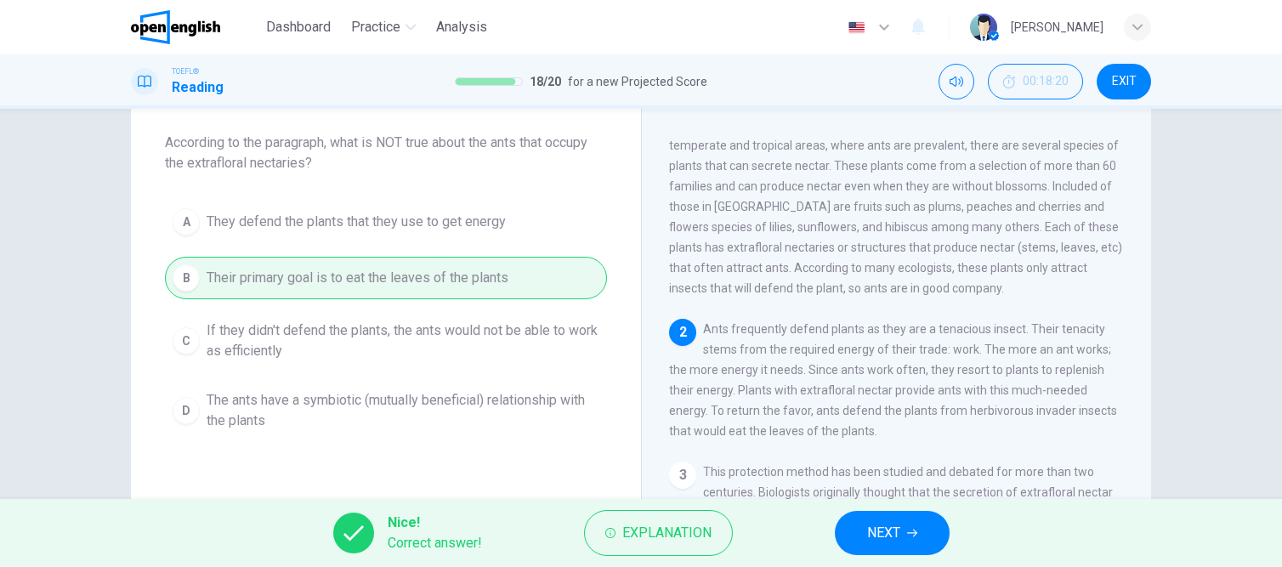
click at [861, 531] on button "NEXT" at bounding box center [892, 533] width 115 height 44
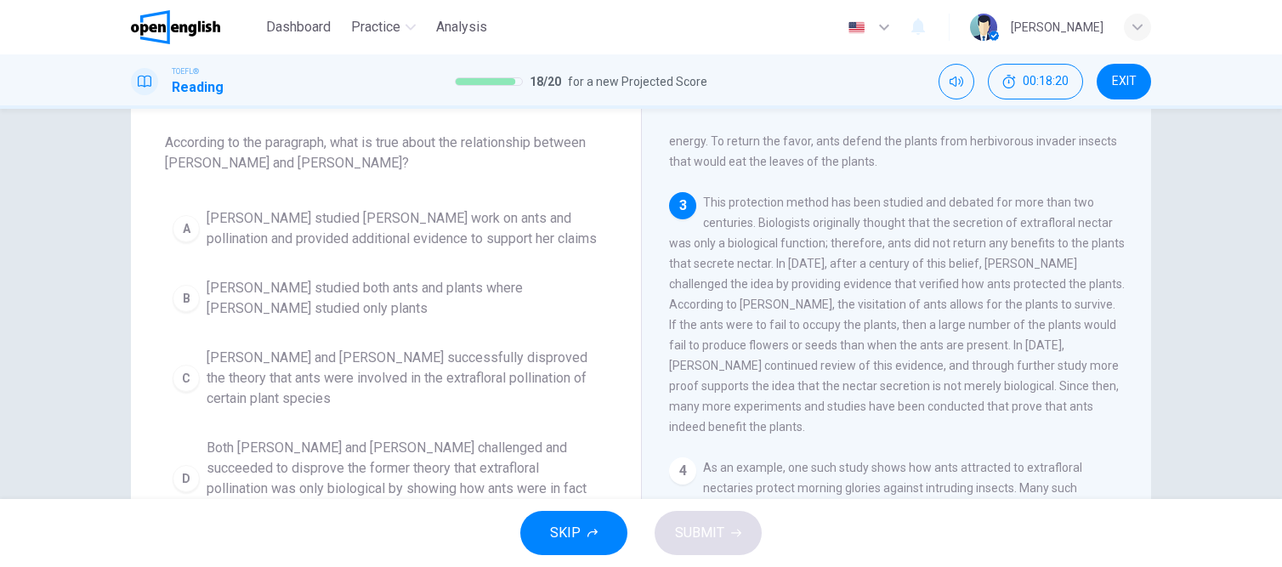
scroll to position [312, 0]
click at [412, 233] on span "[PERSON_NAME] studied [PERSON_NAME] work on ants and pollination and provided a…" at bounding box center [403, 228] width 393 height 41
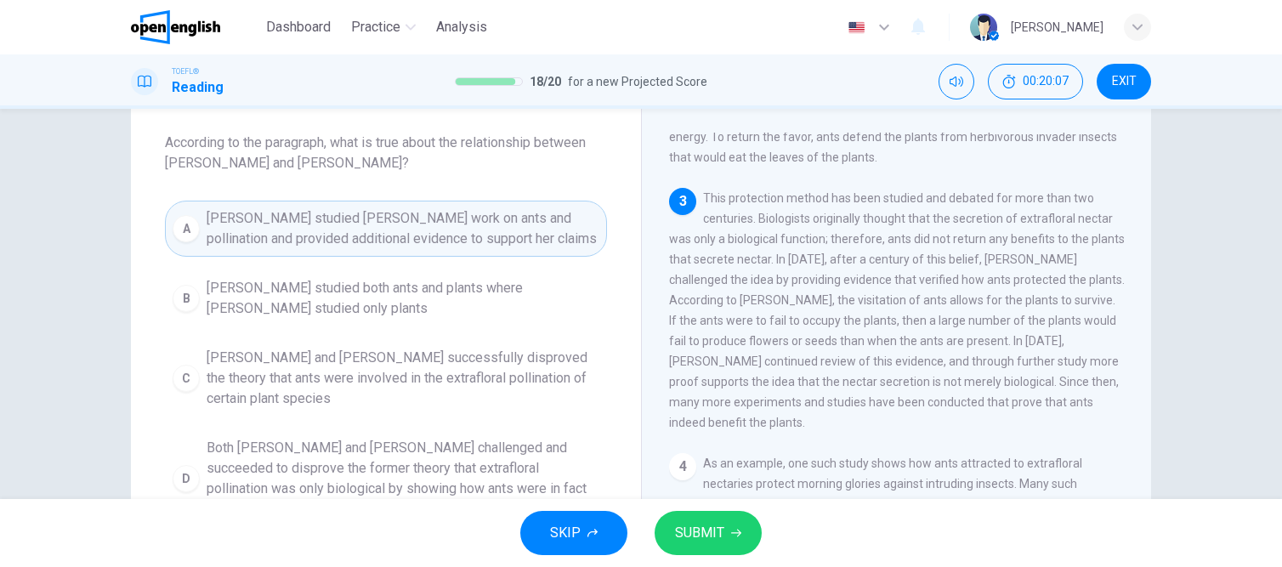
click at [685, 545] on button "SUBMIT" at bounding box center [708, 533] width 107 height 44
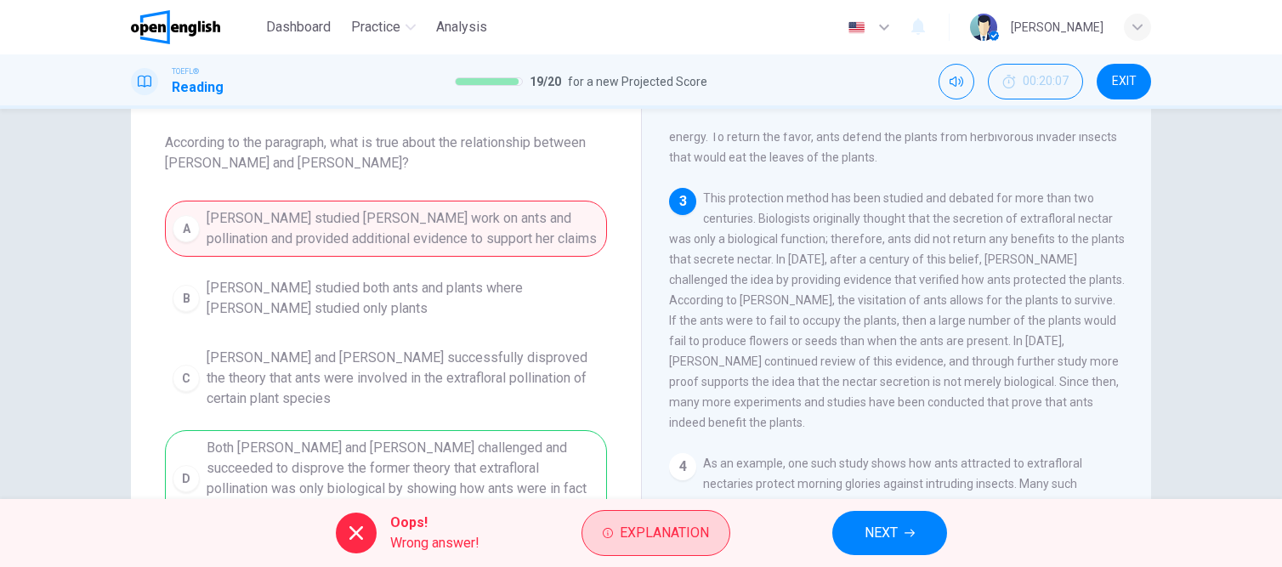
click at [671, 536] on span "Explanation" at bounding box center [664, 533] width 89 height 24
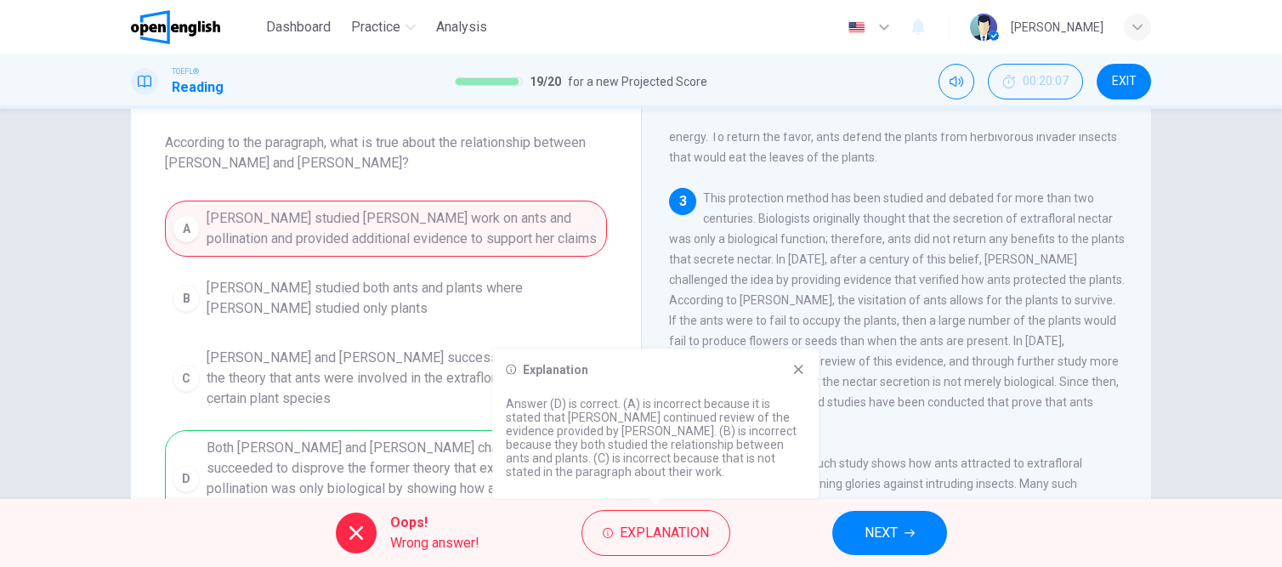
click at [898, 532] on span "NEXT" at bounding box center [881, 533] width 33 height 24
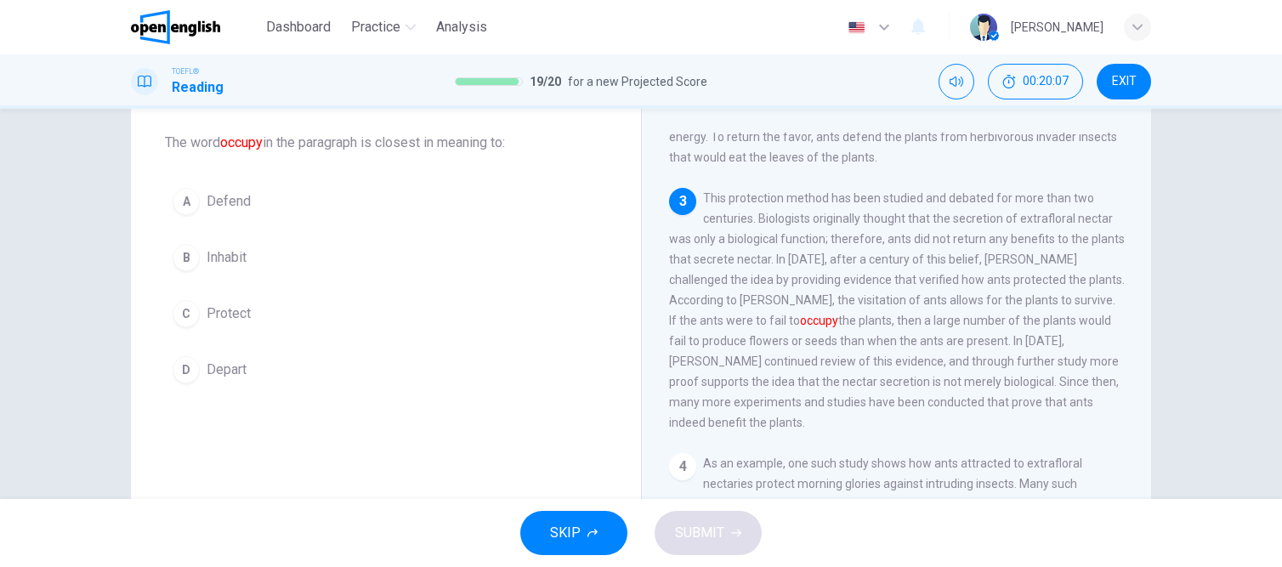
scroll to position [378, 0]
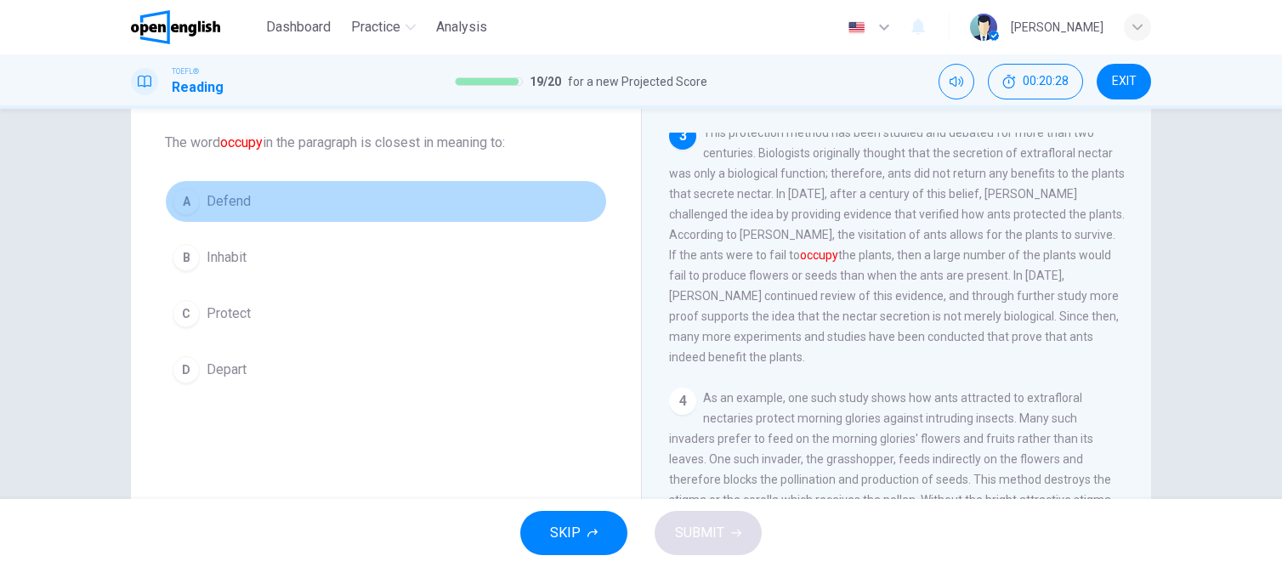
click at [225, 207] on span "Defend" at bounding box center [229, 201] width 44 height 20
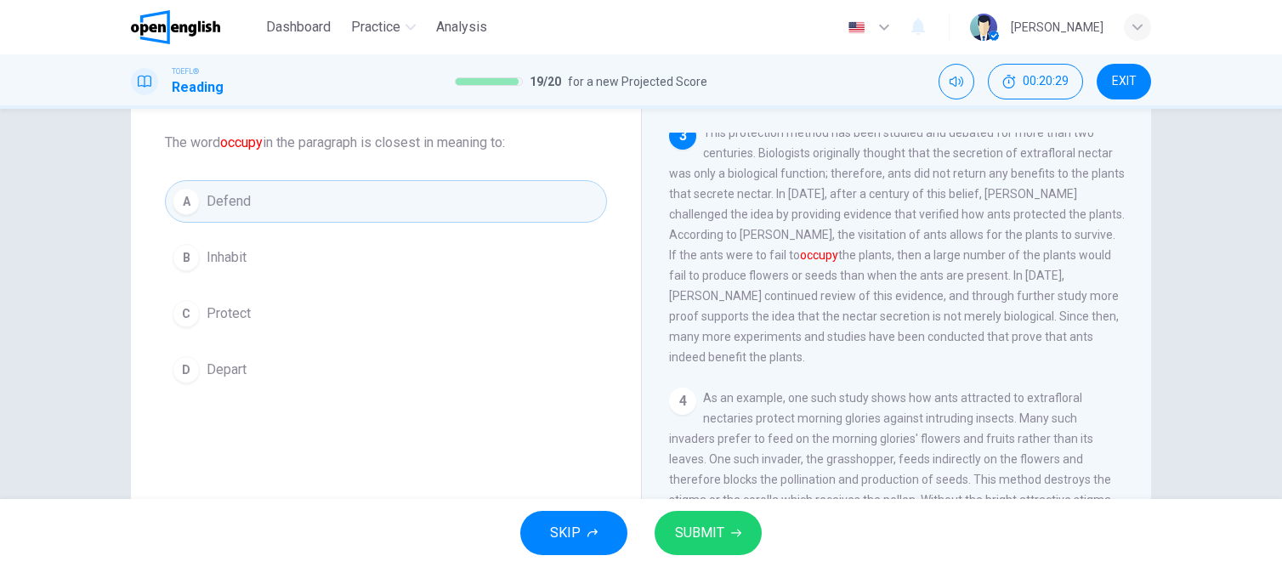
click at [697, 550] on button "SUBMIT" at bounding box center [708, 533] width 107 height 44
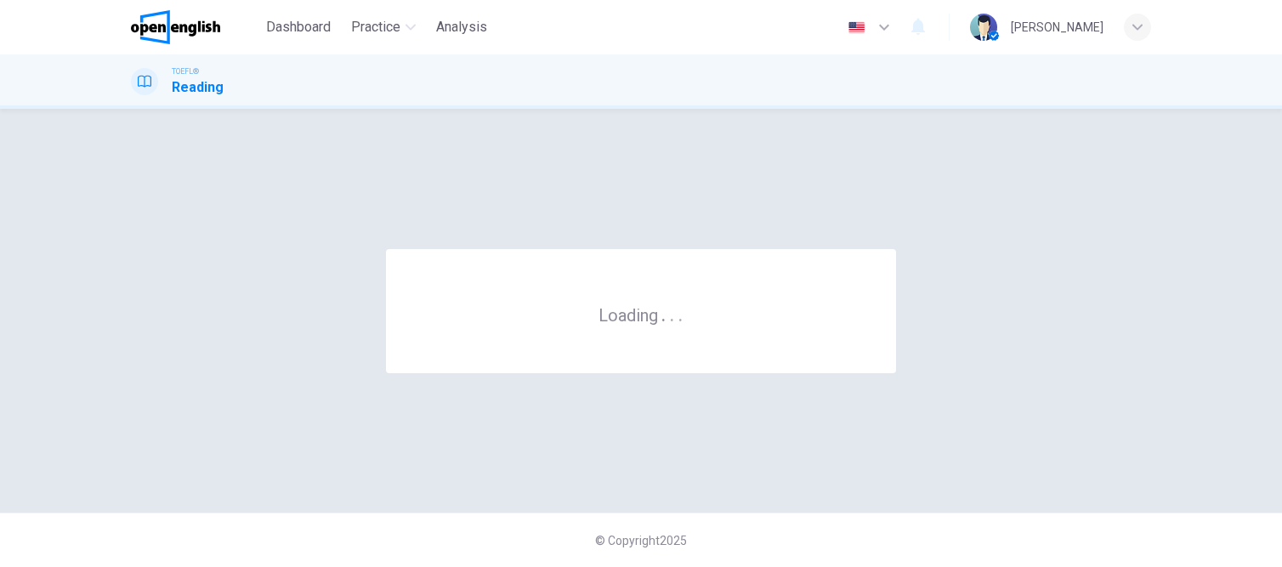
scroll to position [0, 0]
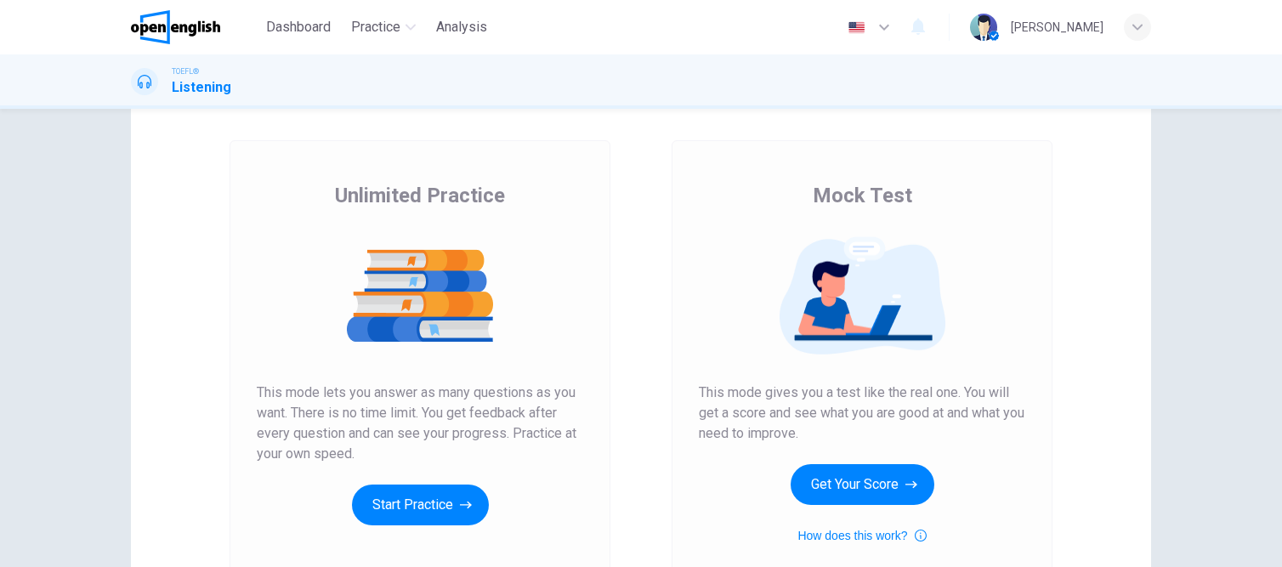
scroll to position [170, 0]
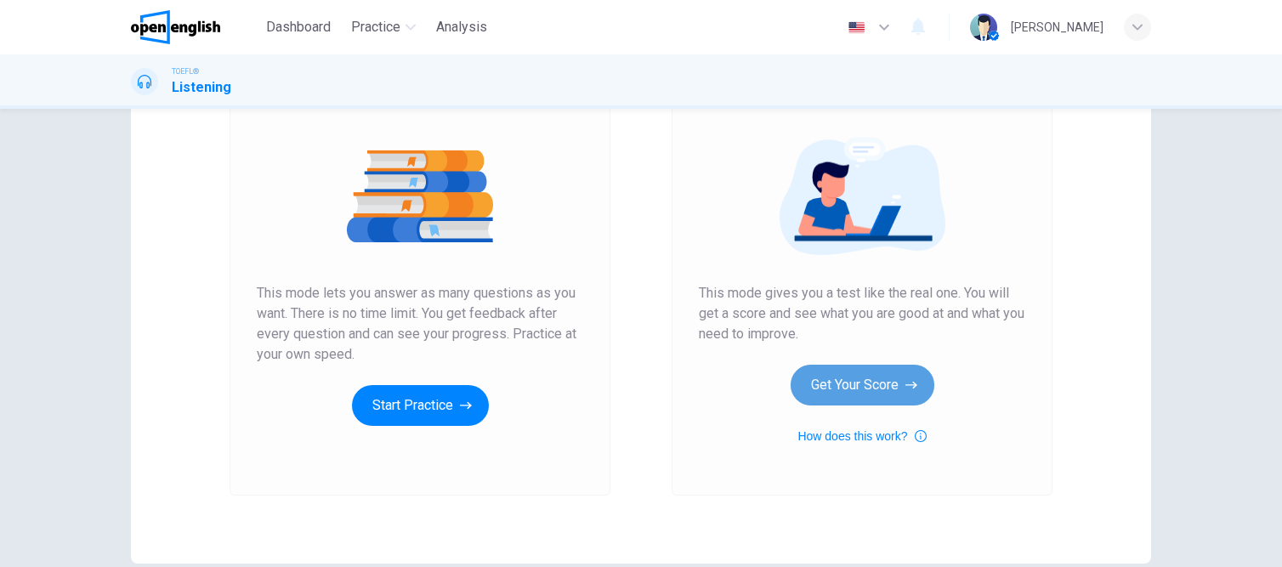
click at [825, 378] on button "Get Your Score" at bounding box center [863, 385] width 144 height 41
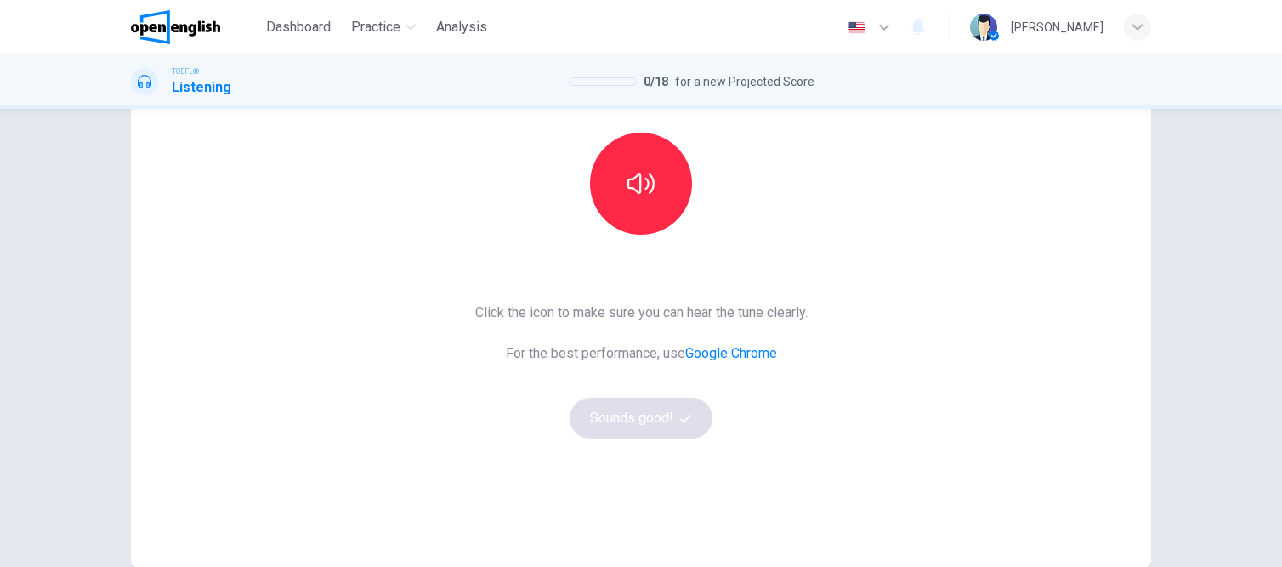
scroll to position [85, 0]
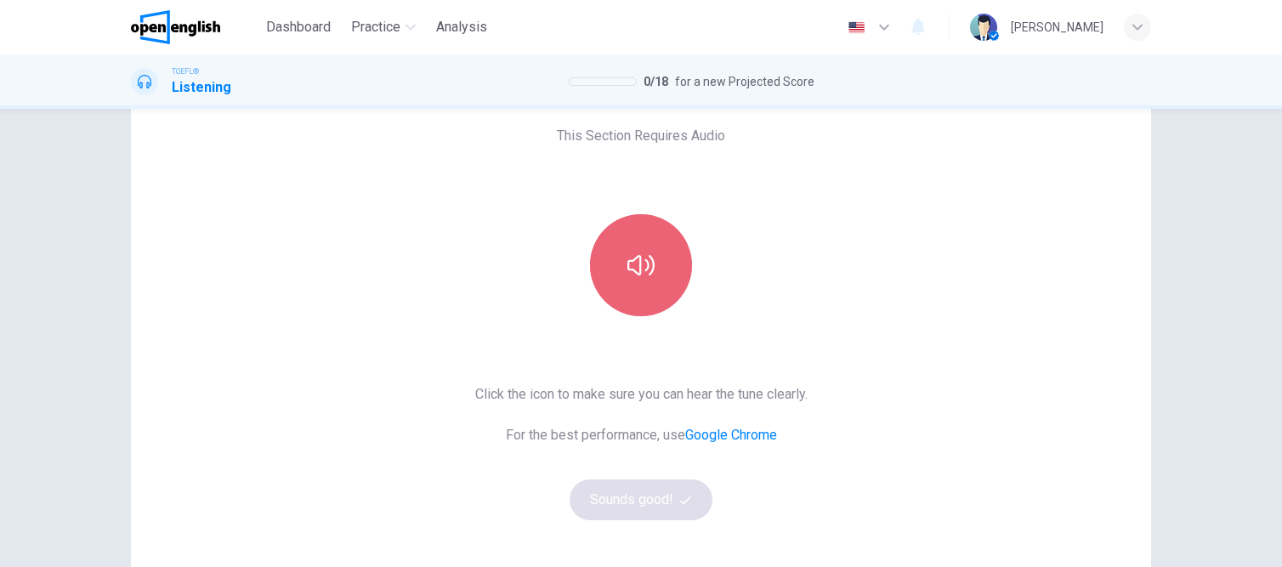
click at [636, 284] on button "button" at bounding box center [641, 265] width 102 height 102
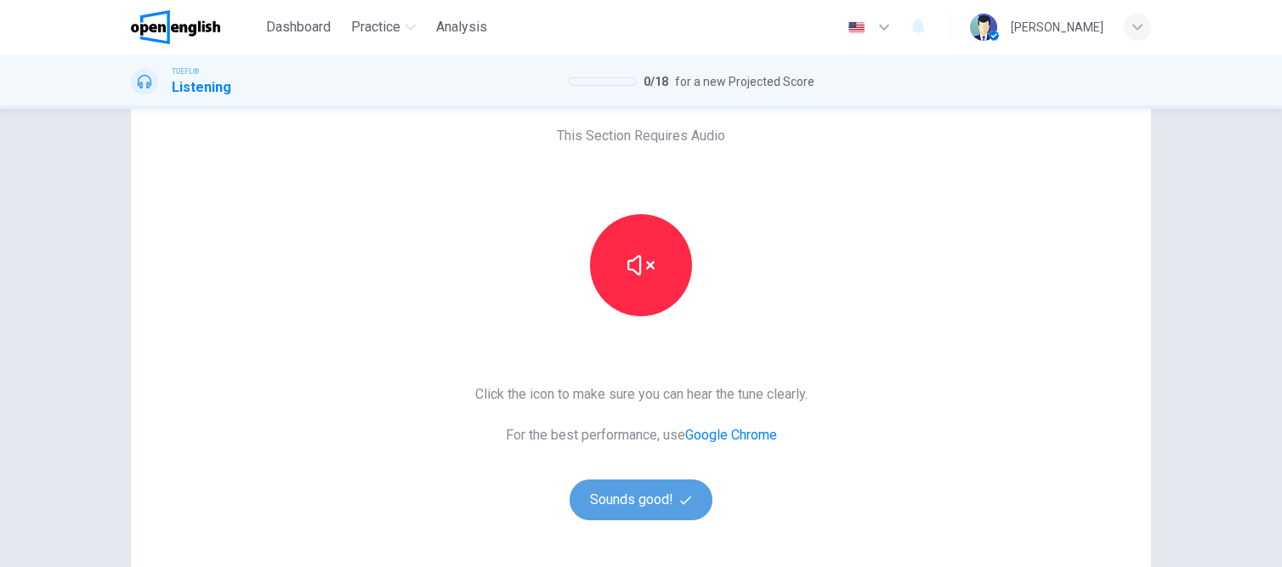
click at [612, 497] on button "Sounds good!" at bounding box center [641, 500] width 143 height 41
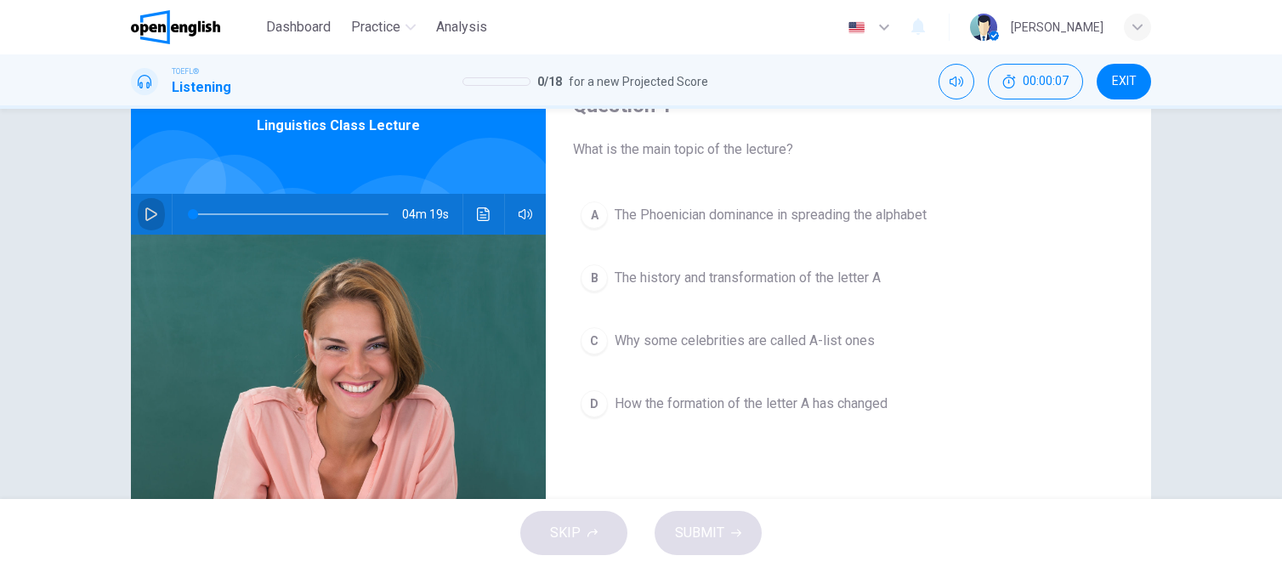
click at [139, 213] on button "button" at bounding box center [151, 214] width 27 height 41
click at [690, 281] on span "The history and transformation of the letter A" at bounding box center [748, 278] width 266 height 20
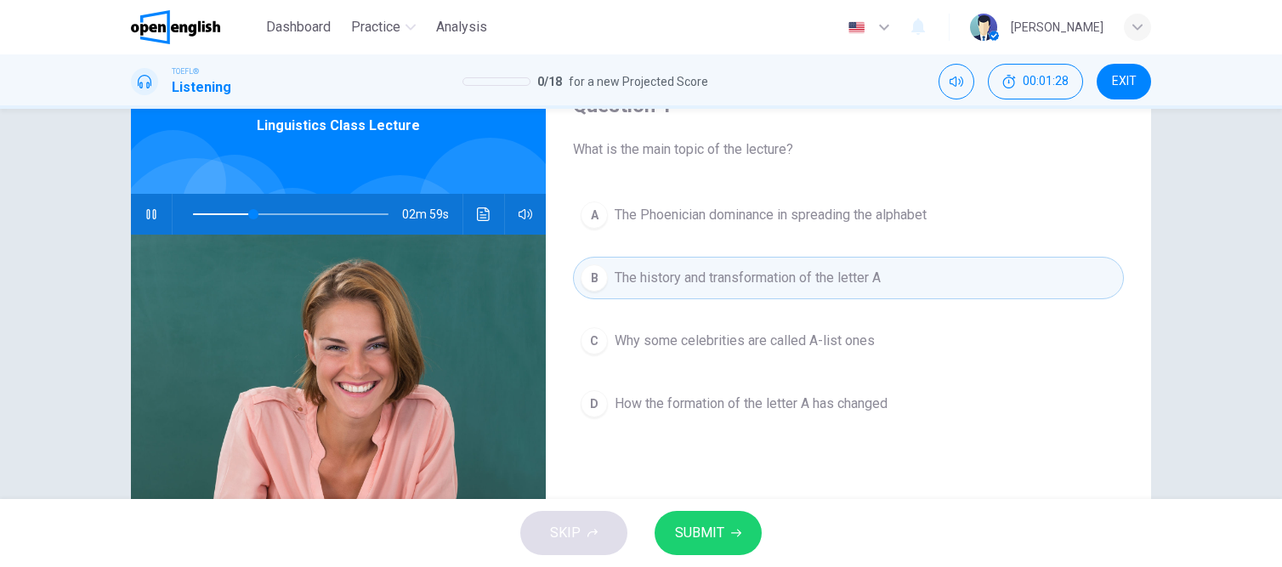
click at [704, 529] on span "SUBMIT" at bounding box center [699, 533] width 49 height 24
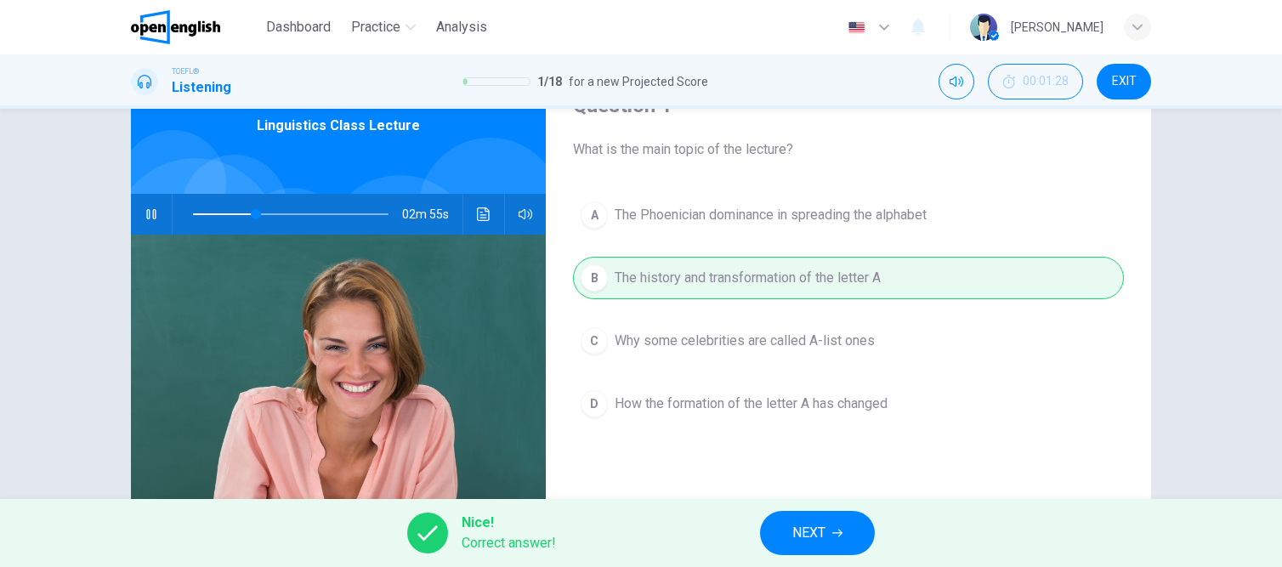
click at [830, 534] on button "NEXT" at bounding box center [817, 533] width 115 height 44
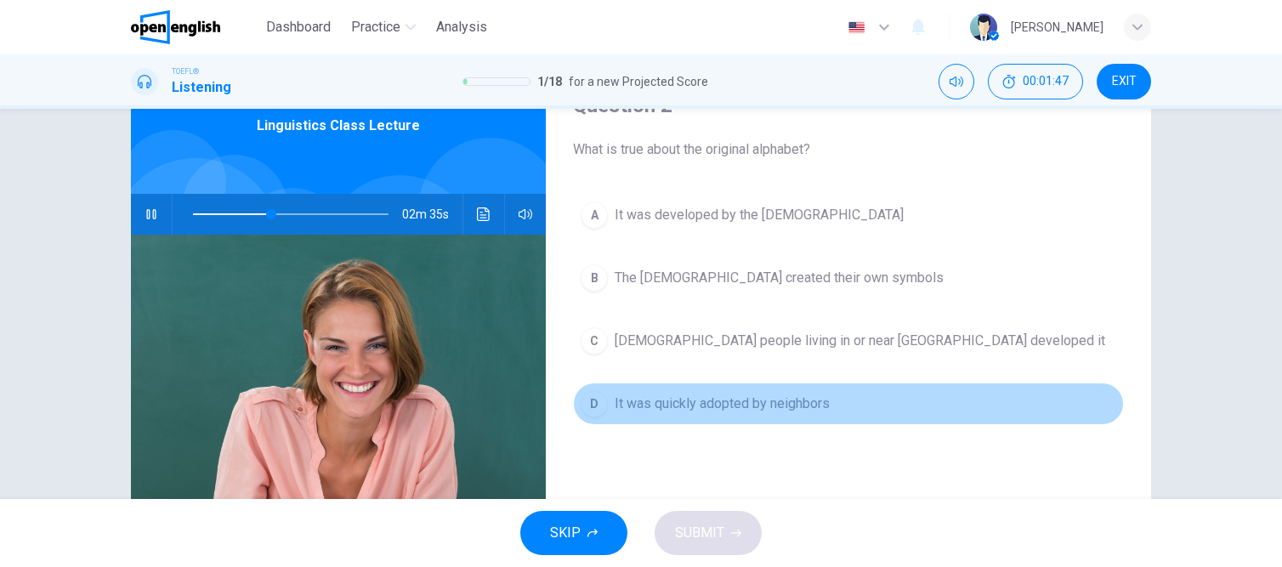
click at [718, 399] on span "It was quickly adopted by neighbors" at bounding box center [722, 404] width 215 height 20
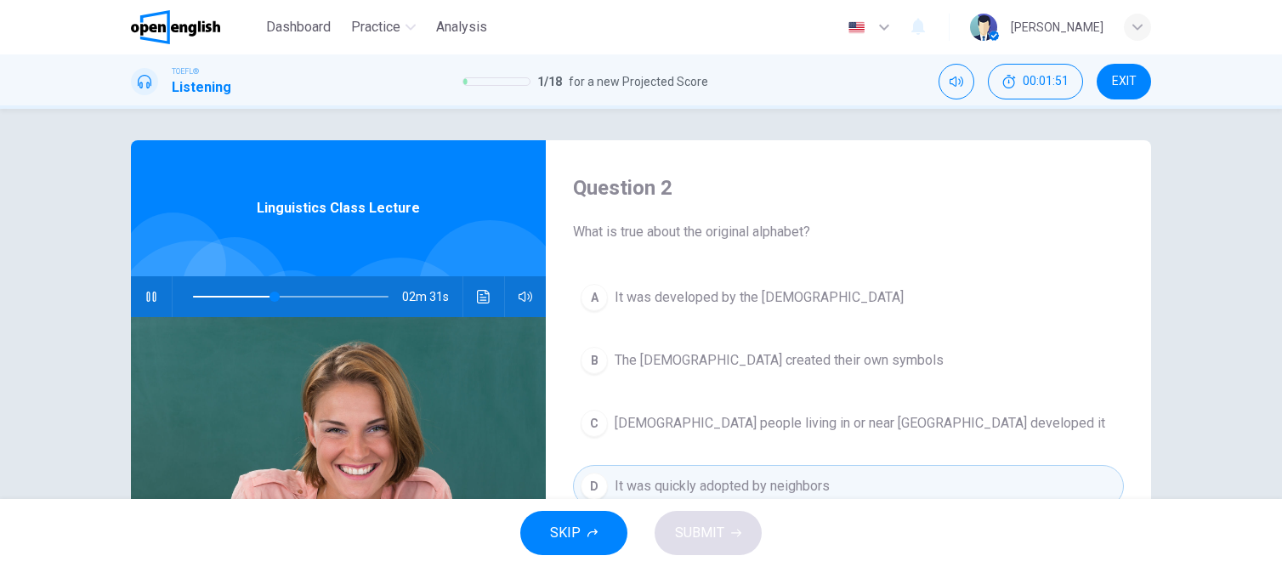
scroll to position [0, 0]
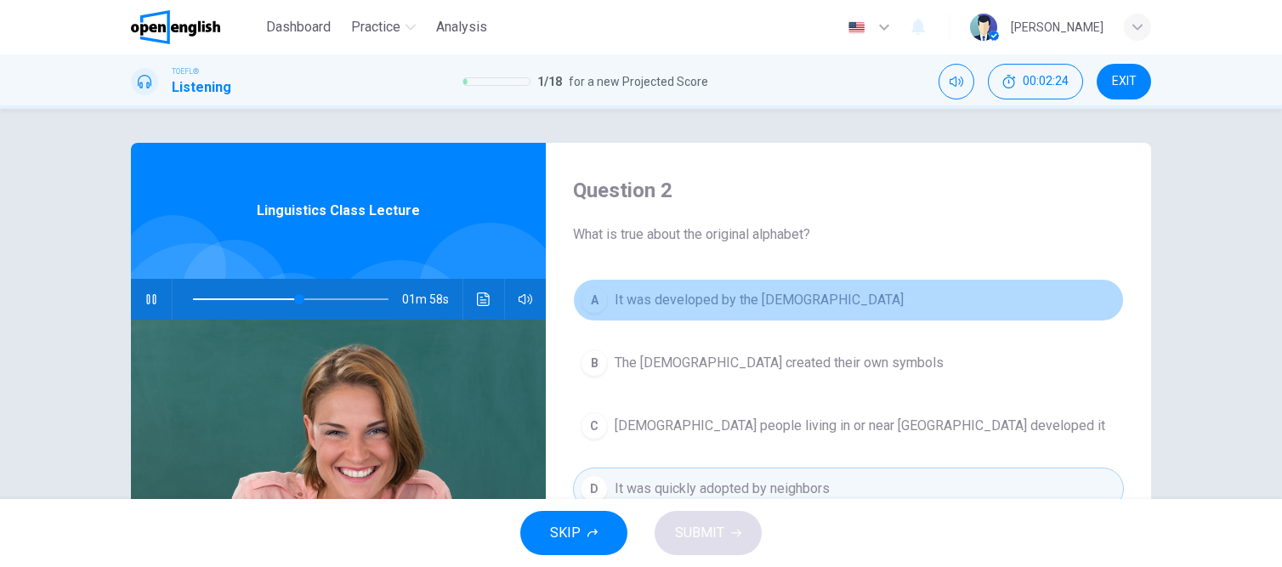
click at [737, 304] on span "It was developed by the Phoenicians" at bounding box center [759, 300] width 289 height 20
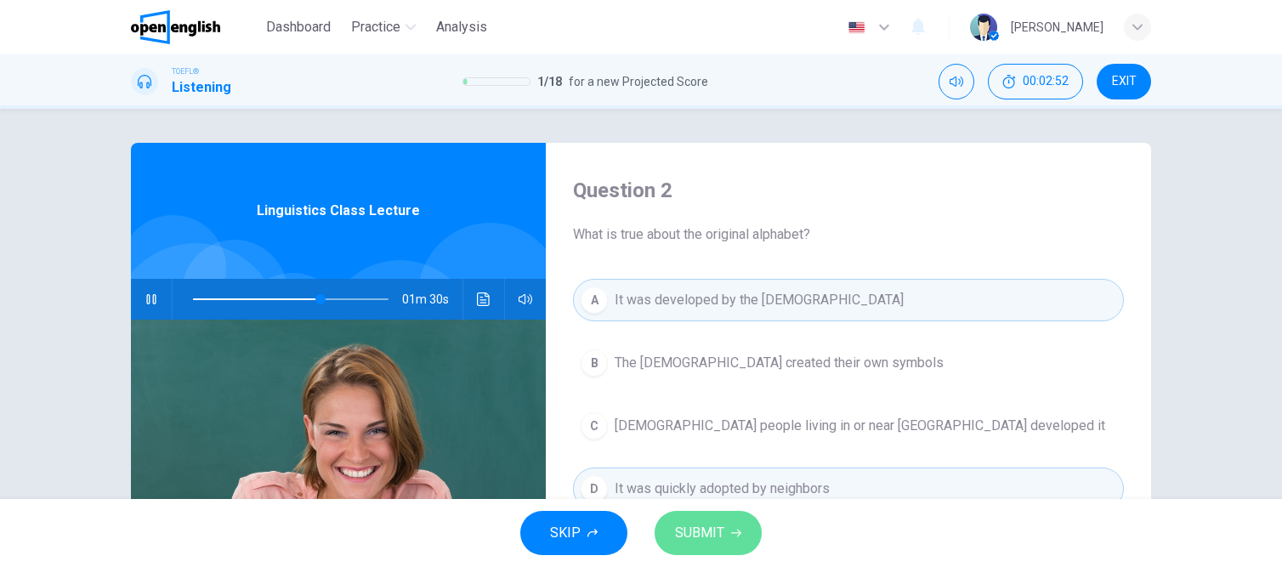
click at [700, 537] on span "SUBMIT" at bounding box center [699, 533] width 49 height 24
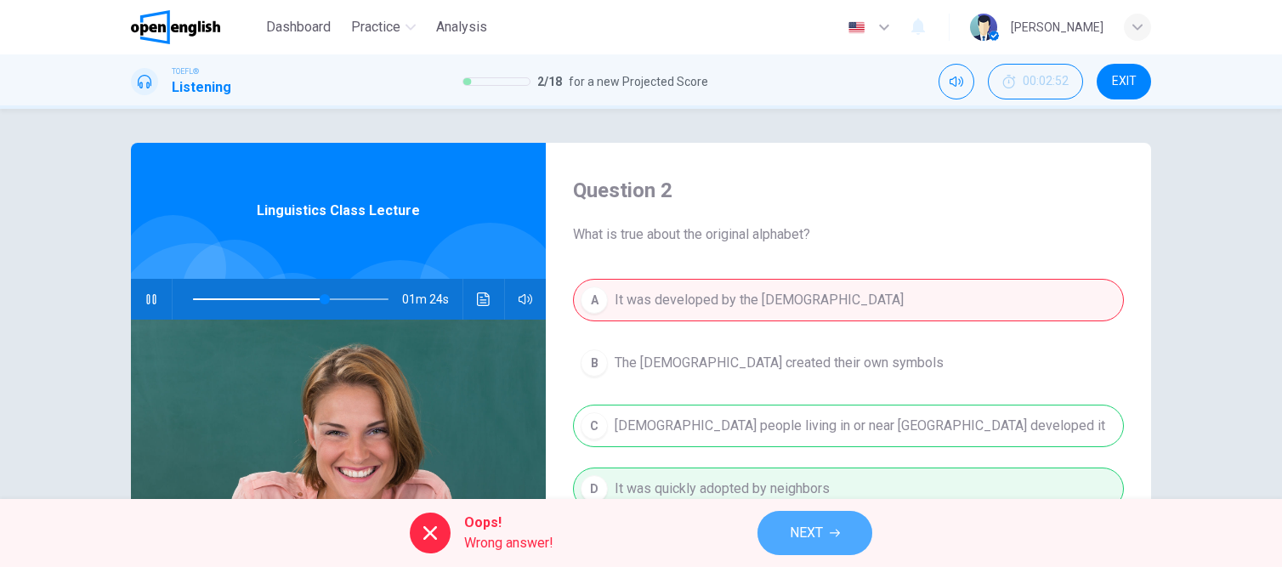
click at [806, 533] on span "NEXT" at bounding box center [806, 533] width 33 height 24
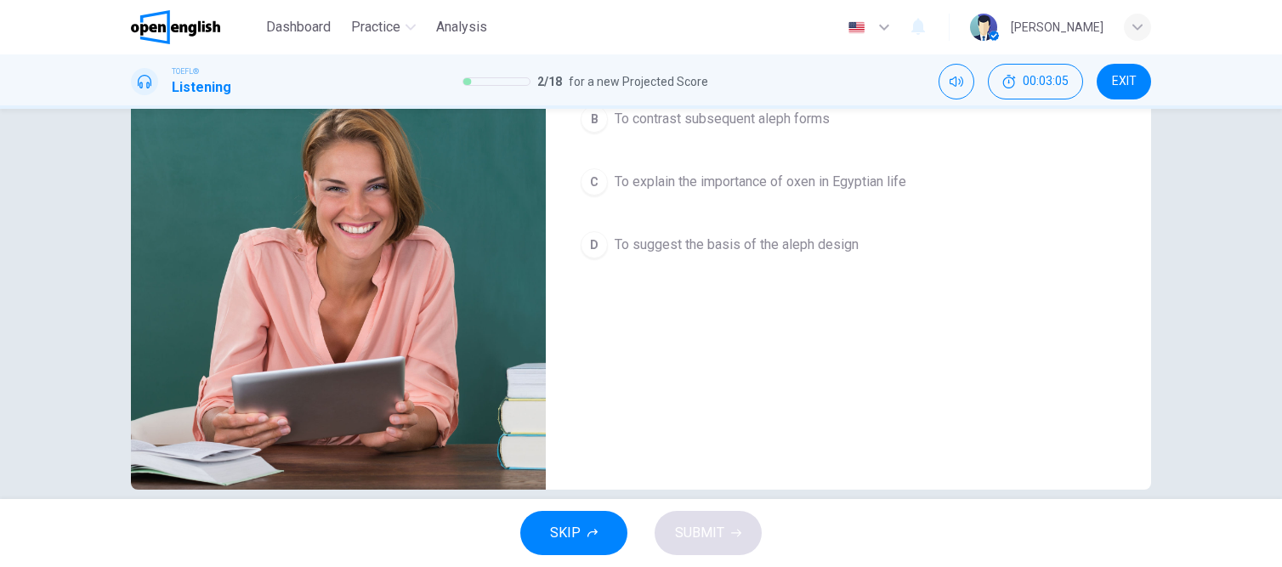
scroll to position [255, 0]
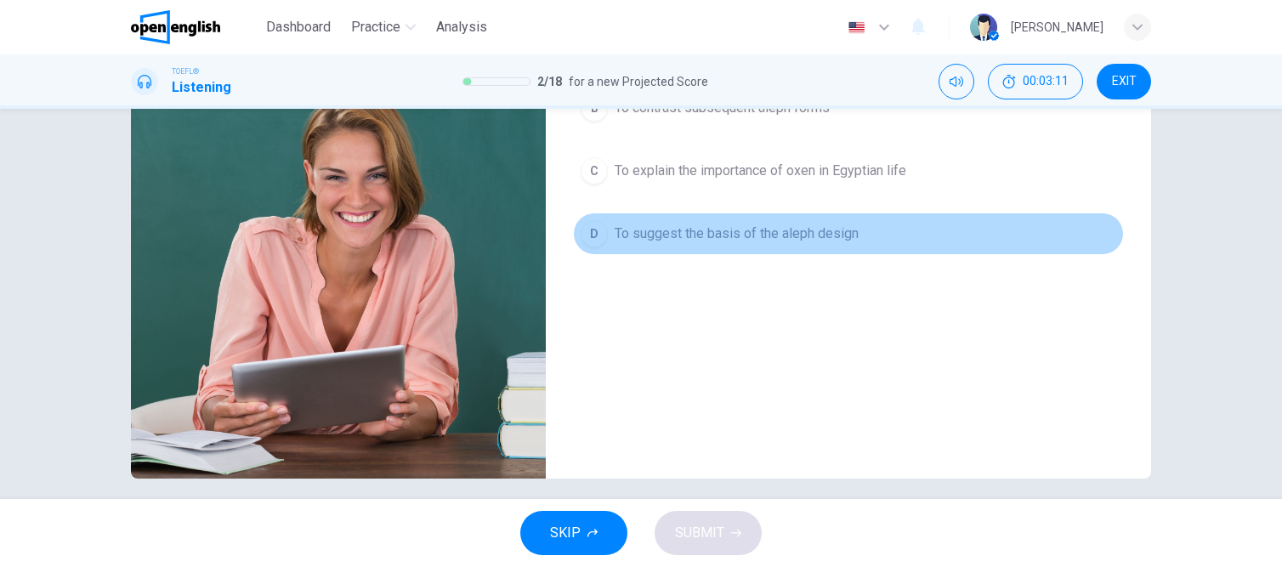
click at [752, 234] on span "To suggest the basis of the aleph design" at bounding box center [737, 234] width 244 height 20
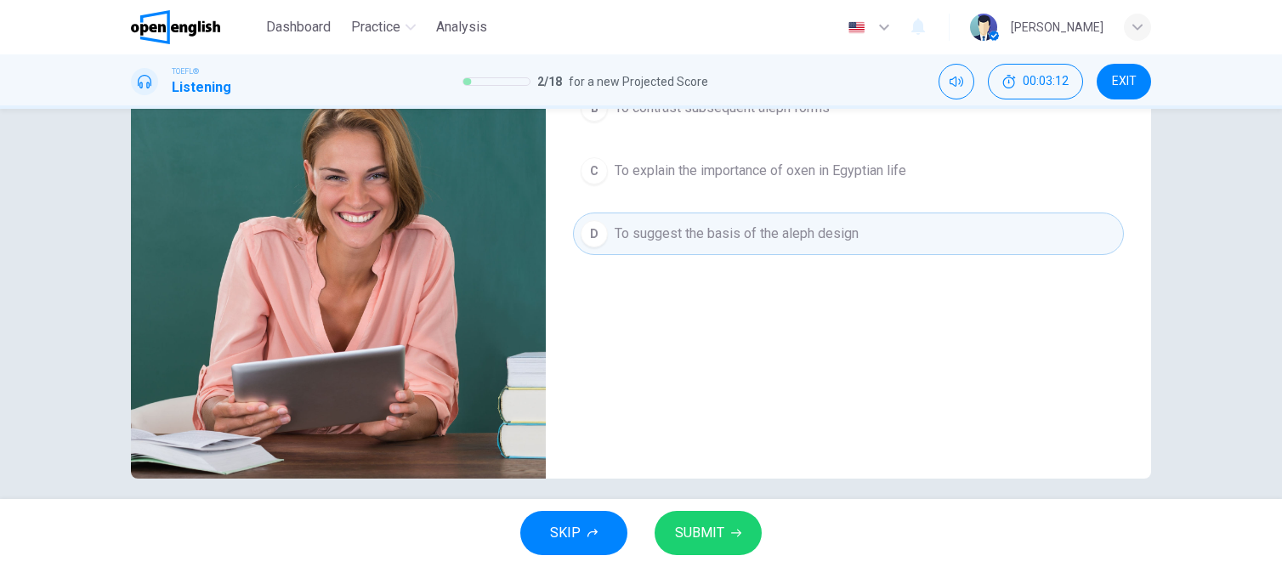
drag, startPoint x: 708, startPoint y: 531, endPoint x: 704, endPoint y: 438, distance: 92.8
click at [708, 532] on span "SUBMIT" at bounding box center [699, 533] width 49 height 24
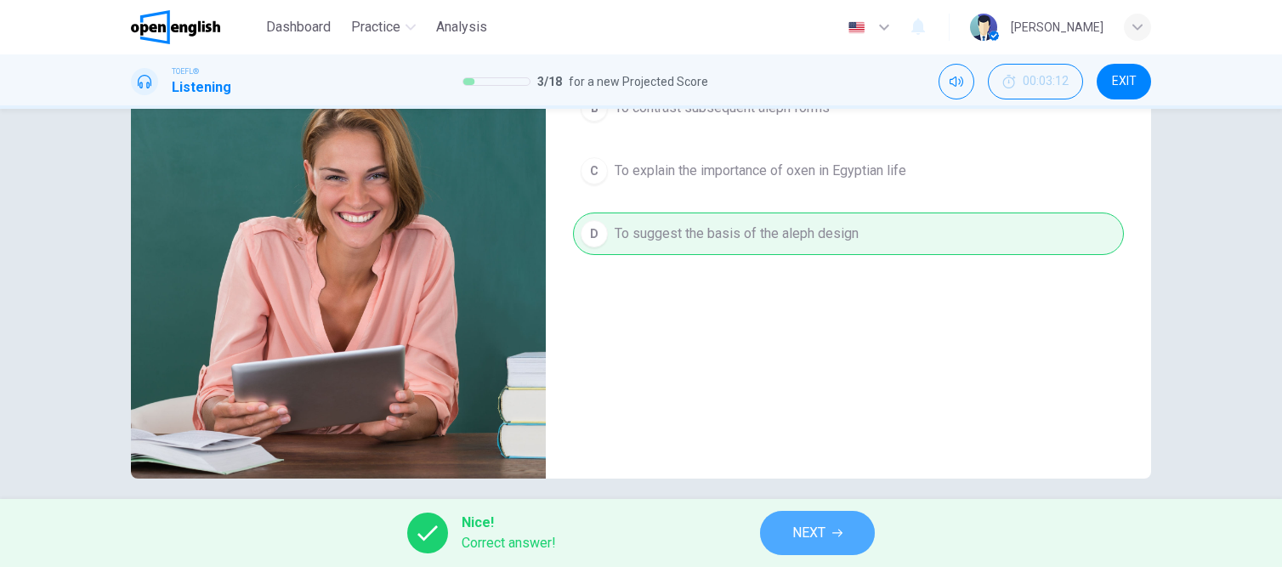
click at [820, 537] on span "NEXT" at bounding box center [809, 533] width 33 height 24
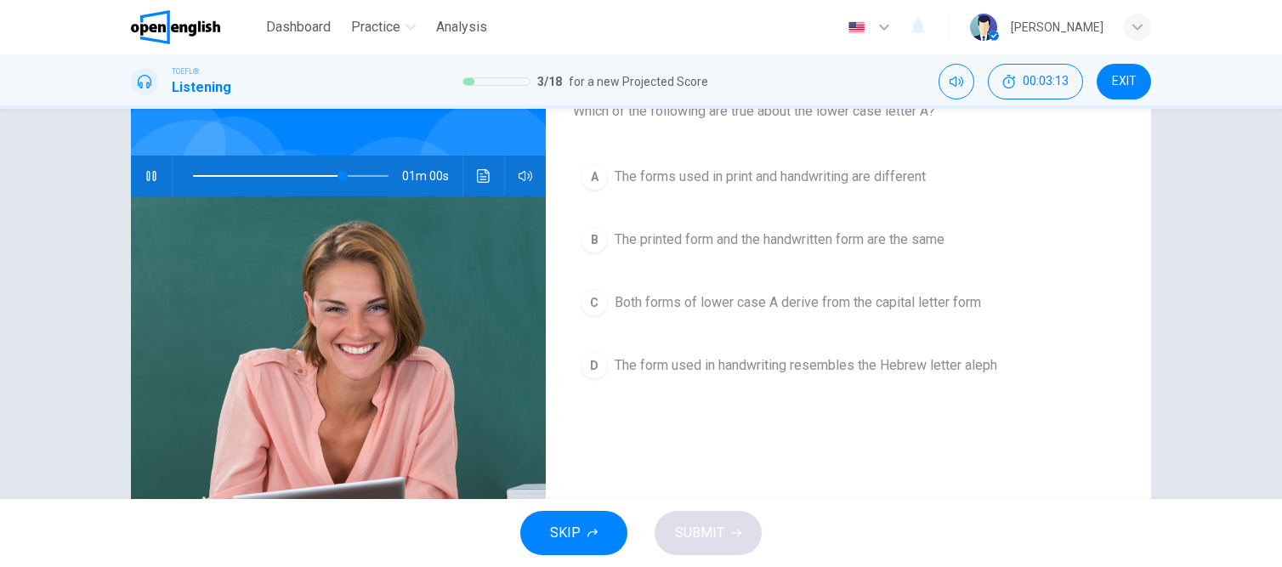
scroll to position [85, 0]
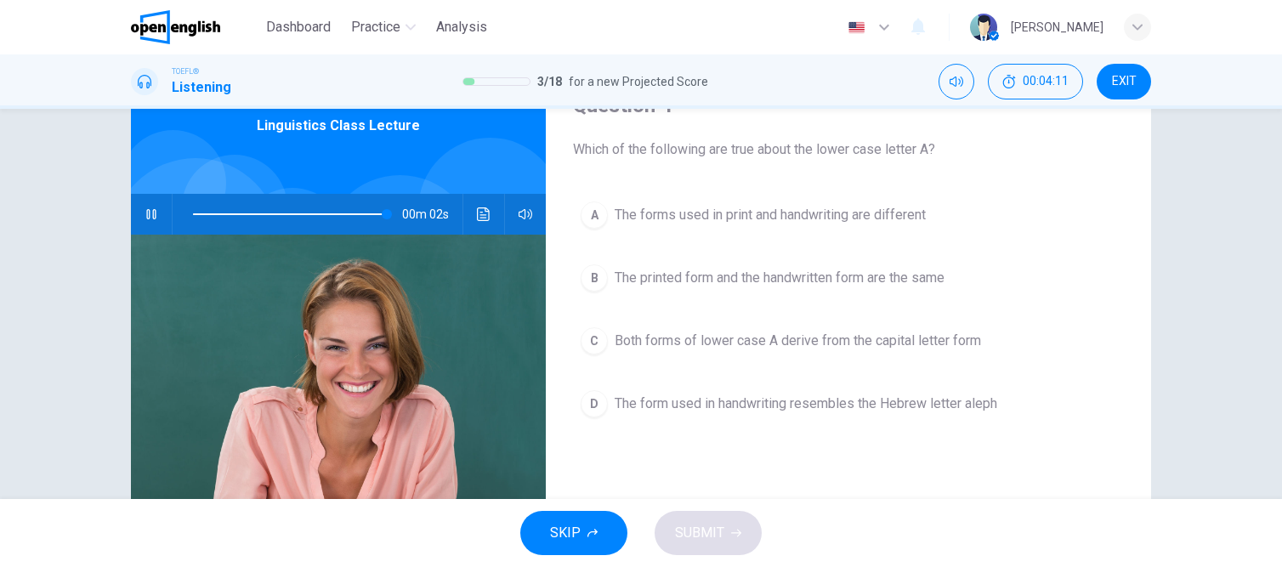
click at [268, 213] on span at bounding box center [290, 214] width 194 height 2
click at [243, 213] on span at bounding box center [291, 214] width 196 height 24
click at [243, 216] on span at bounding box center [248, 214] width 10 height 10
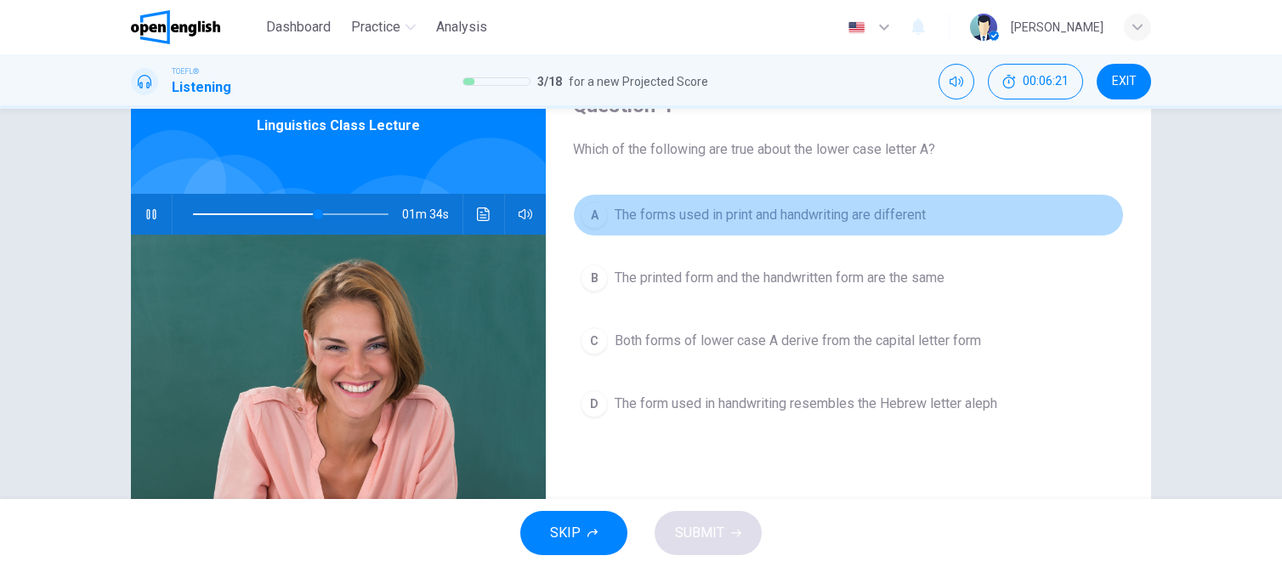
click at [765, 215] on span "The forms used in print and handwriting are different" at bounding box center [770, 215] width 311 height 20
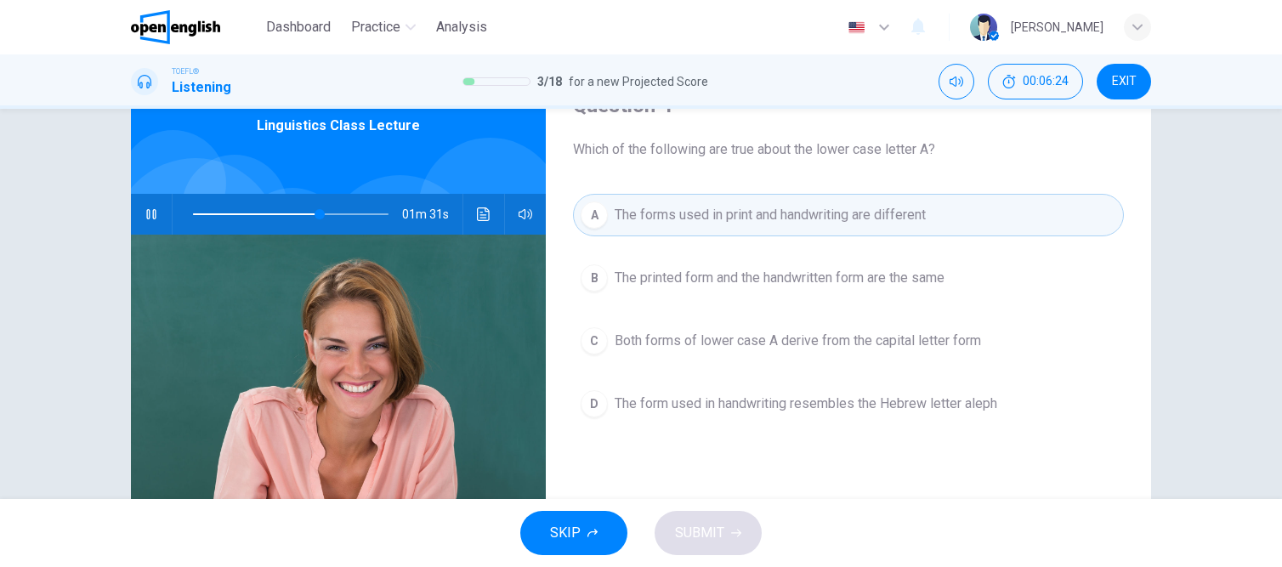
click at [698, 349] on span "Both forms of lower case A derive from the capital letter form" at bounding box center [798, 341] width 367 height 20
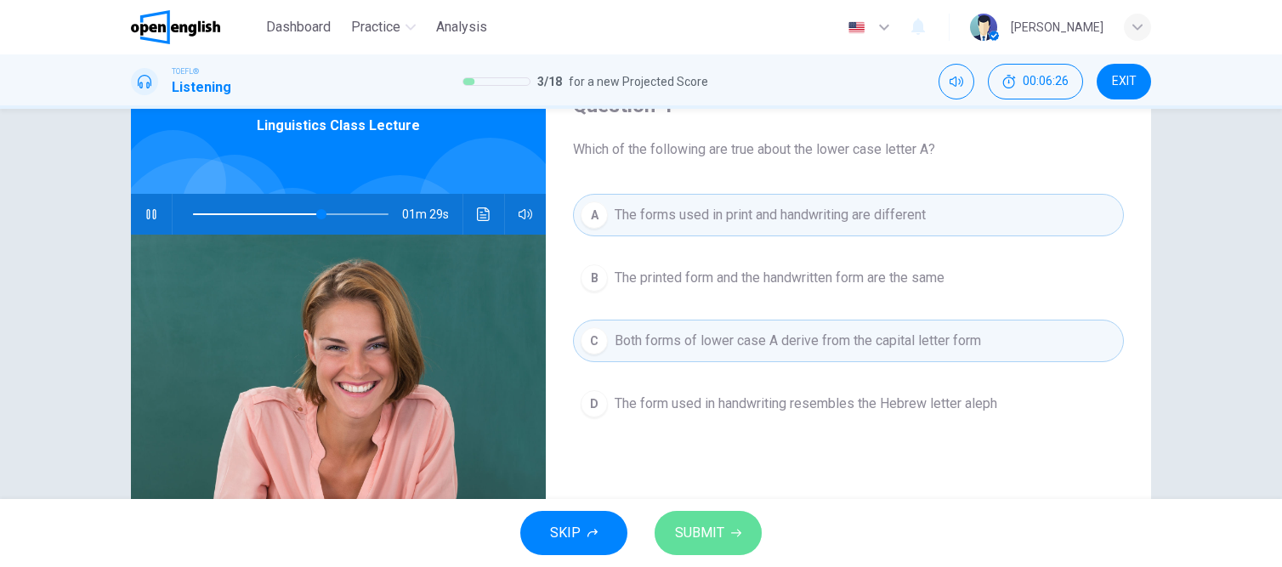
click at [704, 534] on span "SUBMIT" at bounding box center [699, 533] width 49 height 24
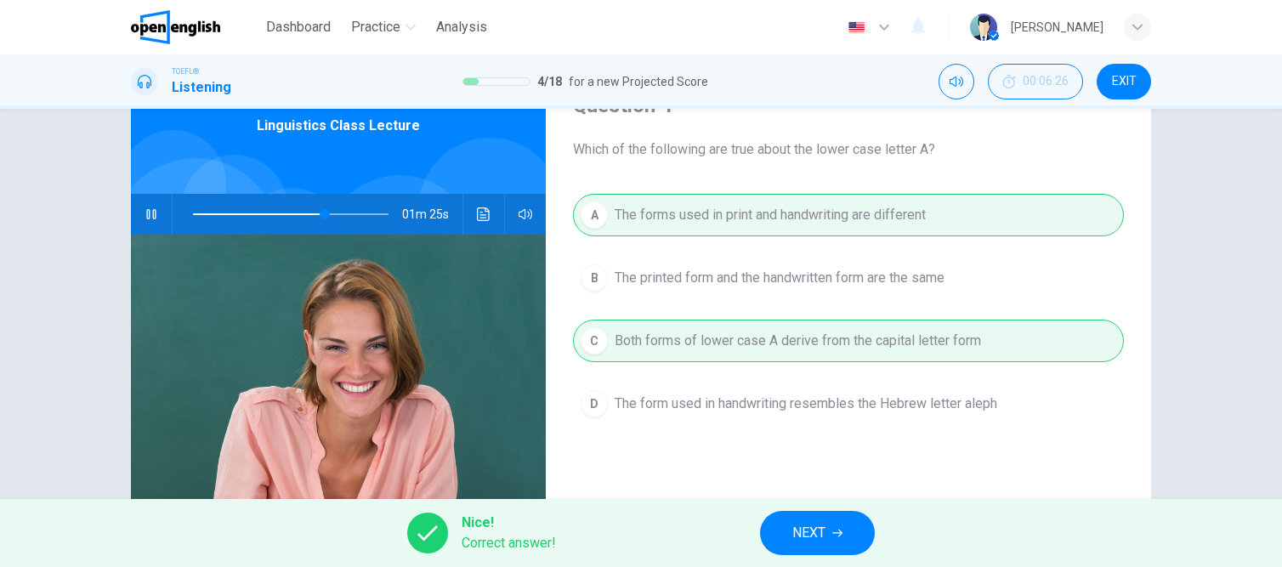
click at [857, 537] on button "NEXT" at bounding box center [817, 533] width 115 height 44
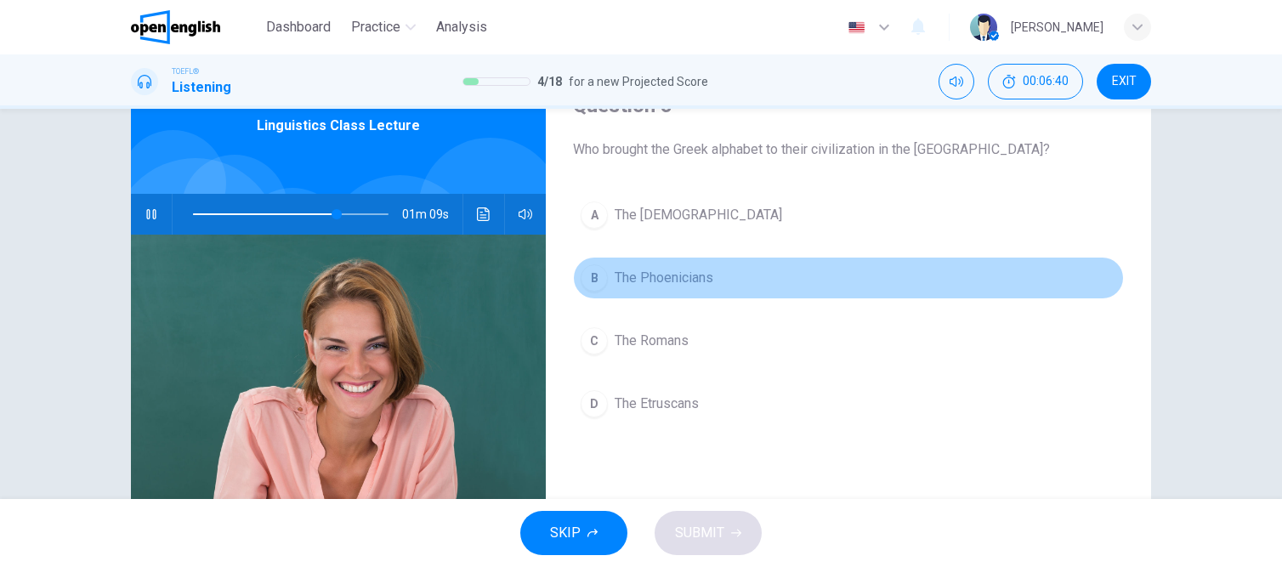
click at [639, 272] on span "The Phoenicians" at bounding box center [664, 278] width 99 height 20
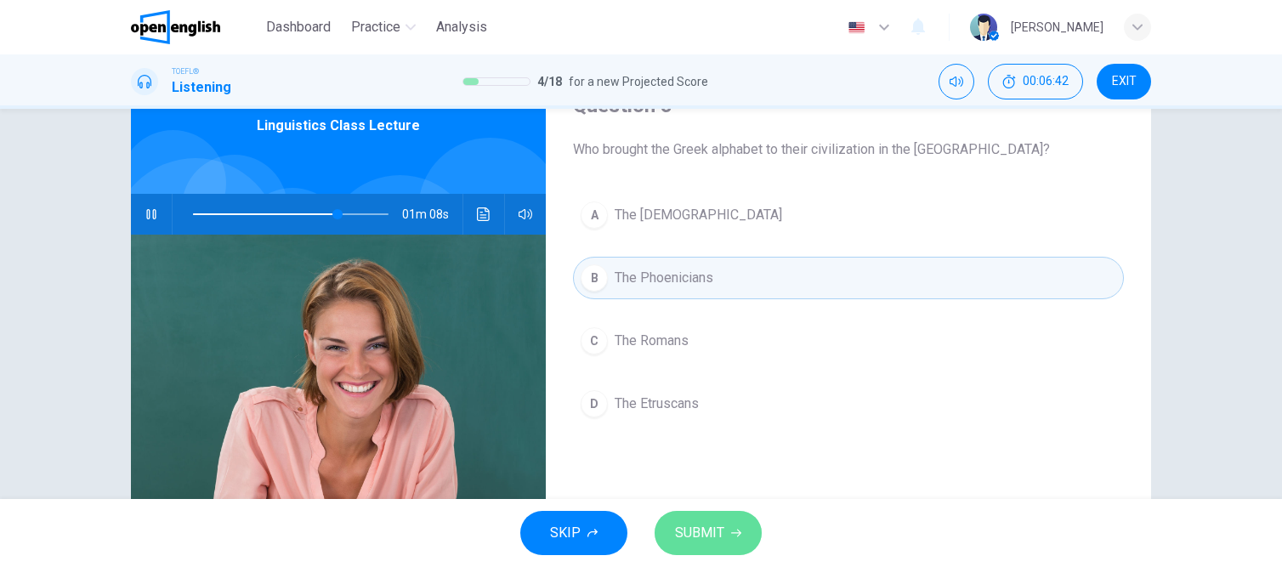
click at [708, 537] on span "SUBMIT" at bounding box center [699, 533] width 49 height 24
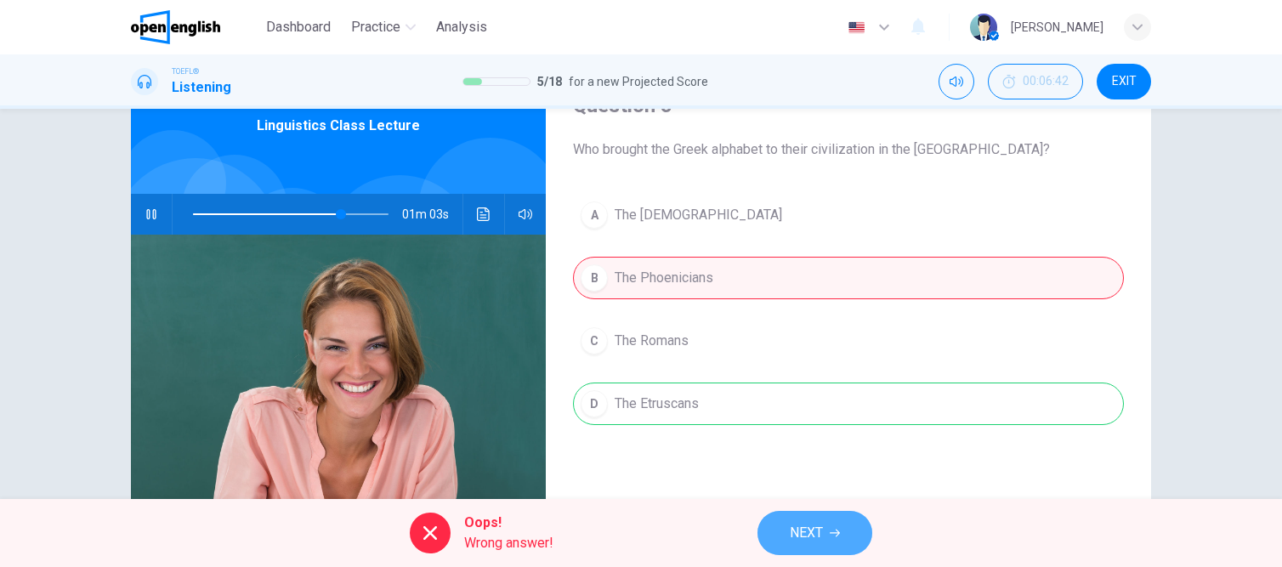
click at [811, 528] on span "NEXT" at bounding box center [806, 533] width 33 height 24
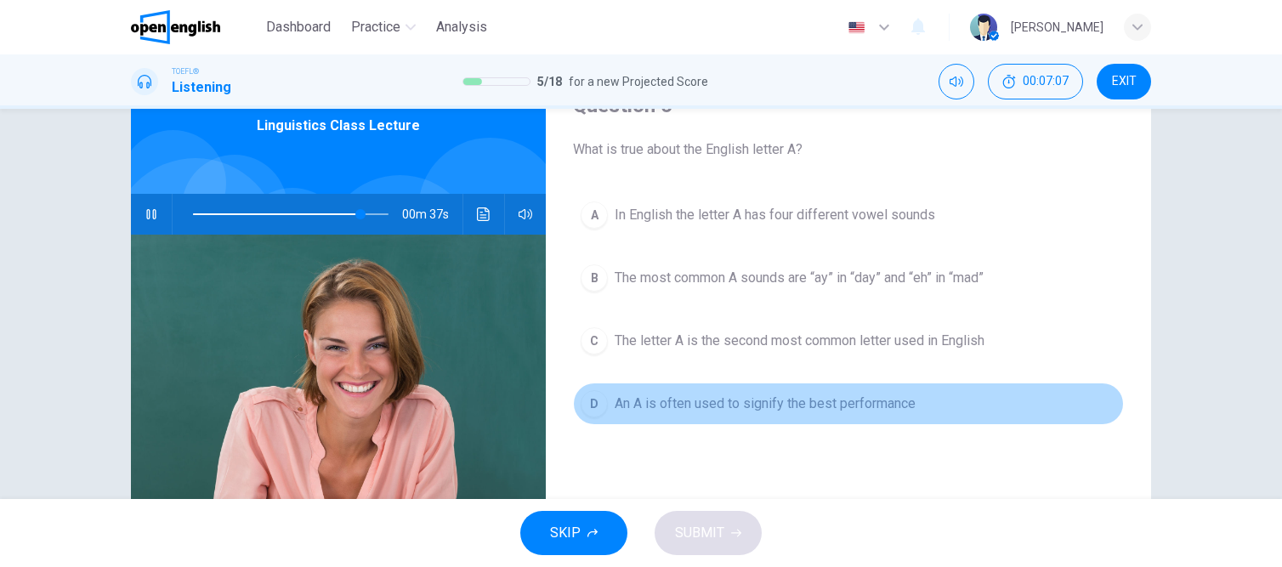
click at [742, 407] on span "An A is often used to signify the best performance" at bounding box center [765, 404] width 301 height 20
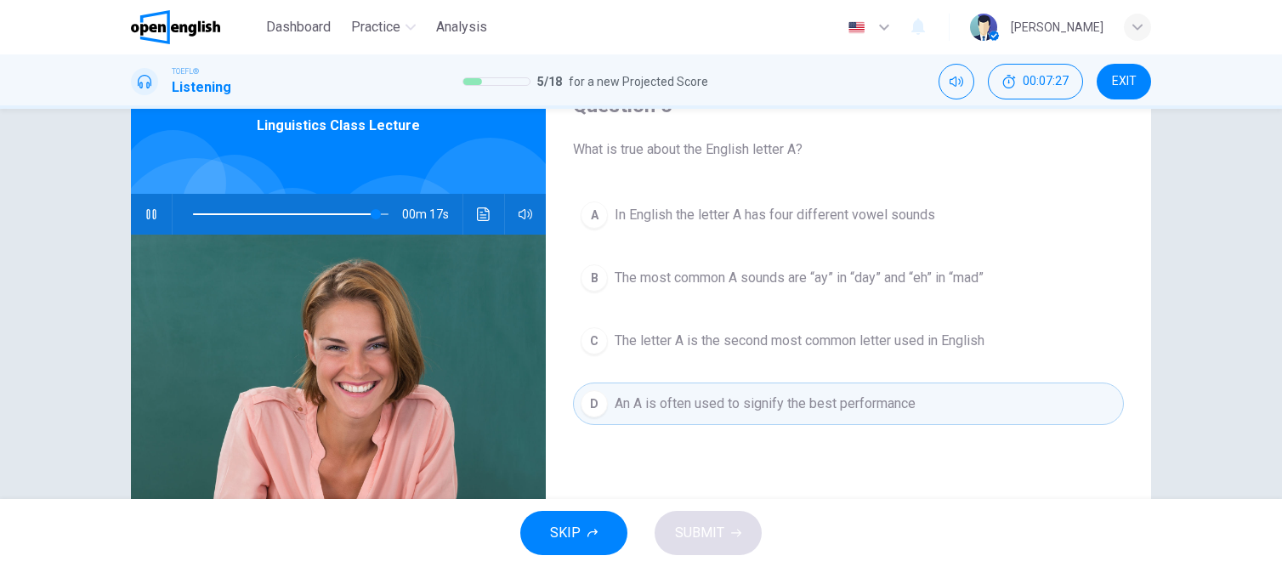
click at [712, 333] on span "The letter A is the second most common letter used in English" at bounding box center [800, 341] width 370 height 20
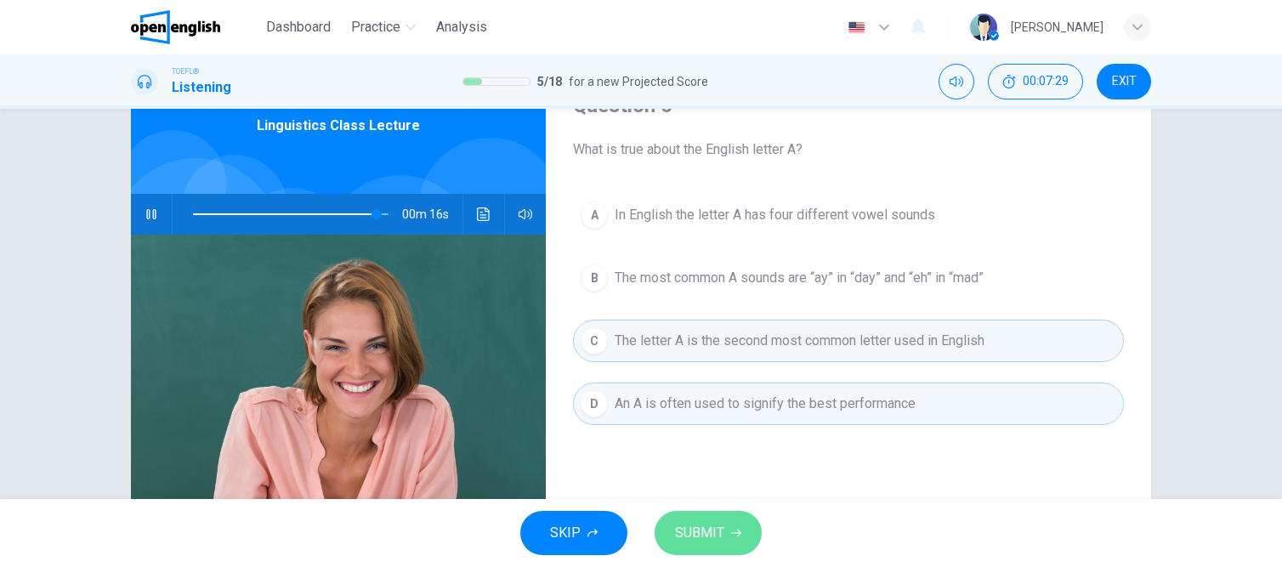
click at [715, 530] on span "SUBMIT" at bounding box center [699, 533] width 49 height 24
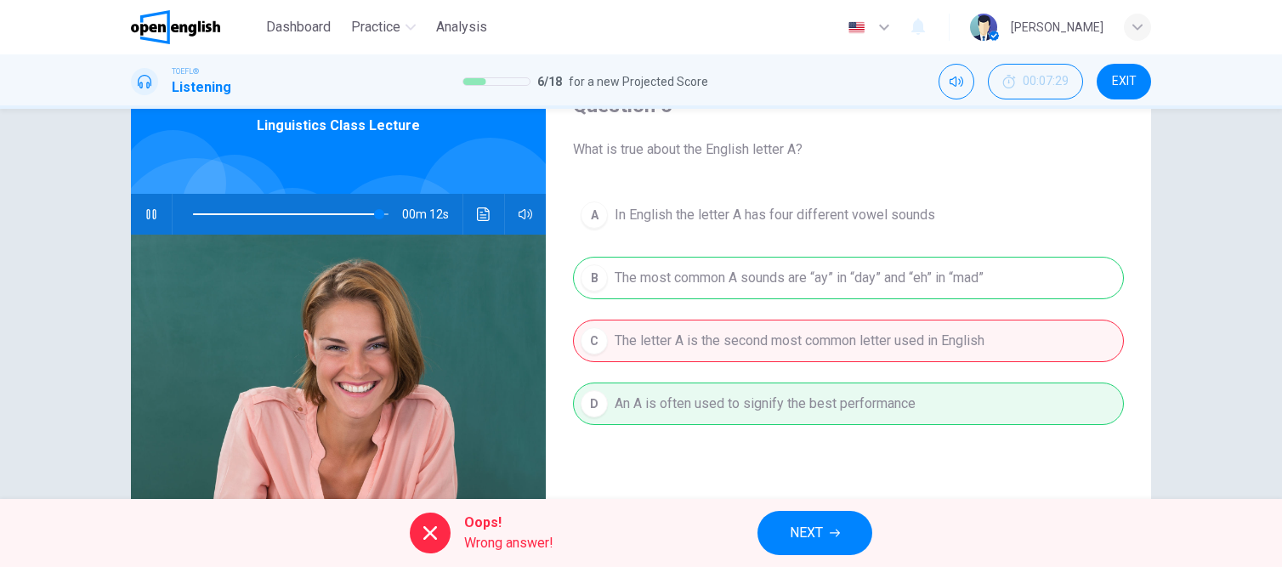
type input "**"
drag, startPoint x: 810, startPoint y: 540, endPoint x: 810, endPoint y: 496, distance: 44.2
click at [810, 540] on span "NEXT" at bounding box center [806, 533] width 33 height 24
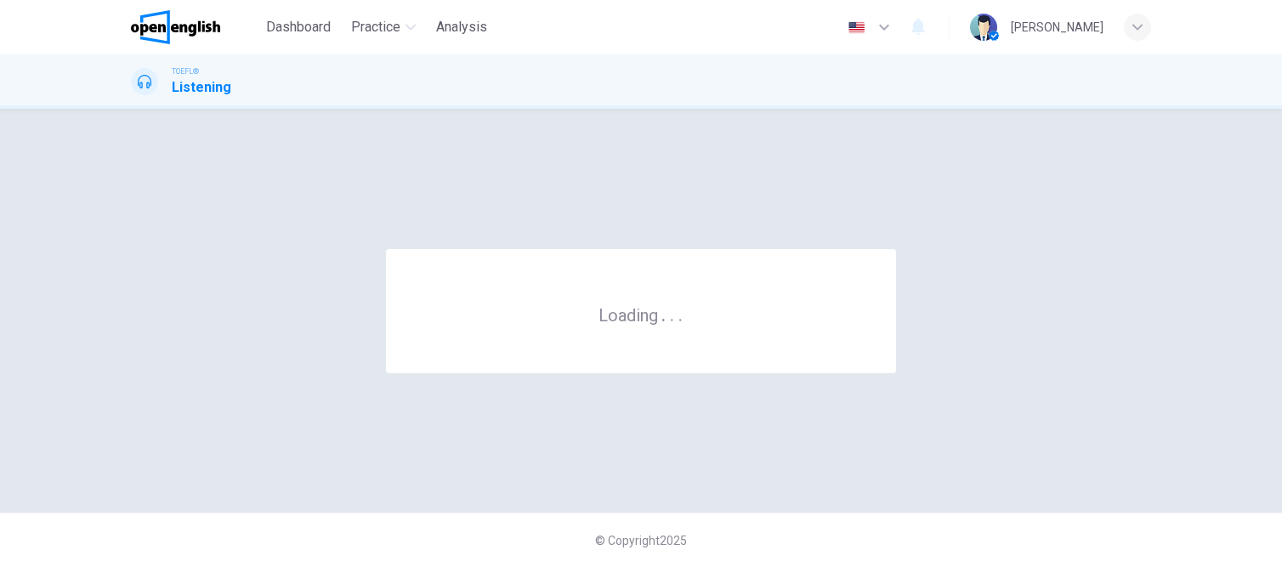
scroll to position [0, 0]
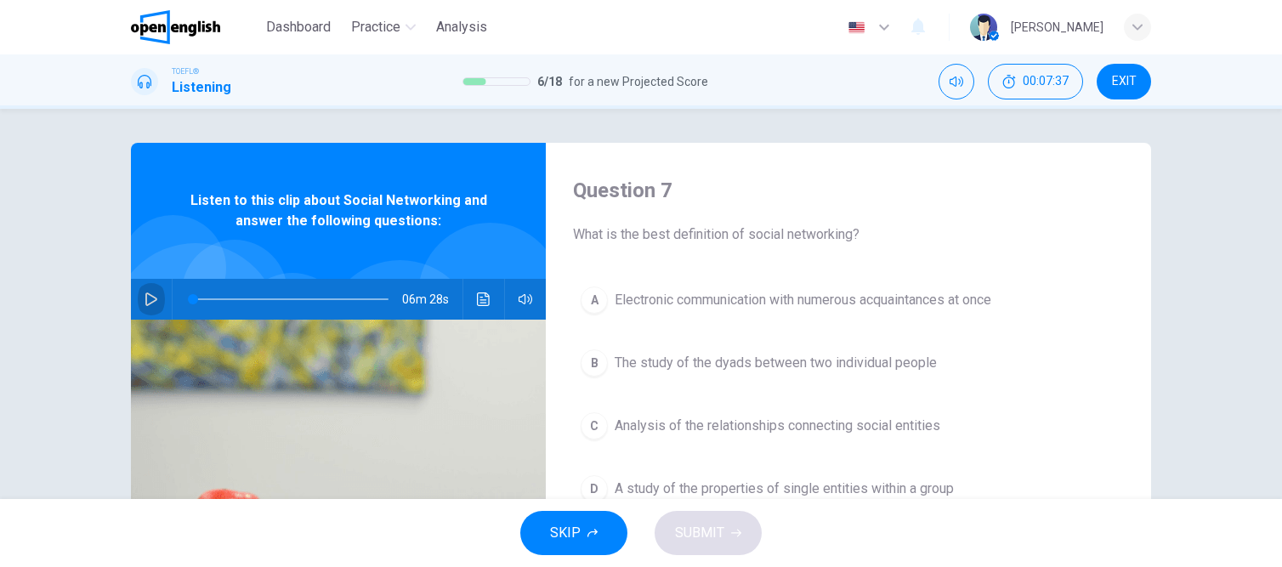
click at [145, 298] on icon "button" at bounding box center [152, 300] width 14 height 14
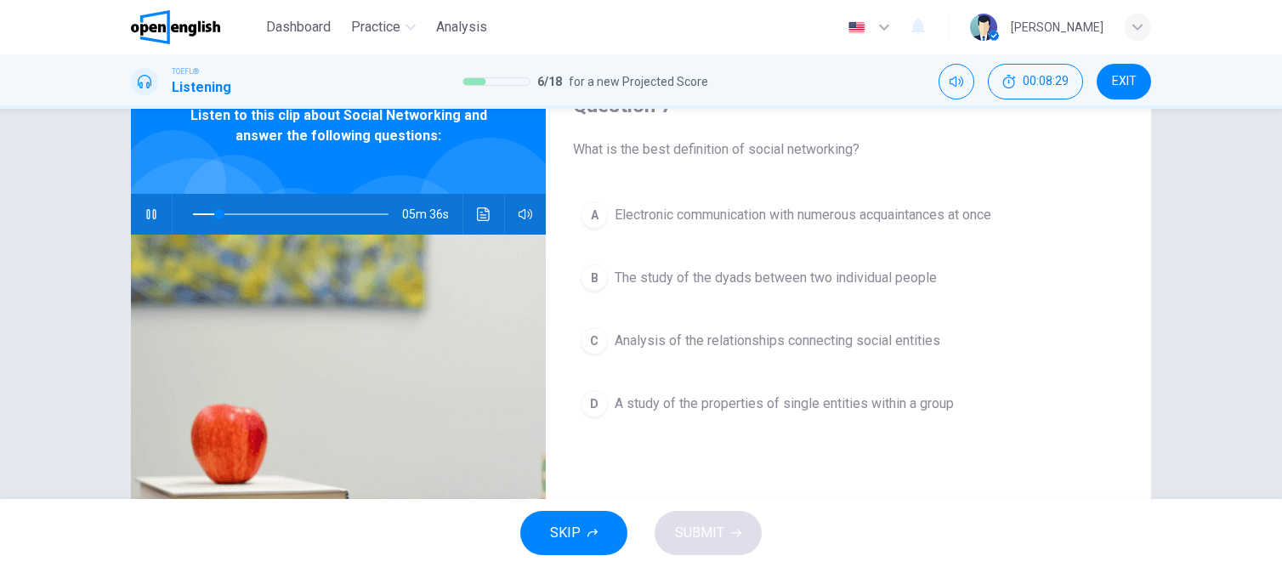
click at [742, 403] on span "A study of the properties of single entities within a group" at bounding box center [784, 404] width 339 height 20
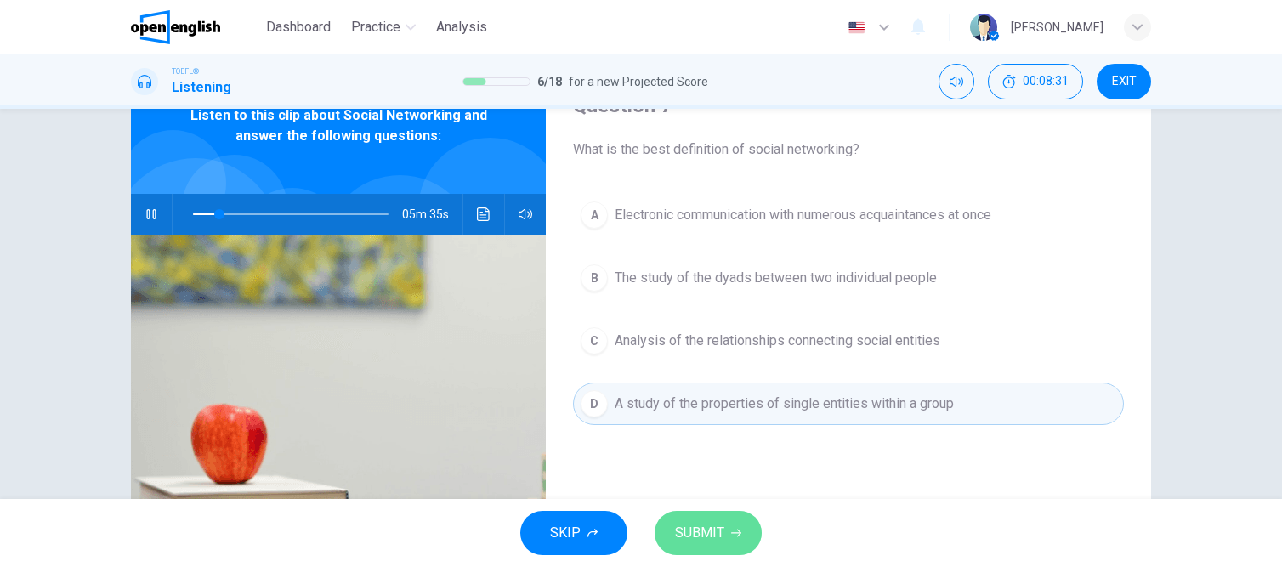
click at [722, 535] on span "SUBMIT" at bounding box center [699, 533] width 49 height 24
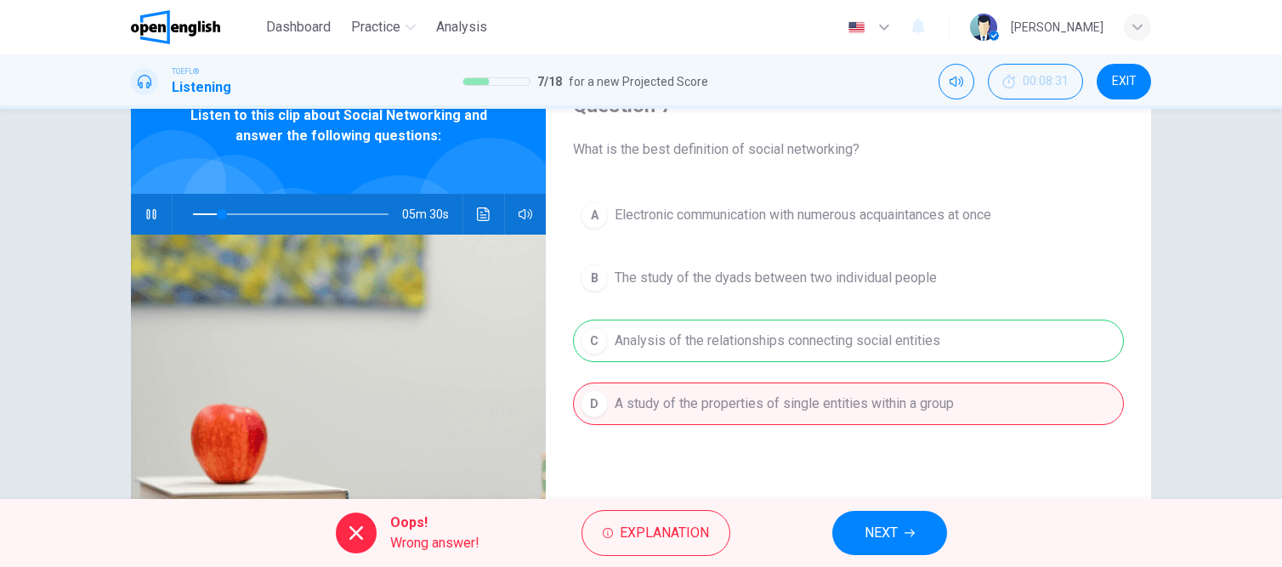
click at [895, 539] on span "NEXT" at bounding box center [881, 533] width 33 height 24
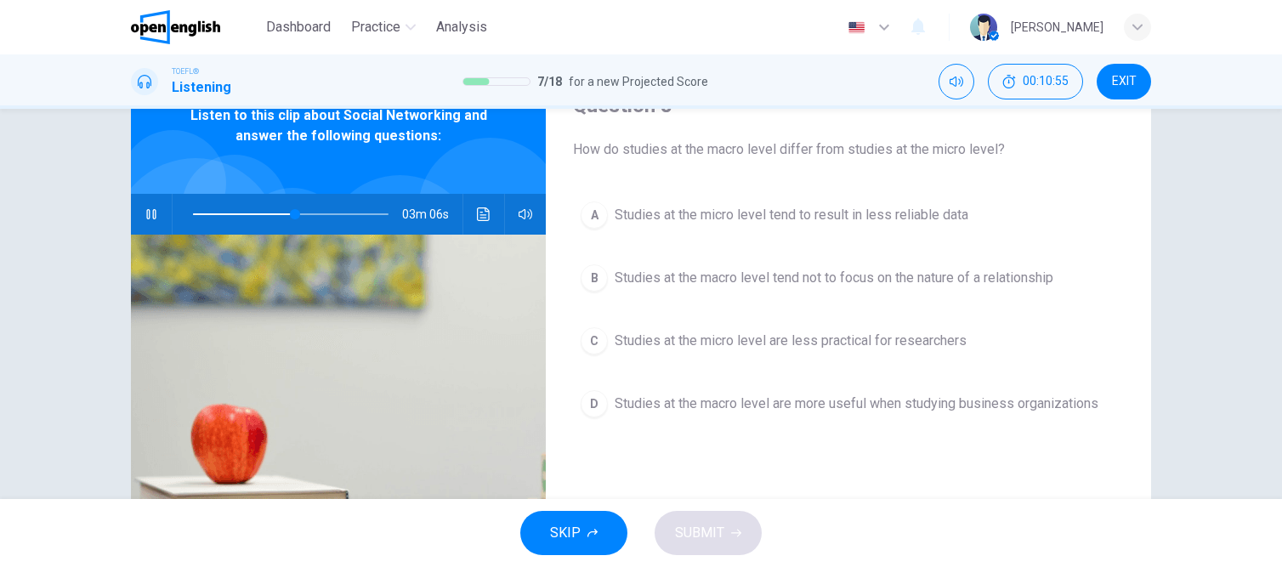
click at [805, 344] on span "Studies at the micro level are less practical for researchers" at bounding box center [791, 341] width 352 height 20
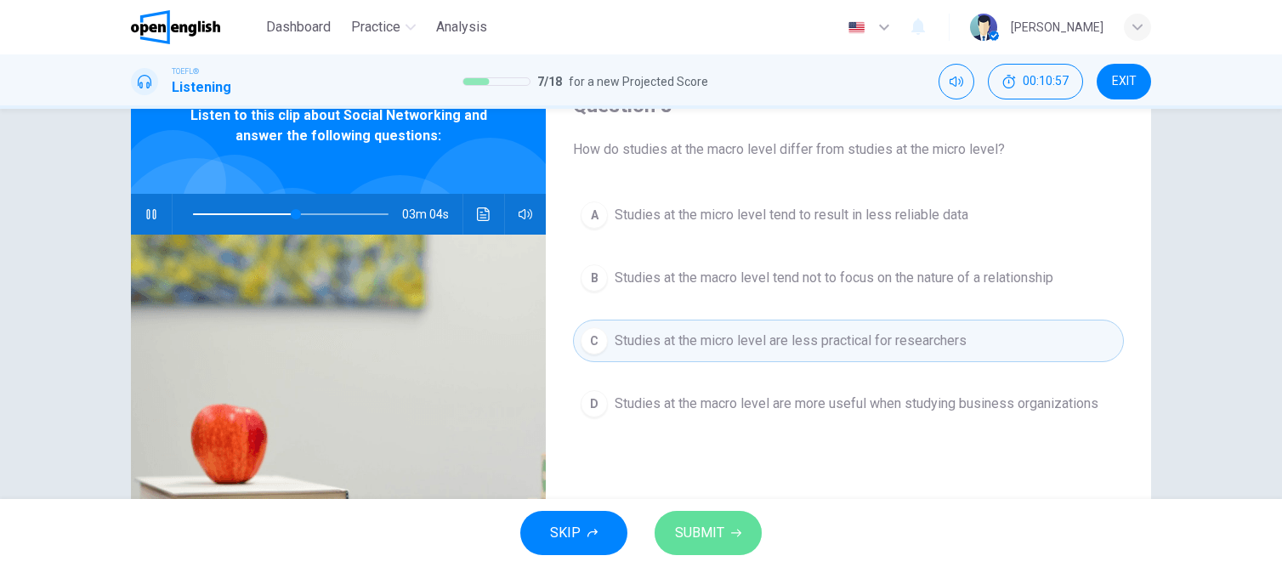
click at [700, 537] on span "SUBMIT" at bounding box center [699, 533] width 49 height 24
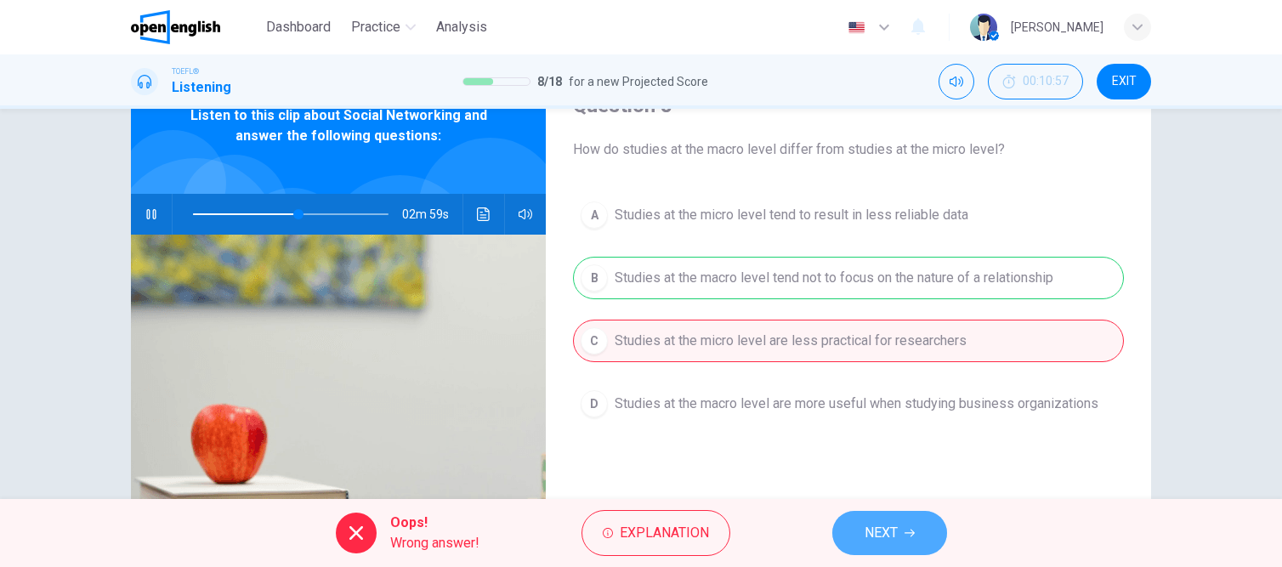
click at [887, 533] on span "NEXT" at bounding box center [881, 533] width 33 height 24
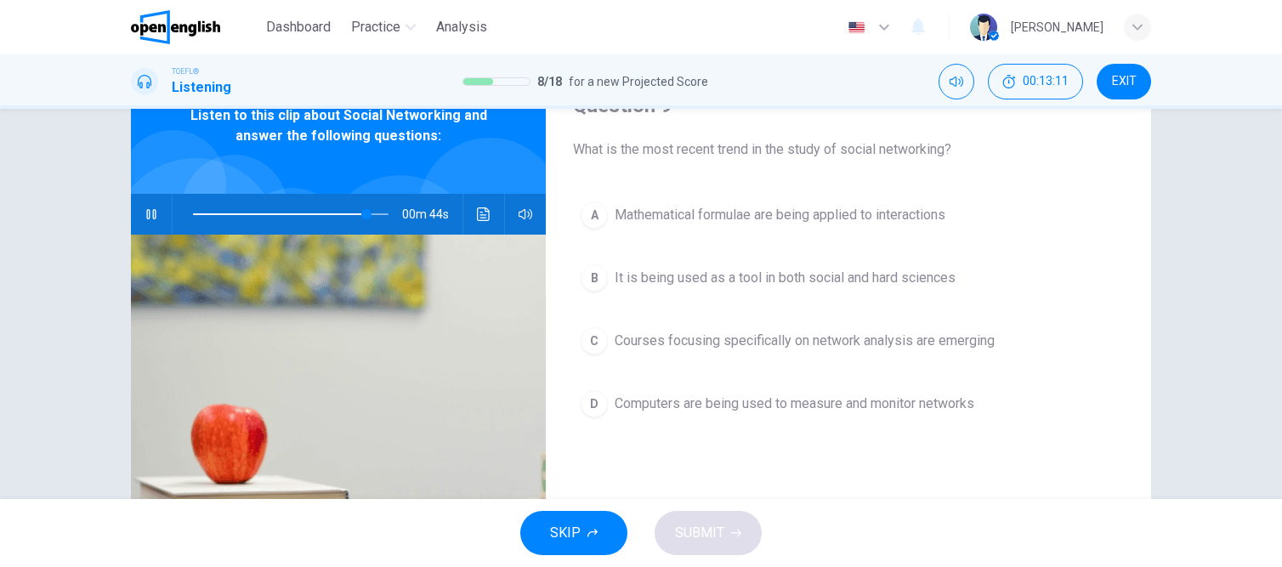
click at [680, 400] on span "Computers are being used to measure and monitor networks" at bounding box center [795, 404] width 360 height 20
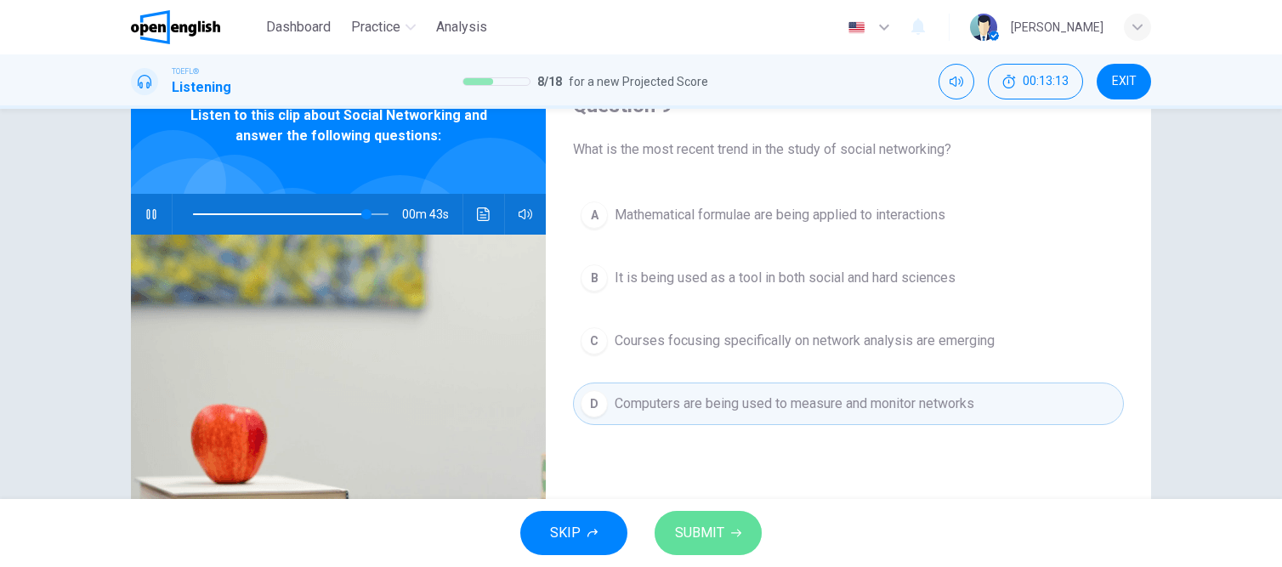
click at [692, 522] on span "SUBMIT" at bounding box center [699, 533] width 49 height 24
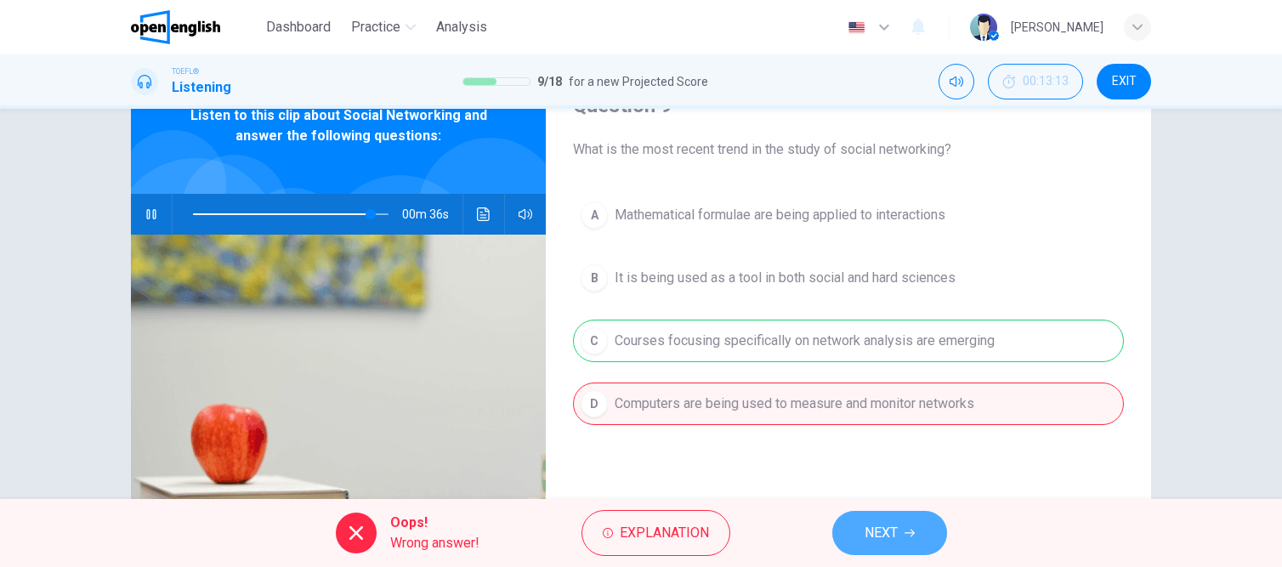
click at [895, 535] on span "NEXT" at bounding box center [881, 533] width 33 height 24
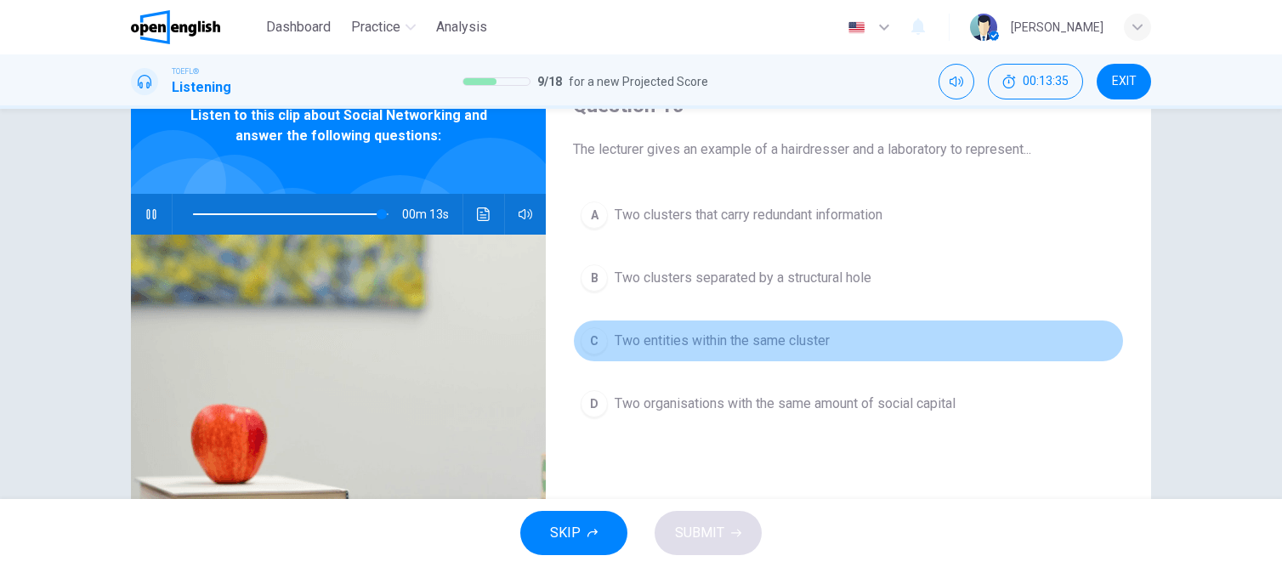
click at [663, 333] on span "Two entities within the same cluster" at bounding box center [722, 341] width 215 height 20
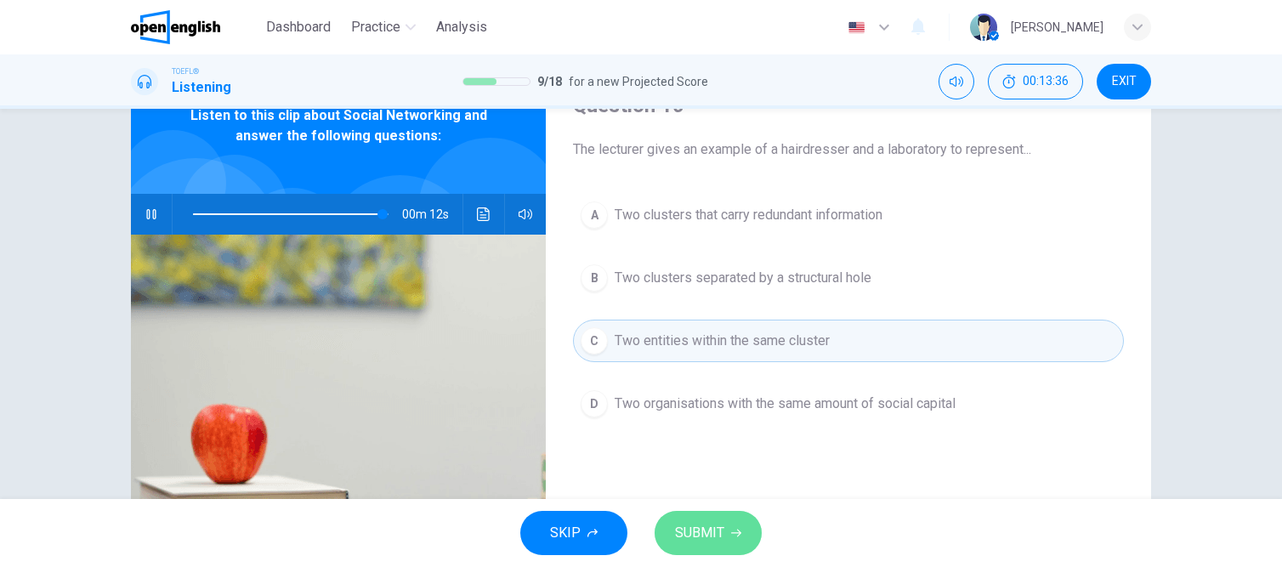
click at [708, 528] on span "SUBMIT" at bounding box center [699, 533] width 49 height 24
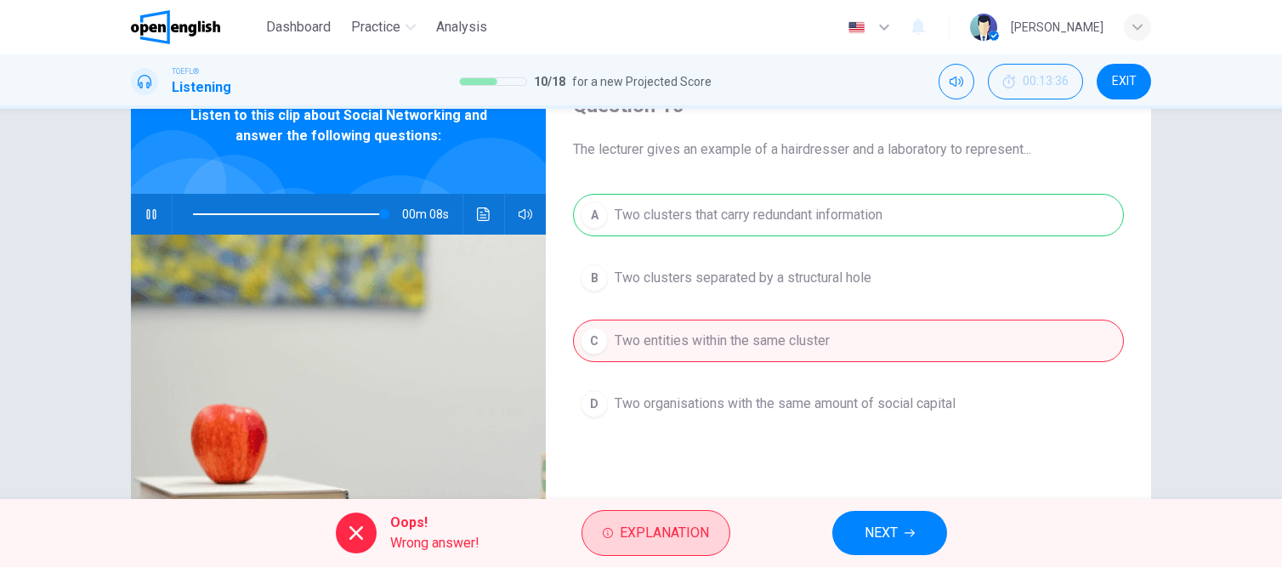
click at [680, 545] on button "Explanation" at bounding box center [656, 533] width 149 height 46
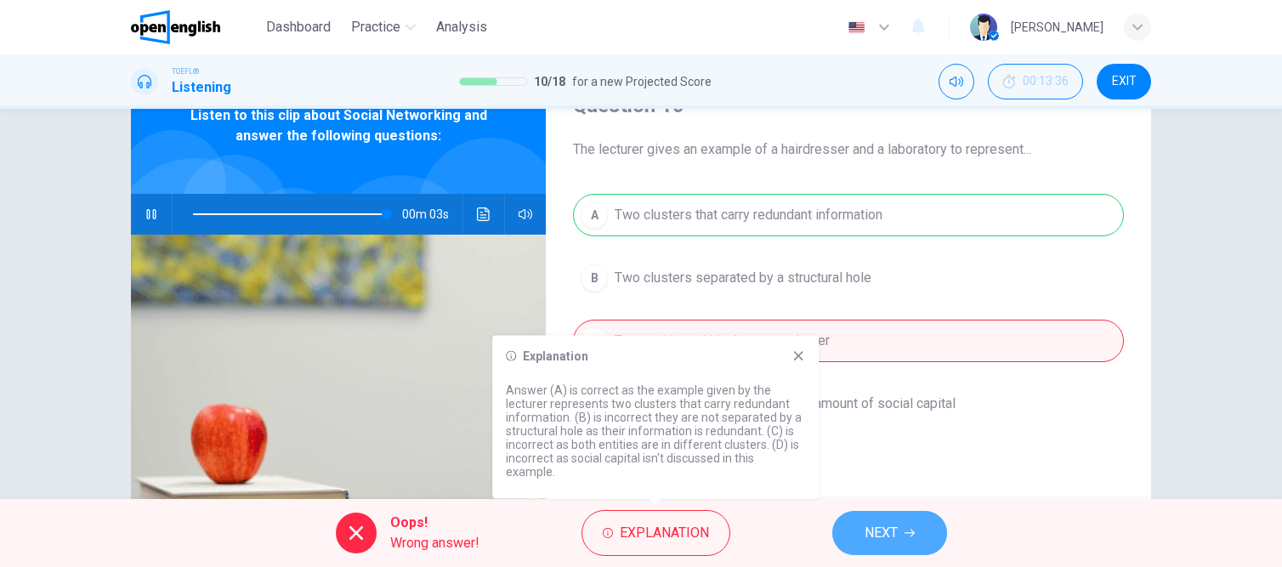
click at [887, 530] on span "NEXT" at bounding box center [881, 533] width 33 height 24
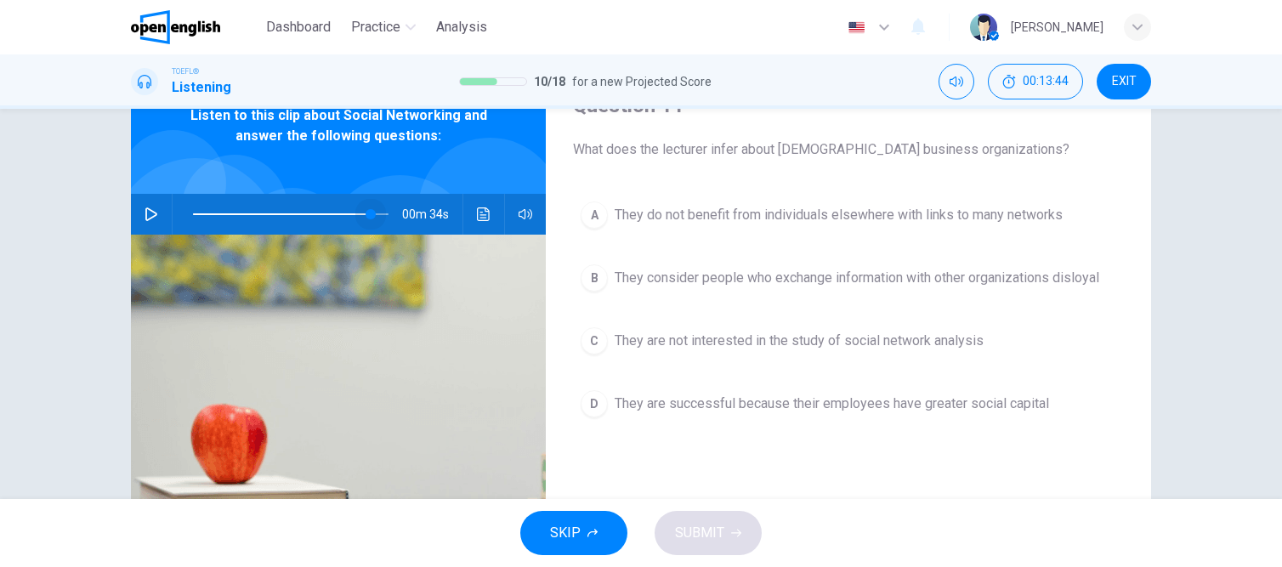
click at [367, 213] on span at bounding box center [291, 214] width 196 height 2
click at [150, 215] on icon "button" at bounding box center [151, 215] width 12 height 14
click at [352, 213] on span at bounding box center [291, 214] width 196 height 24
click at [145, 213] on icon "button" at bounding box center [152, 215] width 14 height 14
click at [355, 213] on span at bounding box center [360, 214] width 10 height 10
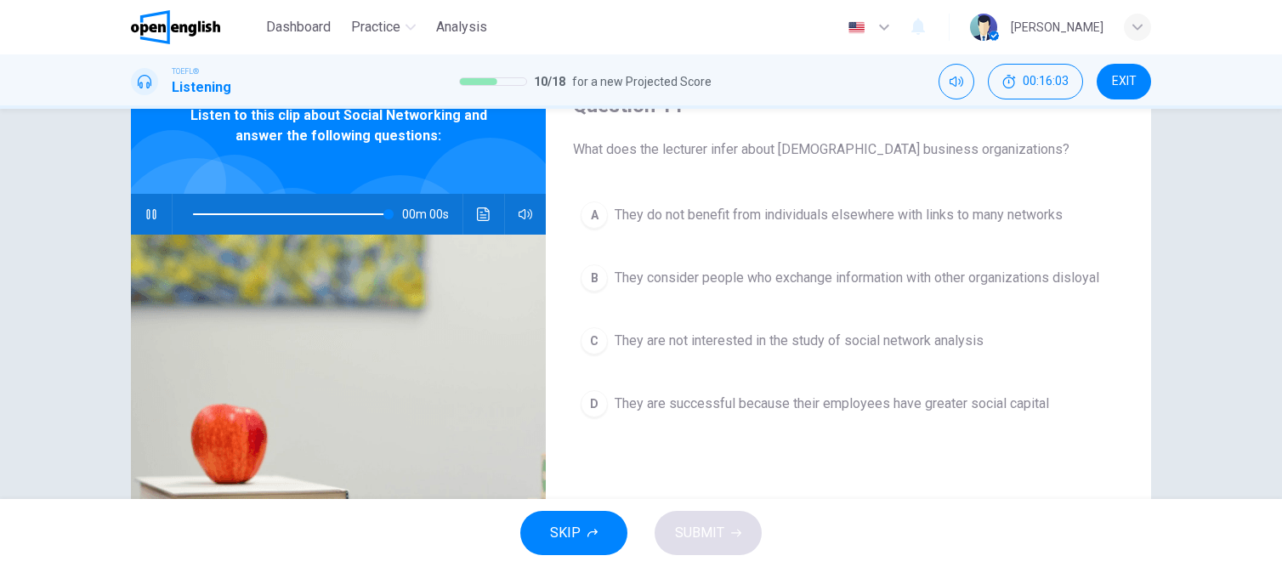
type input "*"
click at [830, 337] on span "They are not interested in the study of social network analysis" at bounding box center [799, 341] width 369 height 20
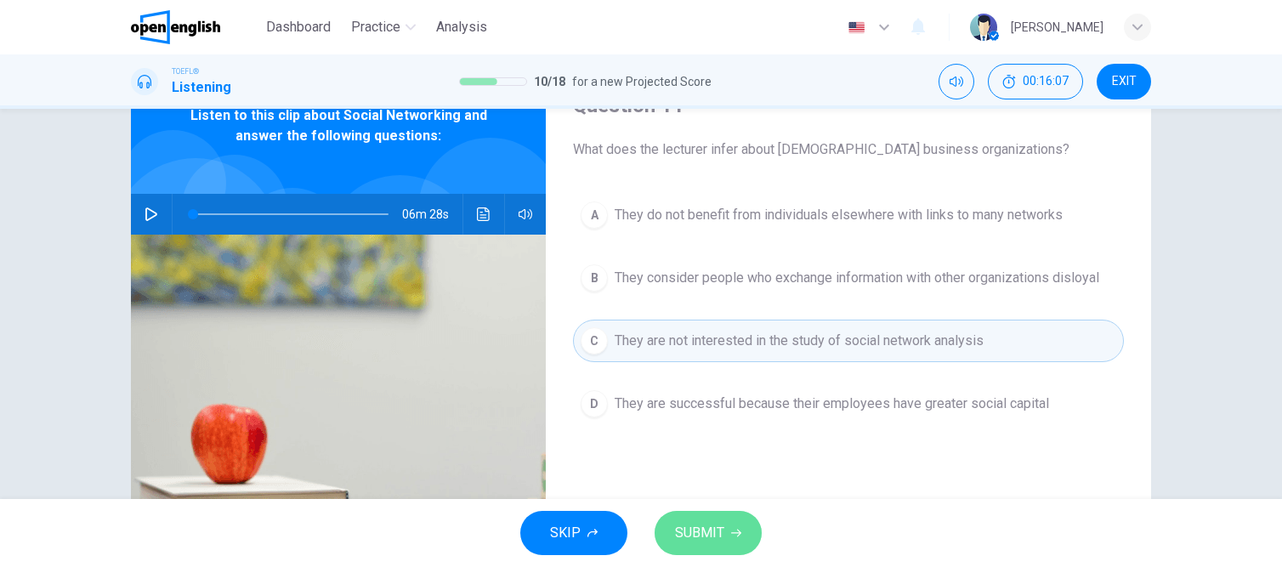
click at [728, 542] on button "SUBMIT" at bounding box center [708, 533] width 107 height 44
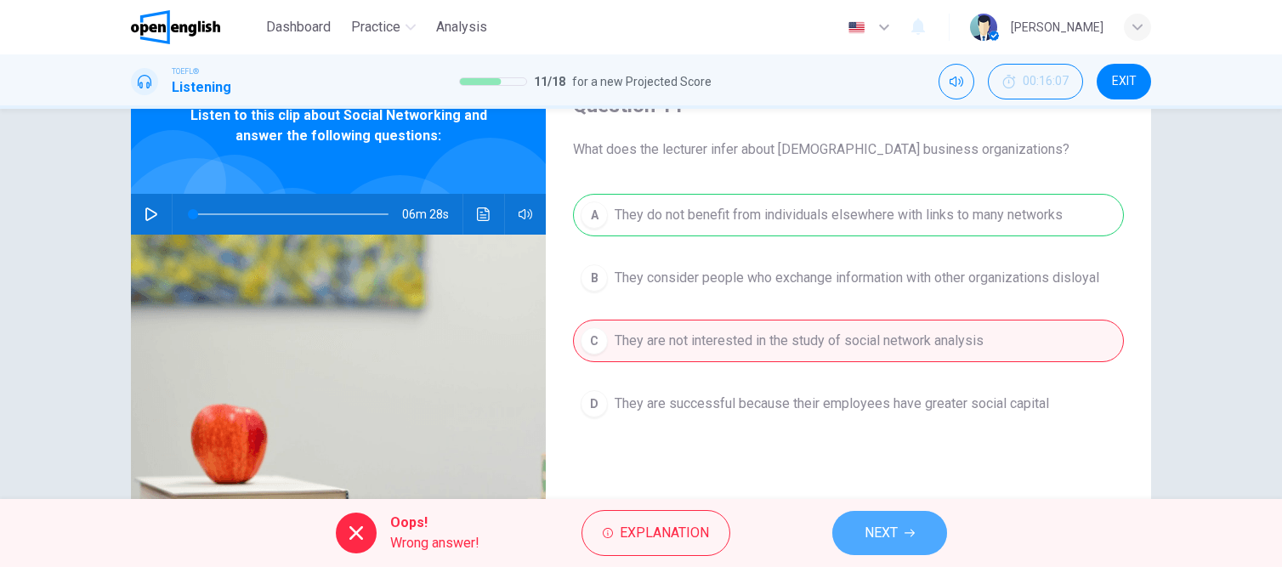
click at [905, 530] on icon "button" at bounding box center [910, 533] width 10 height 10
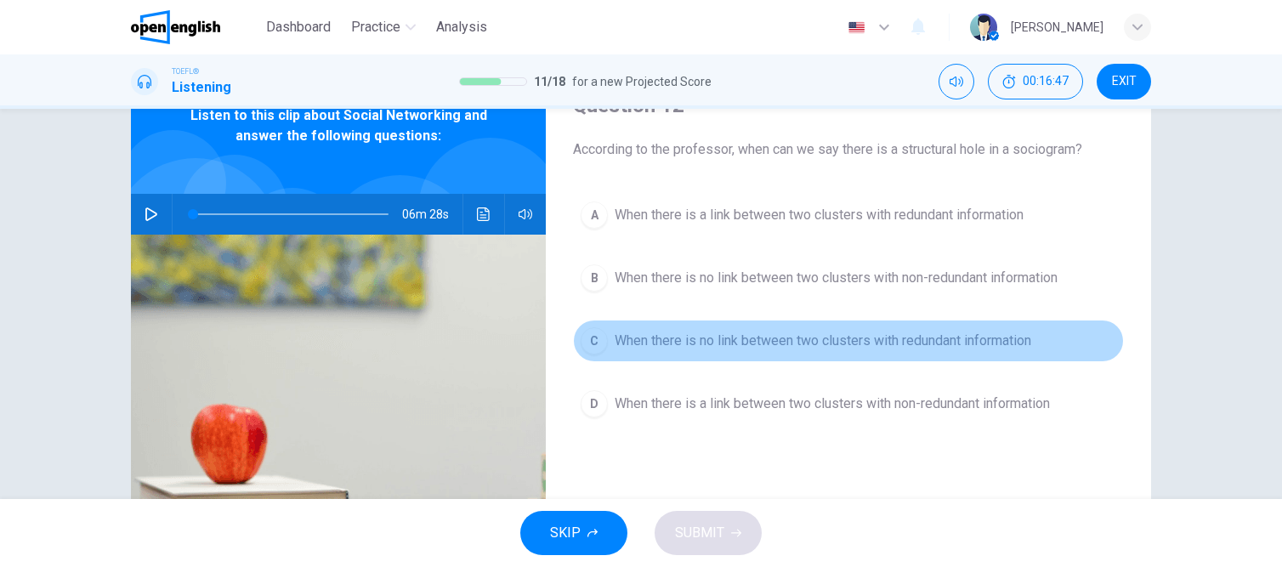
click at [787, 346] on span "When there is no link between two clusters with redundant information" at bounding box center [823, 341] width 417 height 20
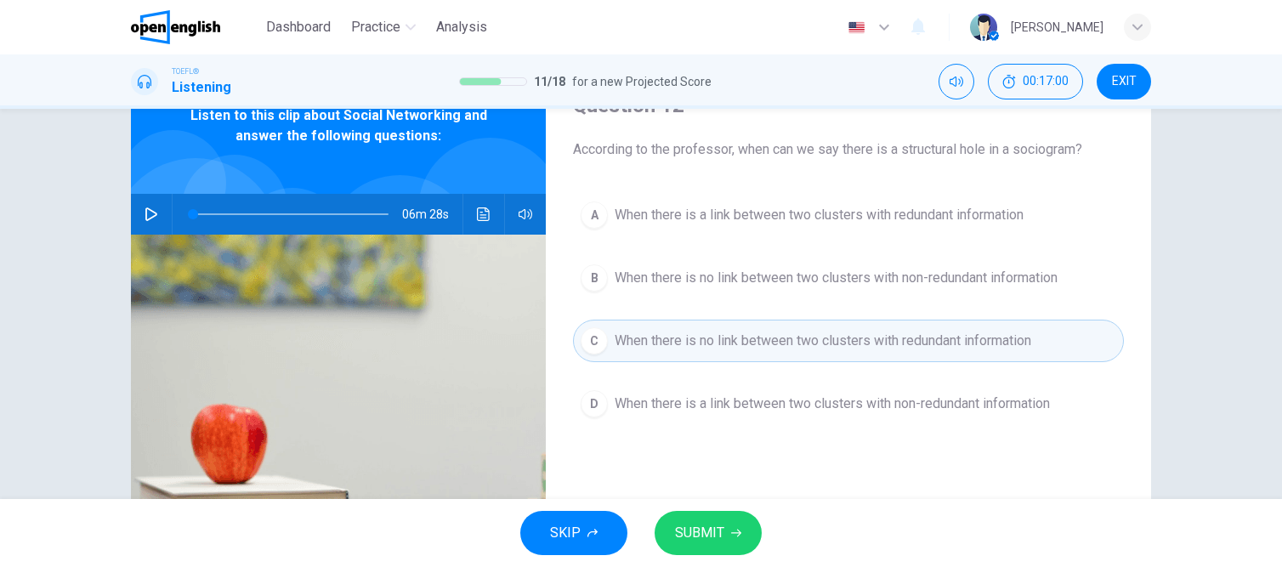
click at [709, 532] on span "SUBMIT" at bounding box center [699, 533] width 49 height 24
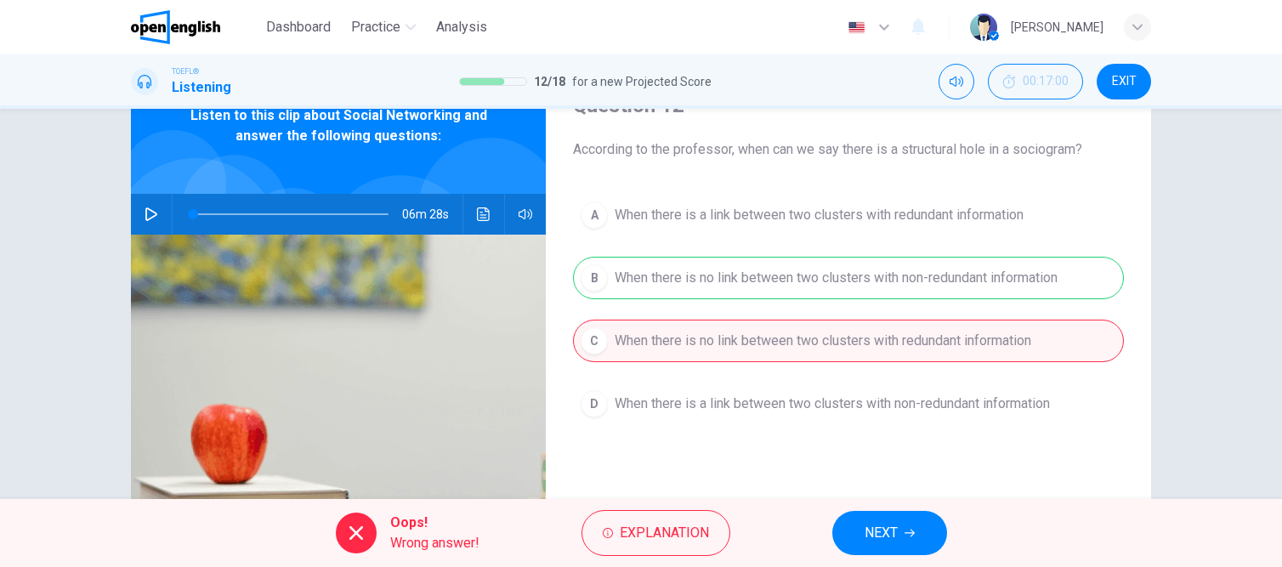
click at [895, 515] on button "NEXT" at bounding box center [890, 533] width 115 height 44
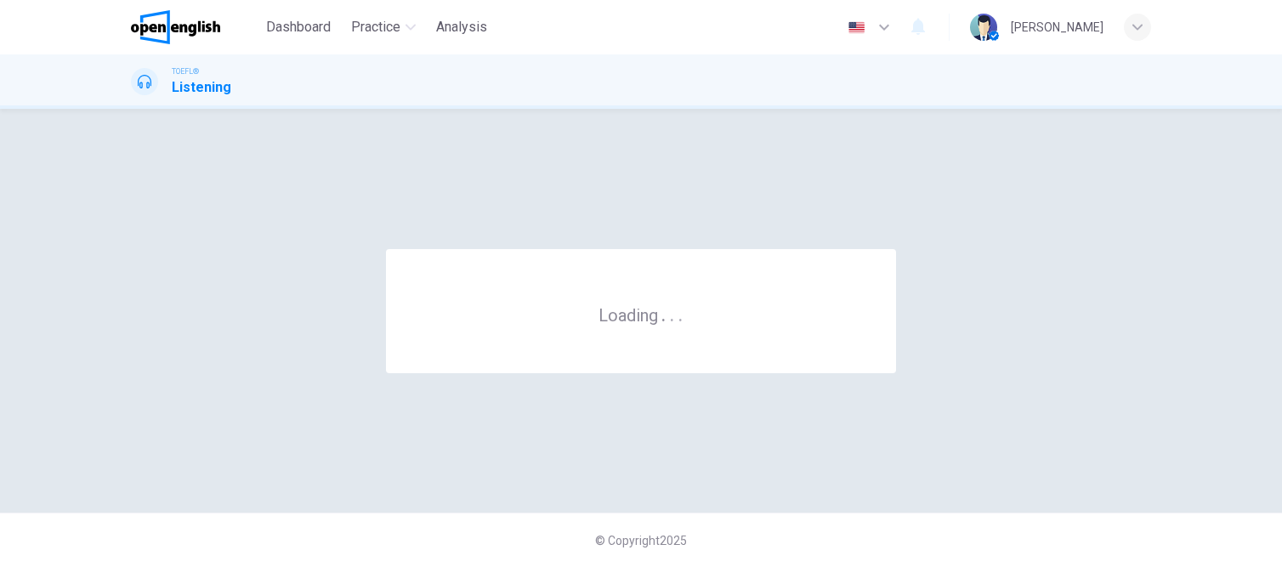
scroll to position [0, 0]
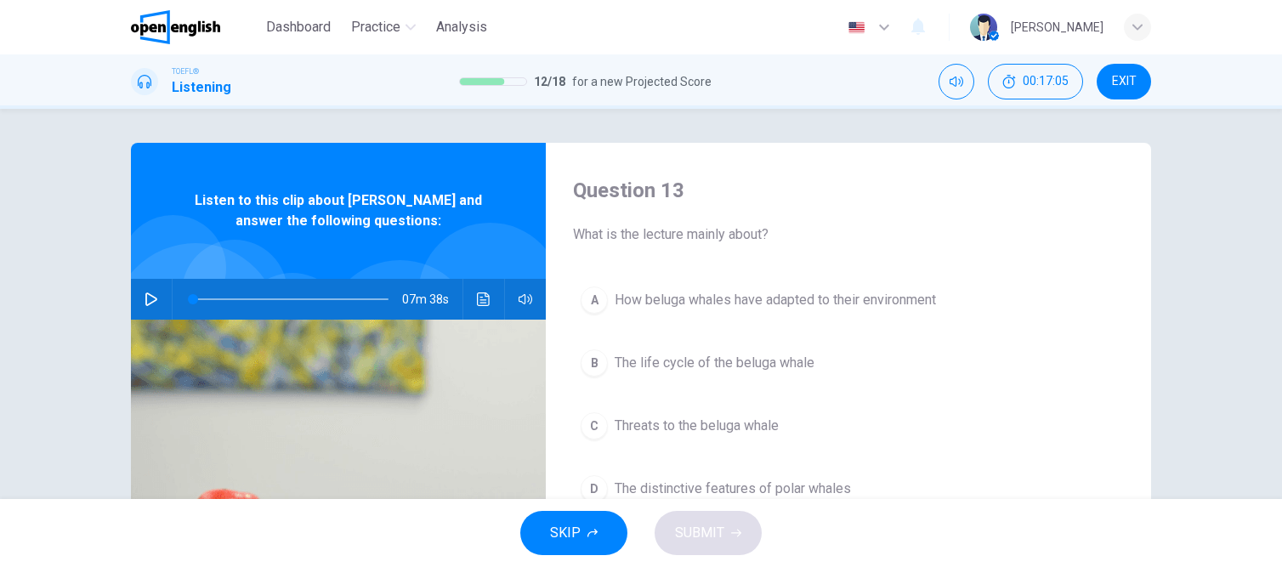
click at [148, 295] on icon "button" at bounding box center [151, 300] width 12 height 14
type input "*"
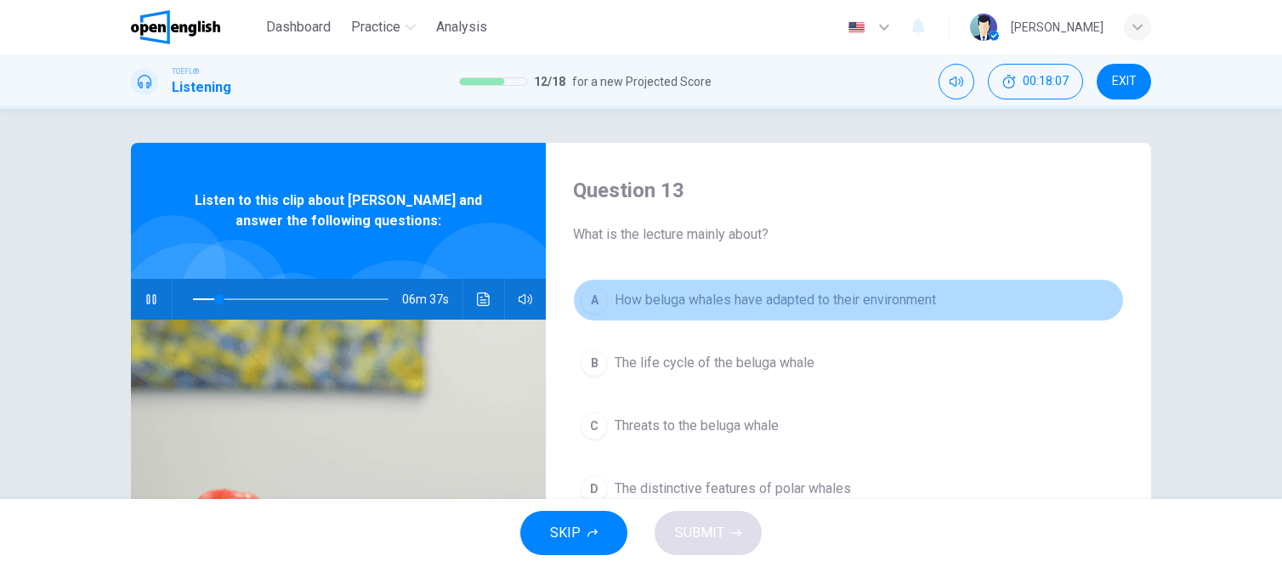
click at [676, 298] on span "How beluga whales have adapted to their environment" at bounding box center [775, 300] width 321 height 20
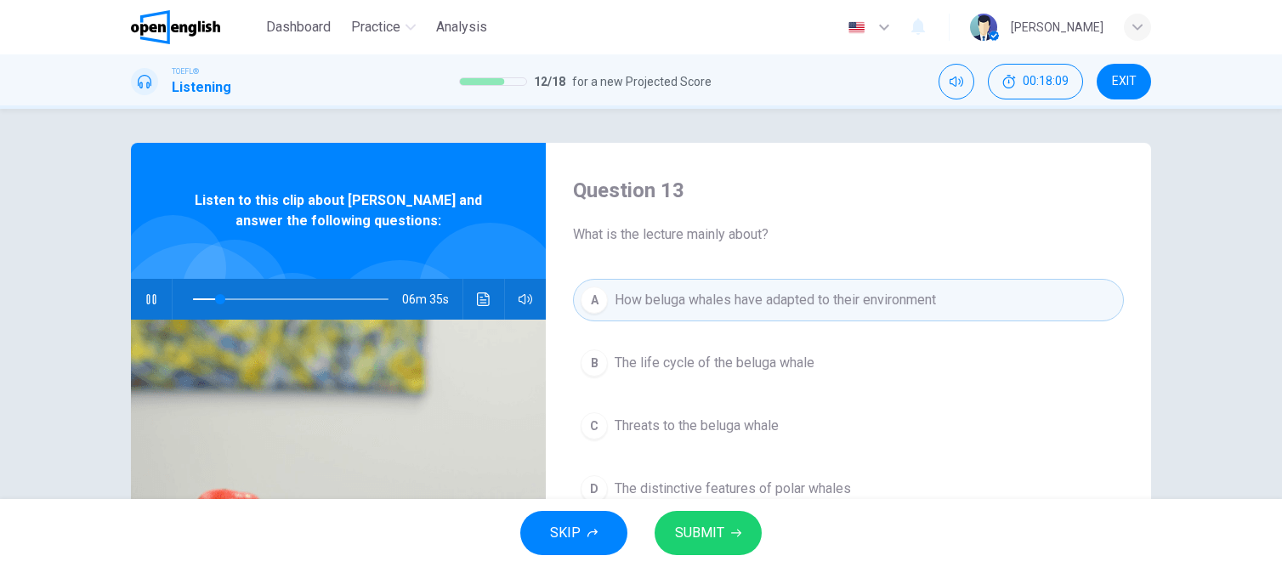
click at [708, 538] on span "SUBMIT" at bounding box center [699, 533] width 49 height 24
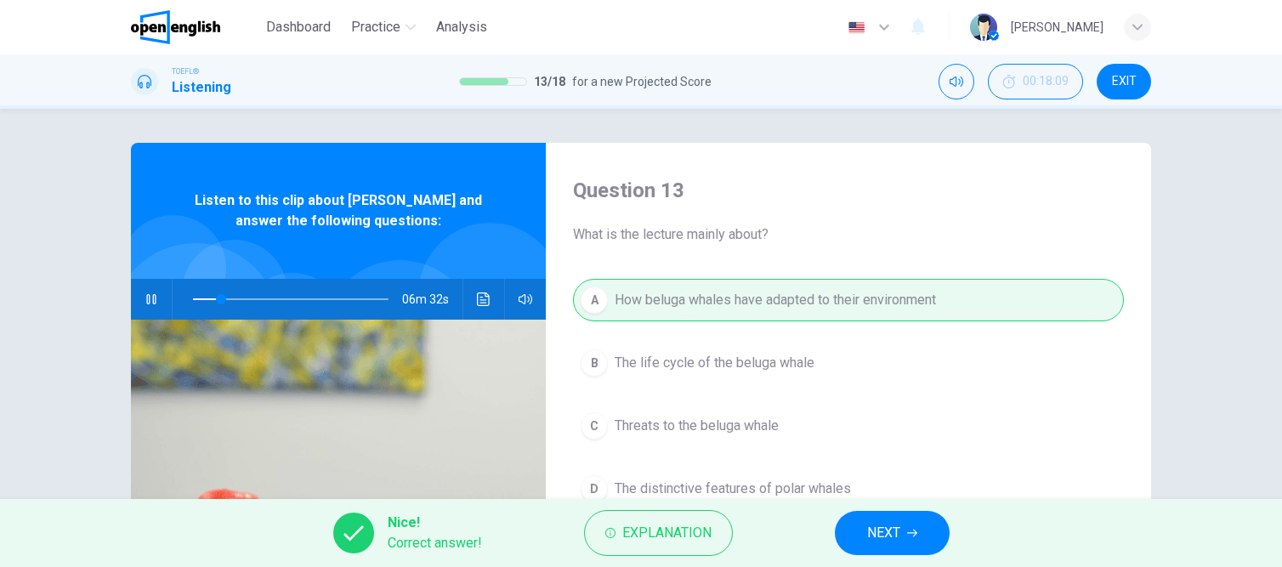
click at [880, 538] on span "NEXT" at bounding box center [883, 533] width 33 height 24
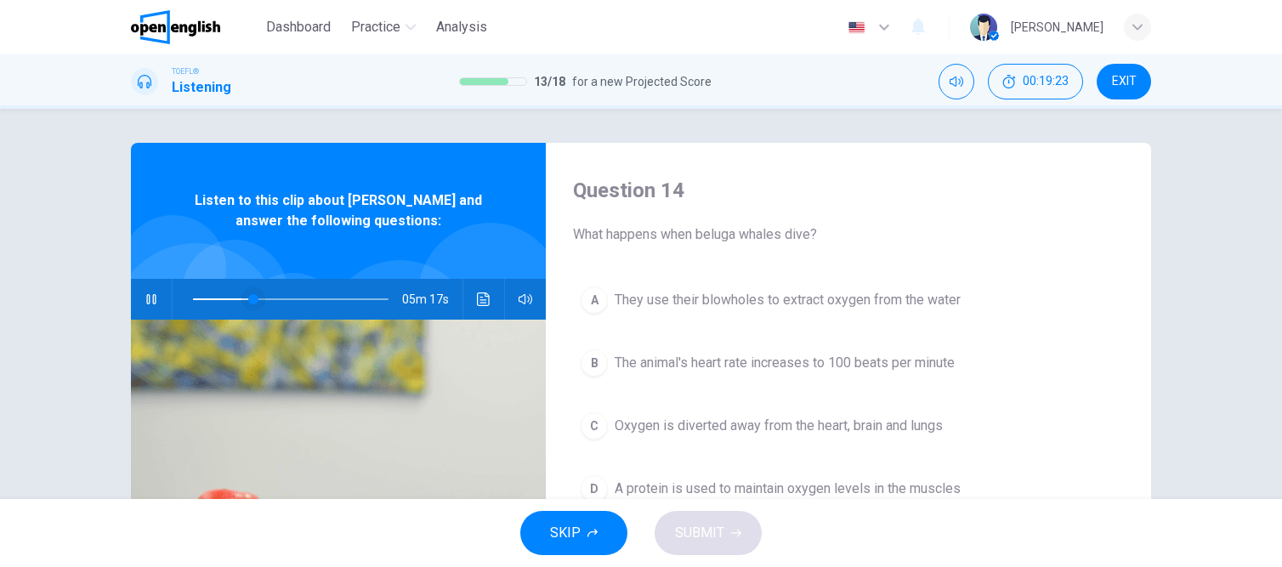
click at [248, 298] on span at bounding box center [253, 299] width 10 height 10
click at [237, 298] on span at bounding box center [242, 299] width 10 height 10
click at [221, 298] on span at bounding box center [226, 299] width 10 height 10
click at [758, 425] on span "Oxygen is diverted away from the heart, brain and lungs" at bounding box center [779, 426] width 328 height 20
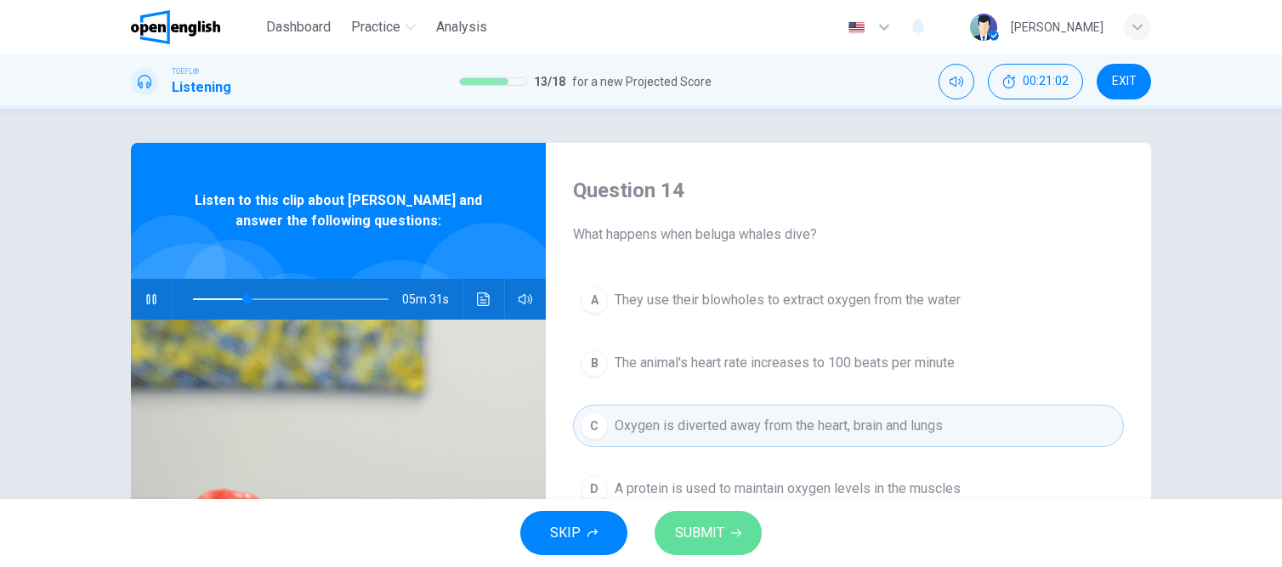
click at [690, 529] on span "SUBMIT" at bounding box center [699, 533] width 49 height 24
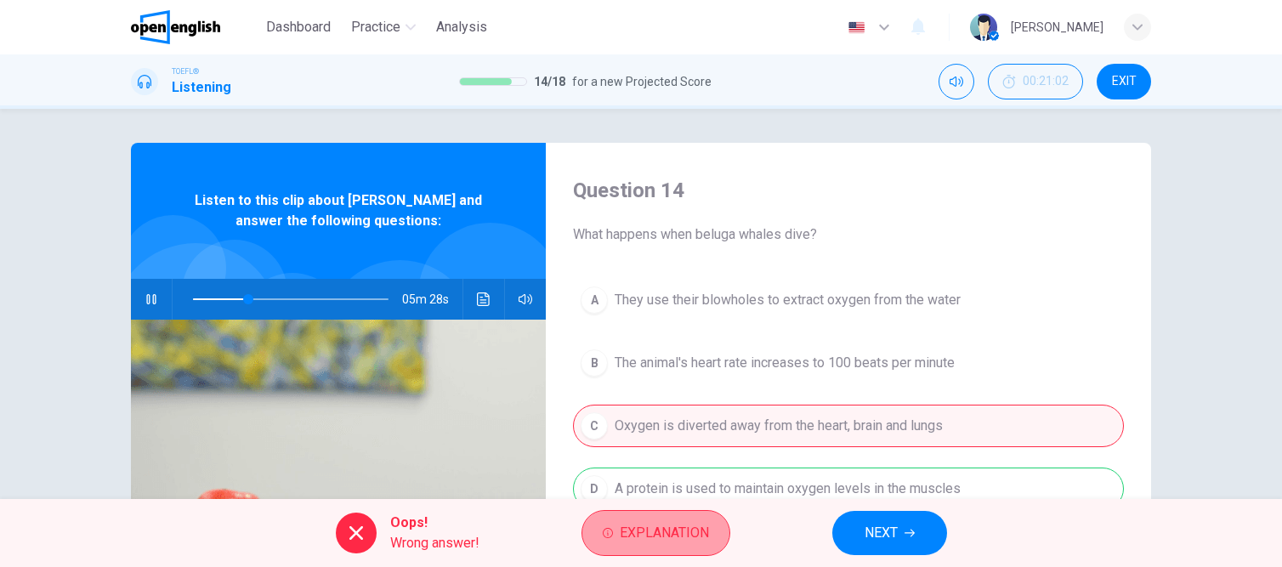
click at [622, 535] on span "Explanation" at bounding box center [664, 533] width 89 height 24
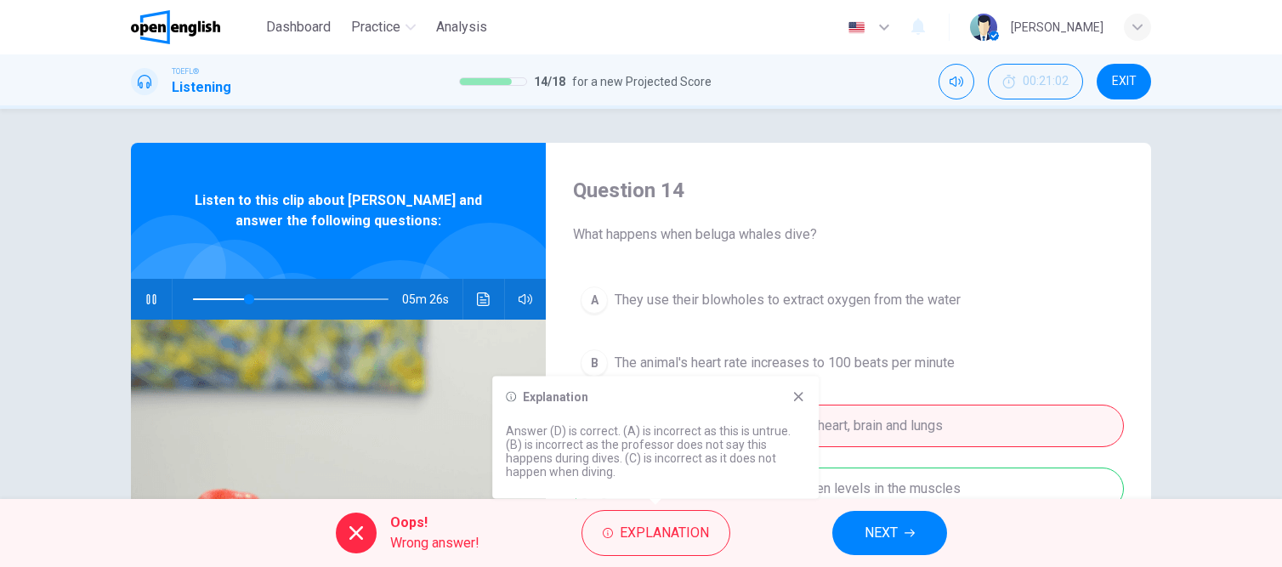
click at [1025, 363] on div "A They use their blowholes to extract oxygen from the water B The animal's hear…" at bounding box center [848, 411] width 551 height 265
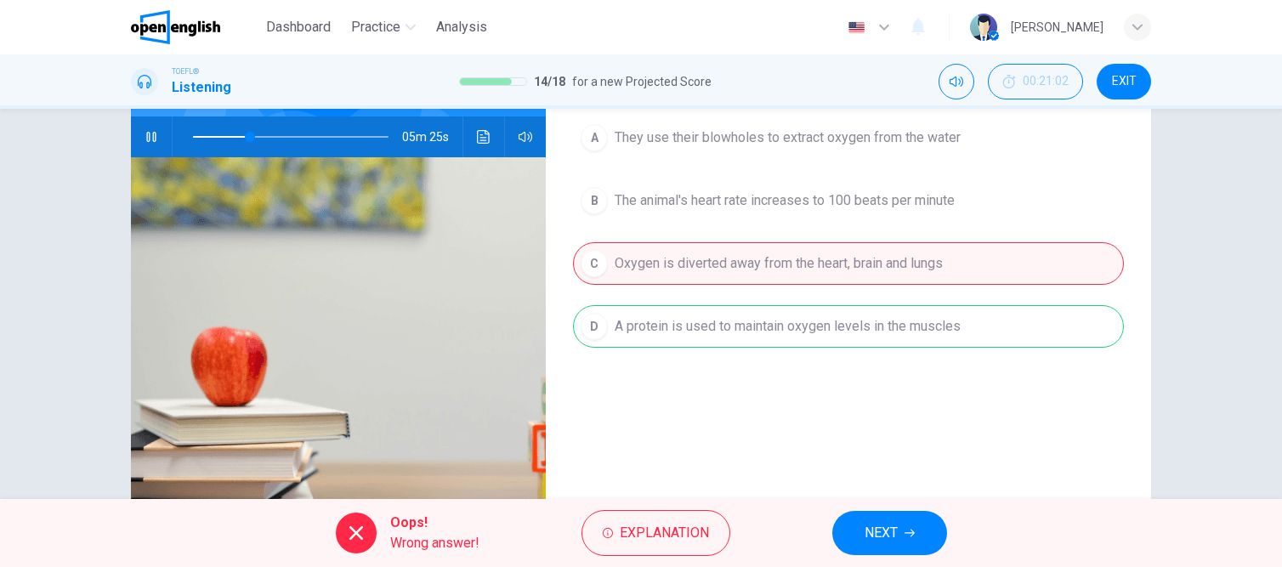
scroll to position [170, 0]
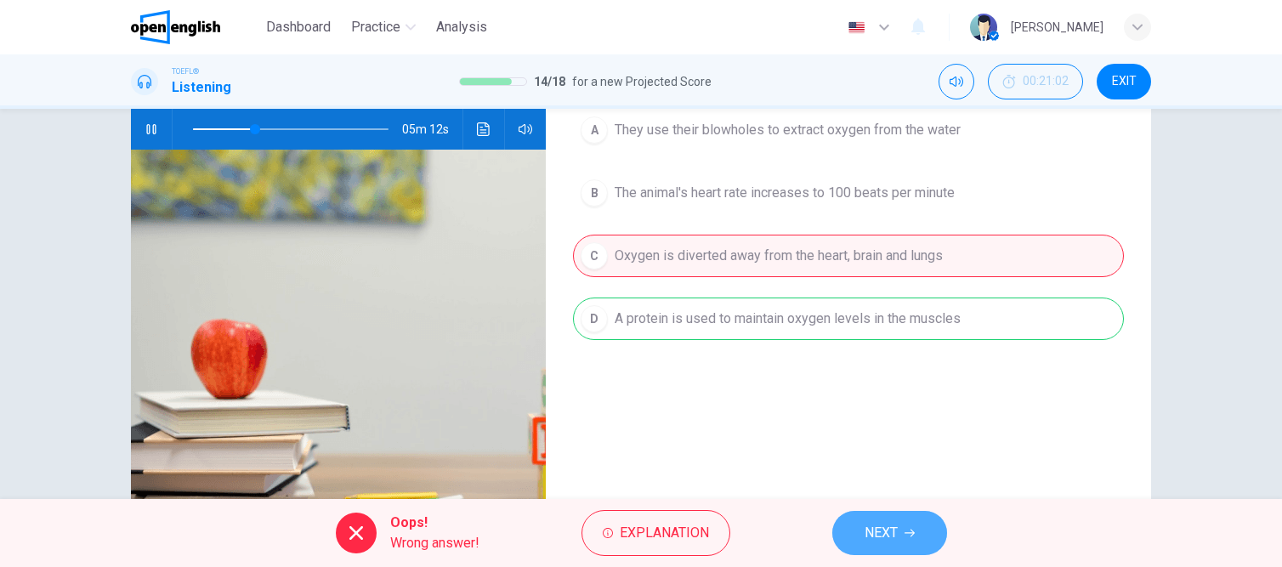
click at [878, 533] on span "NEXT" at bounding box center [881, 533] width 33 height 24
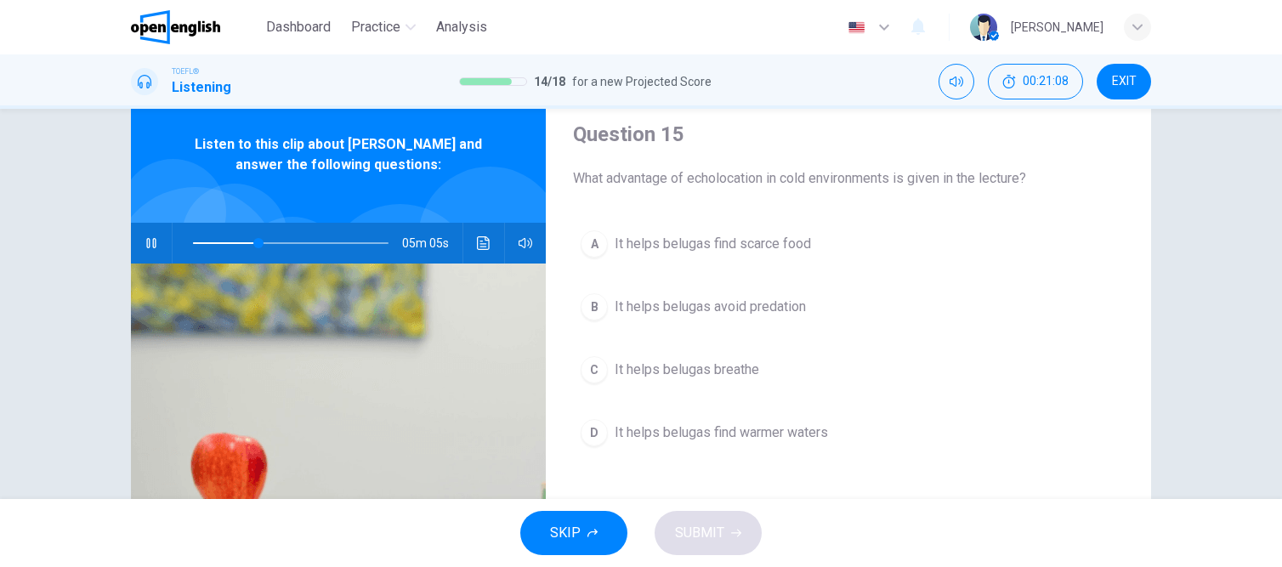
scroll to position [85, 0]
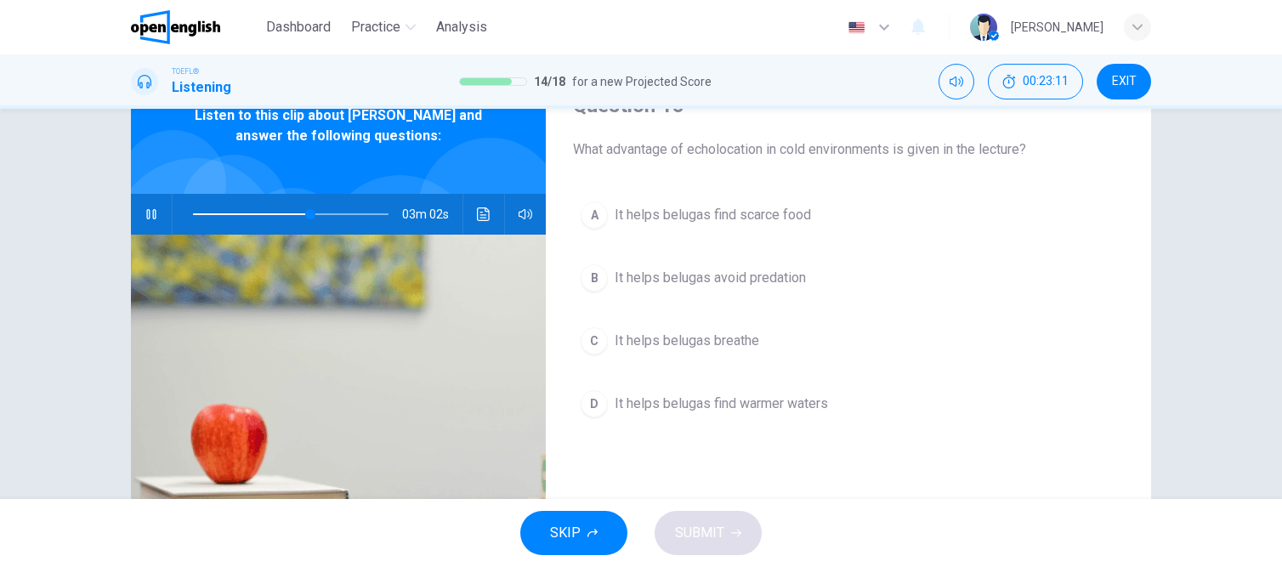
click at [657, 397] on span "It helps belugas find warmer waters" at bounding box center [721, 404] width 213 height 20
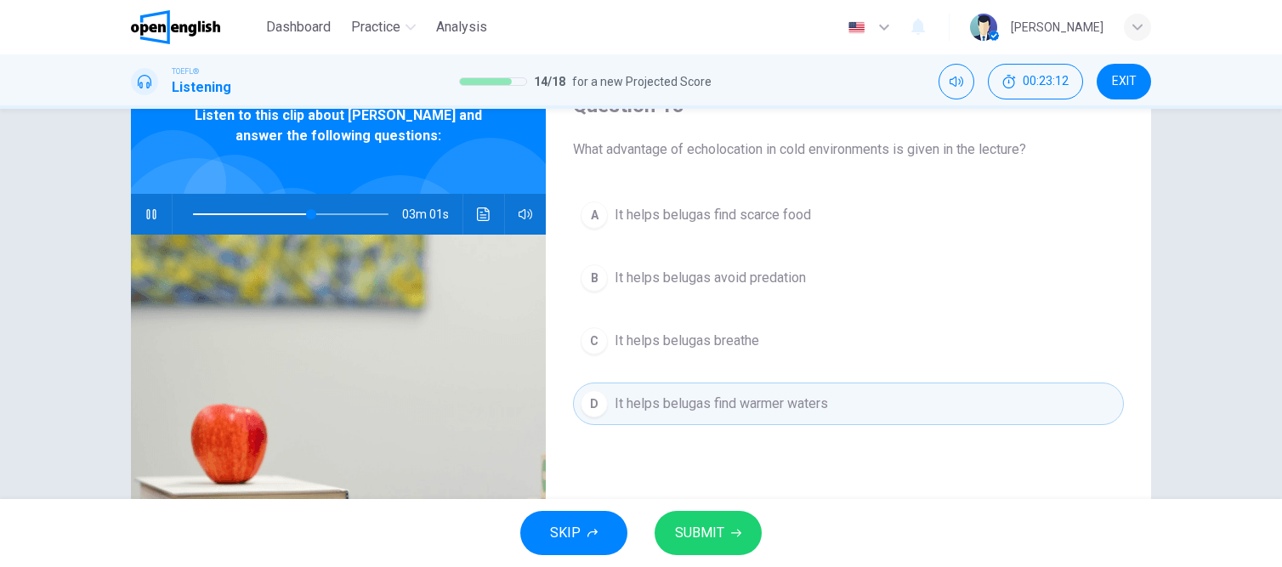
click at [685, 534] on span "SUBMIT" at bounding box center [699, 533] width 49 height 24
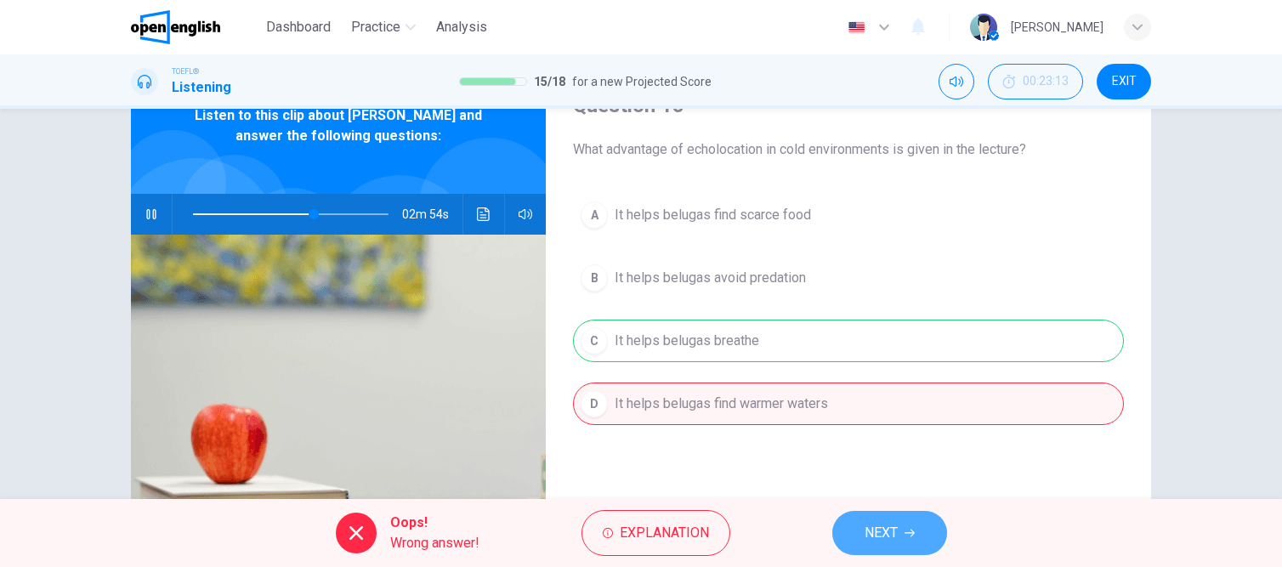
click at [895, 539] on span "NEXT" at bounding box center [881, 533] width 33 height 24
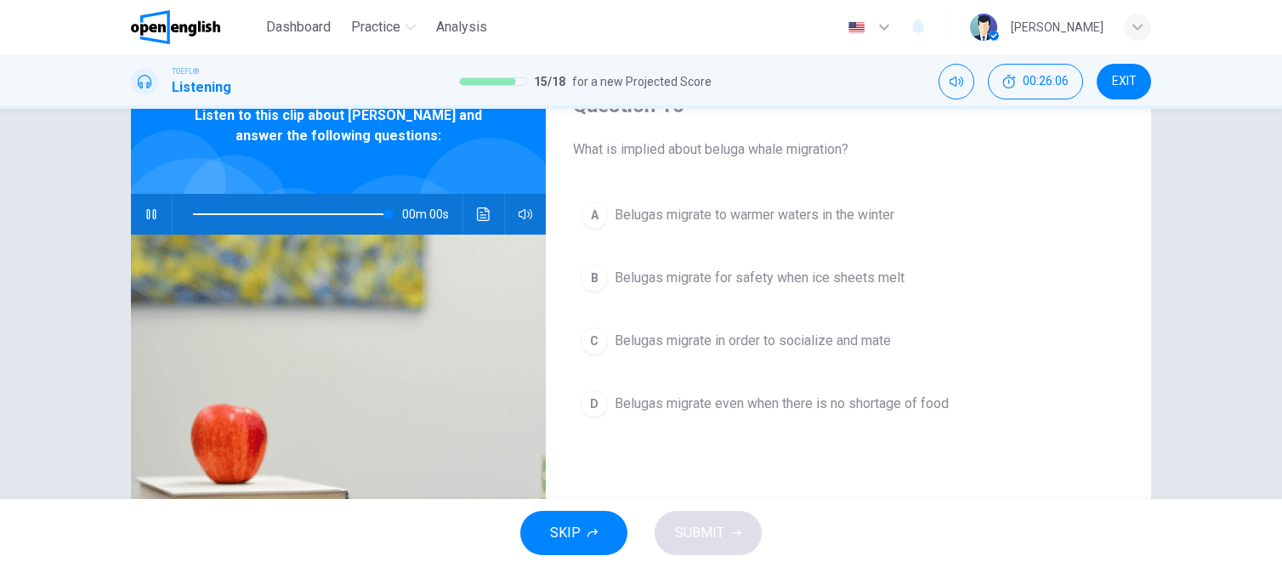
type input "*"
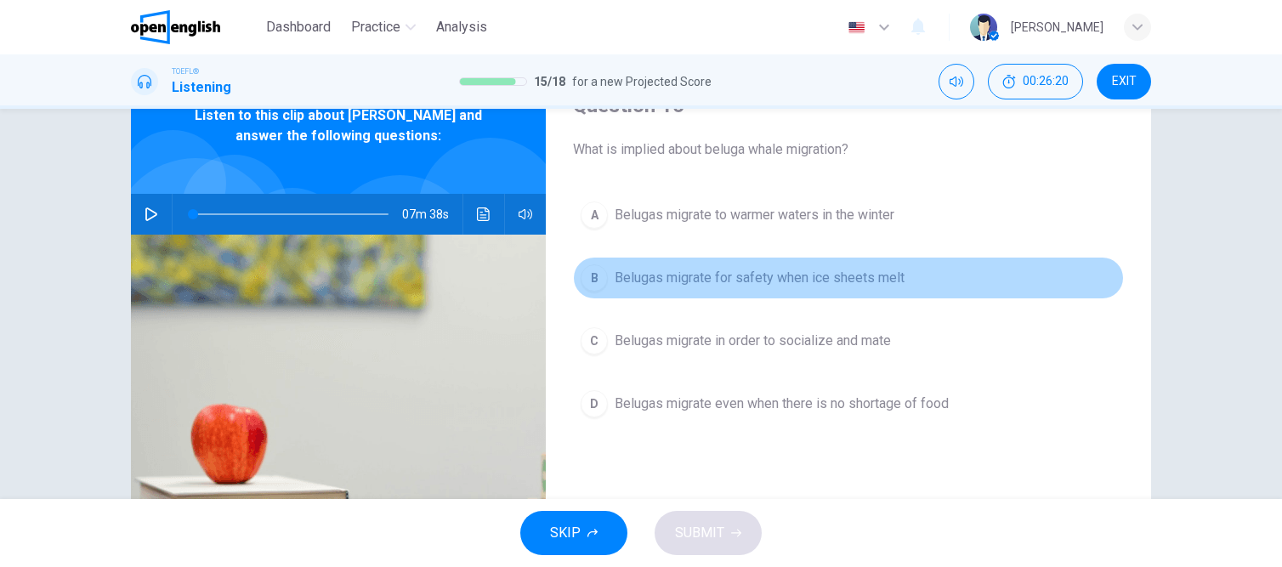
click at [743, 279] on span "Belugas migrate for safety when ice sheets melt" at bounding box center [760, 278] width 290 height 20
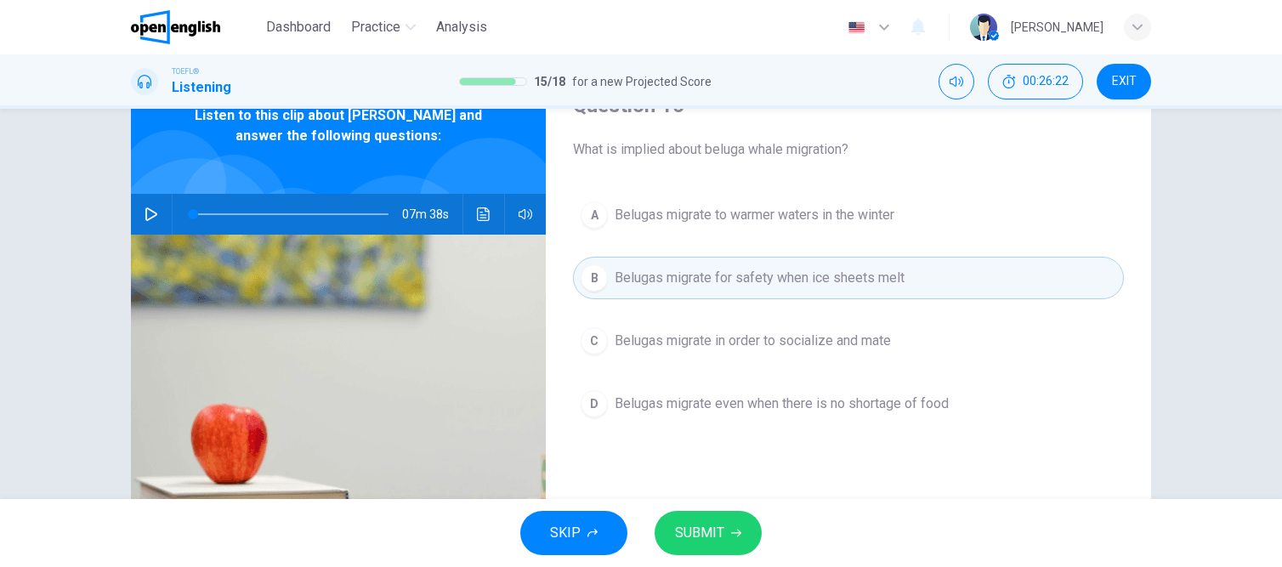
click at [722, 532] on span "SUBMIT" at bounding box center [699, 533] width 49 height 24
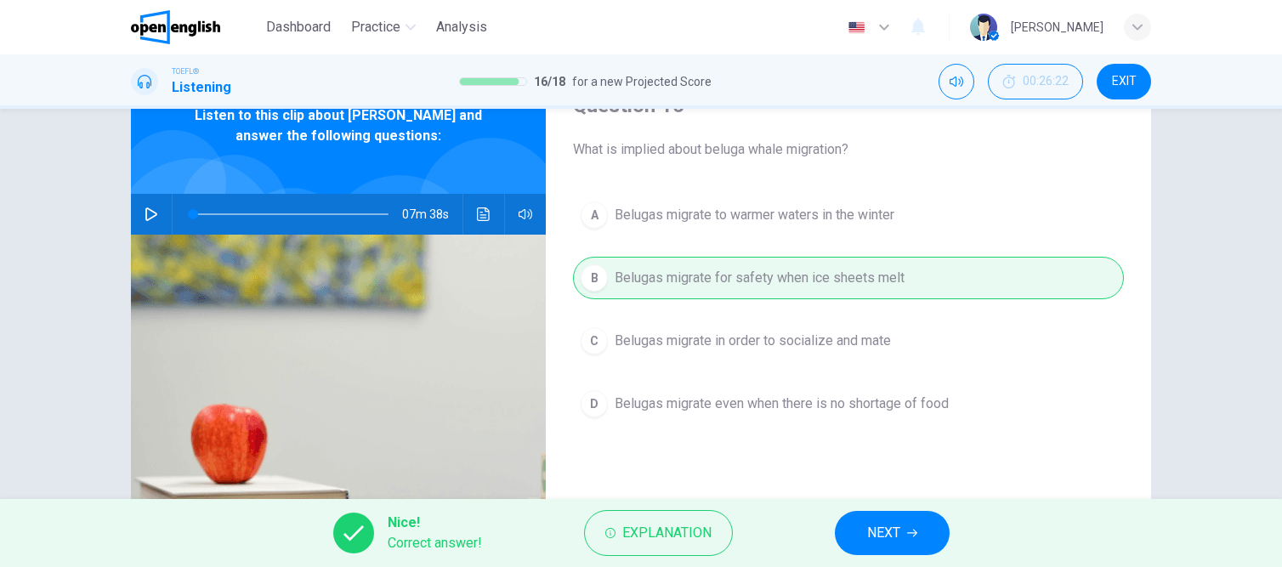
click at [873, 536] on span "NEXT" at bounding box center [883, 533] width 33 height 24
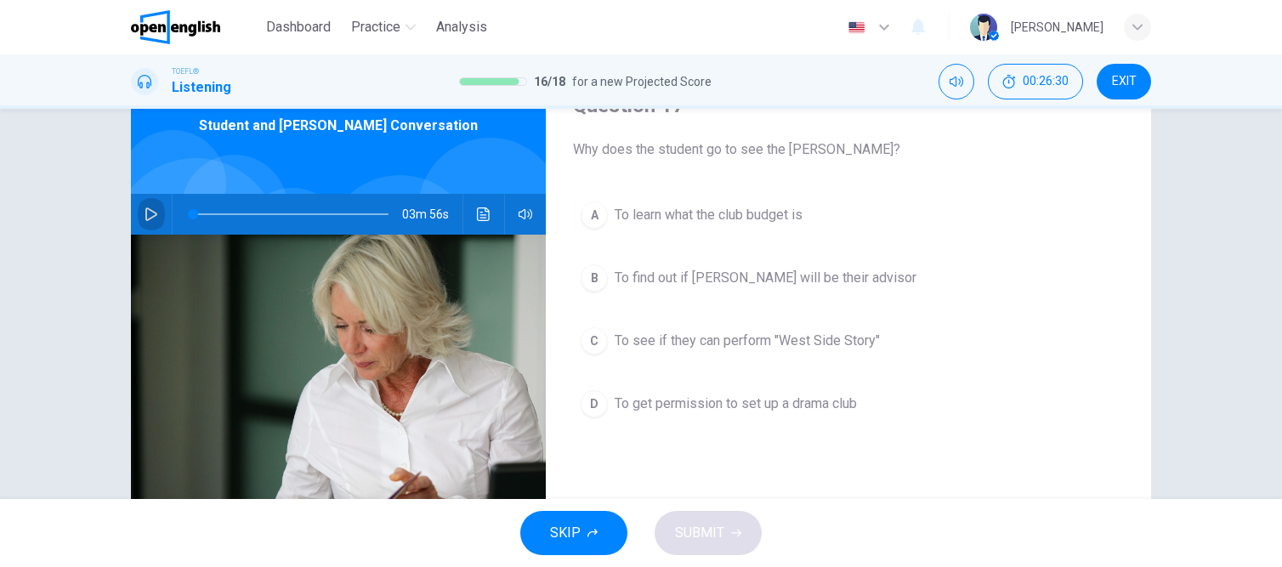
click at [145, 216] on icon "button" at bounding box center [152, 215] width 14 height 14
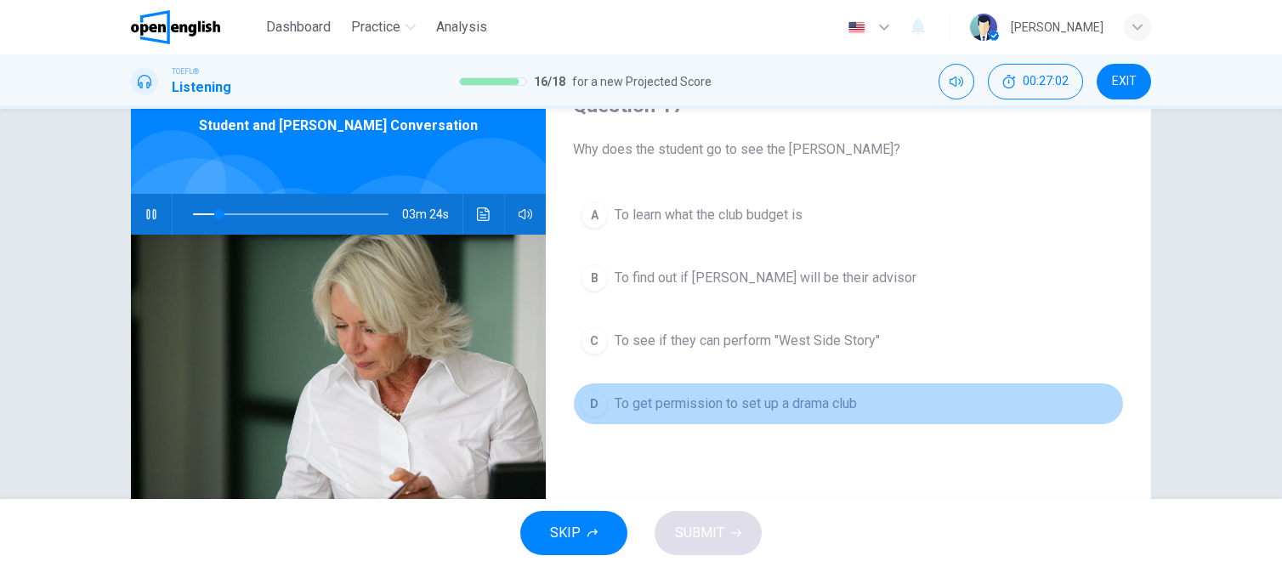
click at [715, 397] on span "To get permission to set up a drama club" at bounding box center [736, 404] width 242 height 20
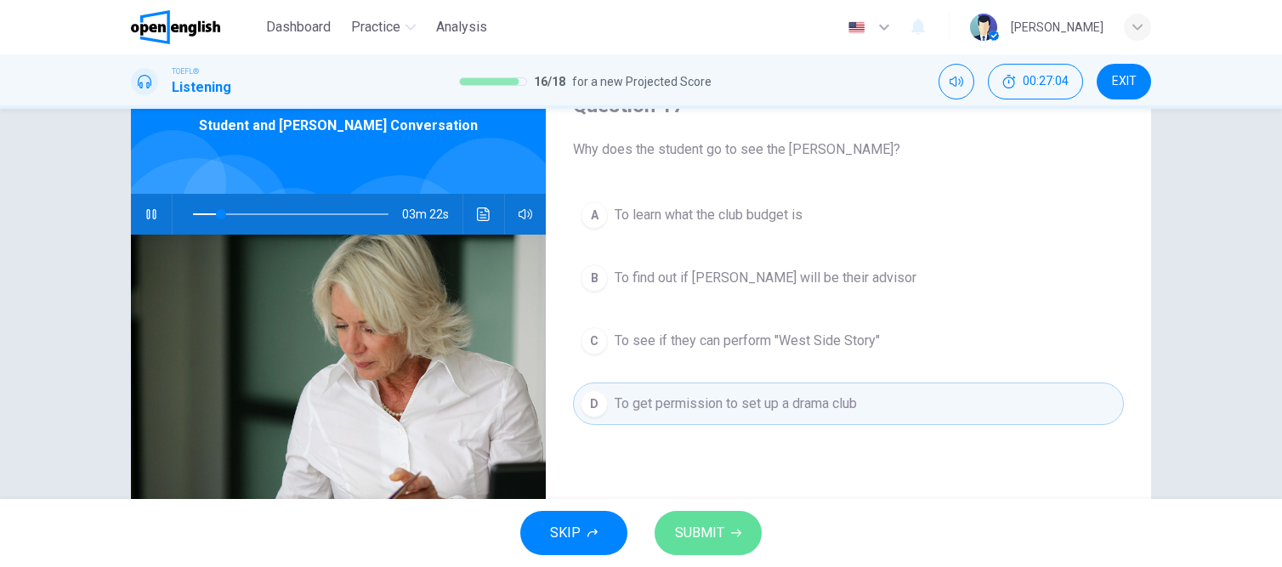
click at [702, 536] on span "SUBMIT" at bounding box center [699, 533] width 49 height 24
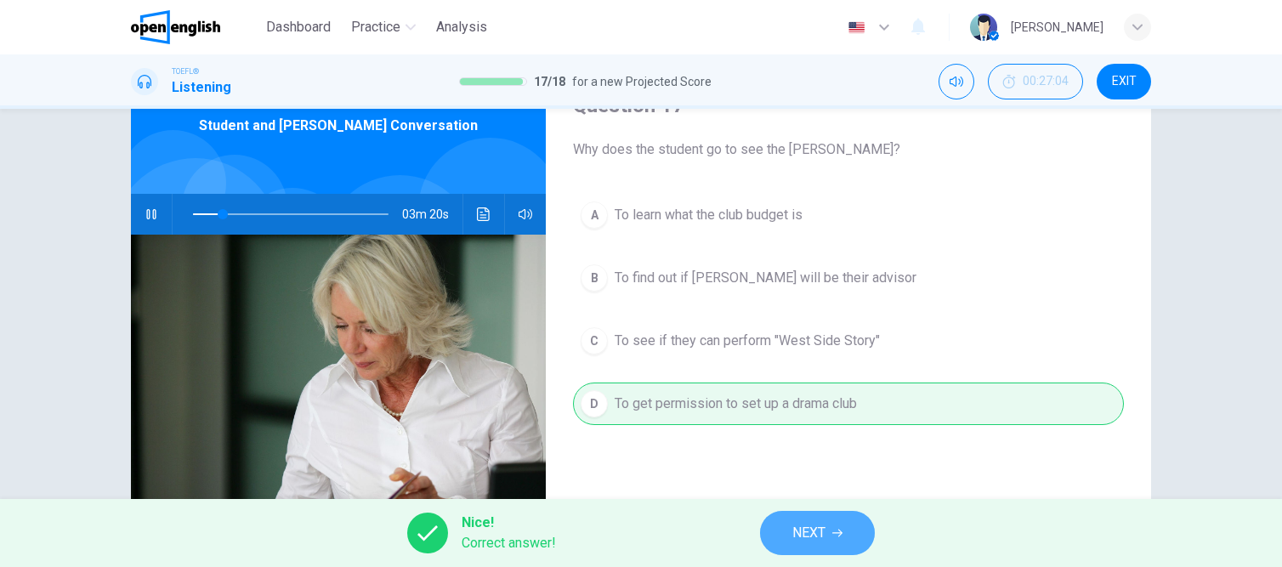
click at [803, 537] on span "NEXT" at bounding box center [809, 533] width 33 height 24
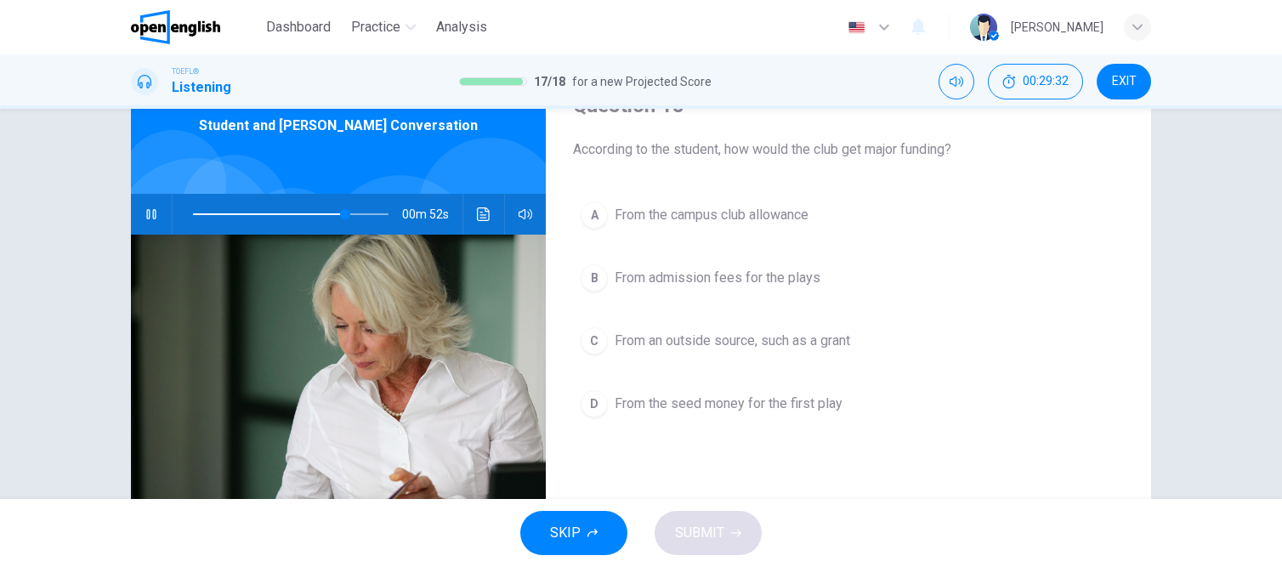
click at [310, 215] on span at bounding box center [291, 214] width 196 height 24
click at [724, 406] on span "From the seed money for the first play" at bounding box center [729, 404] width 228 height 20
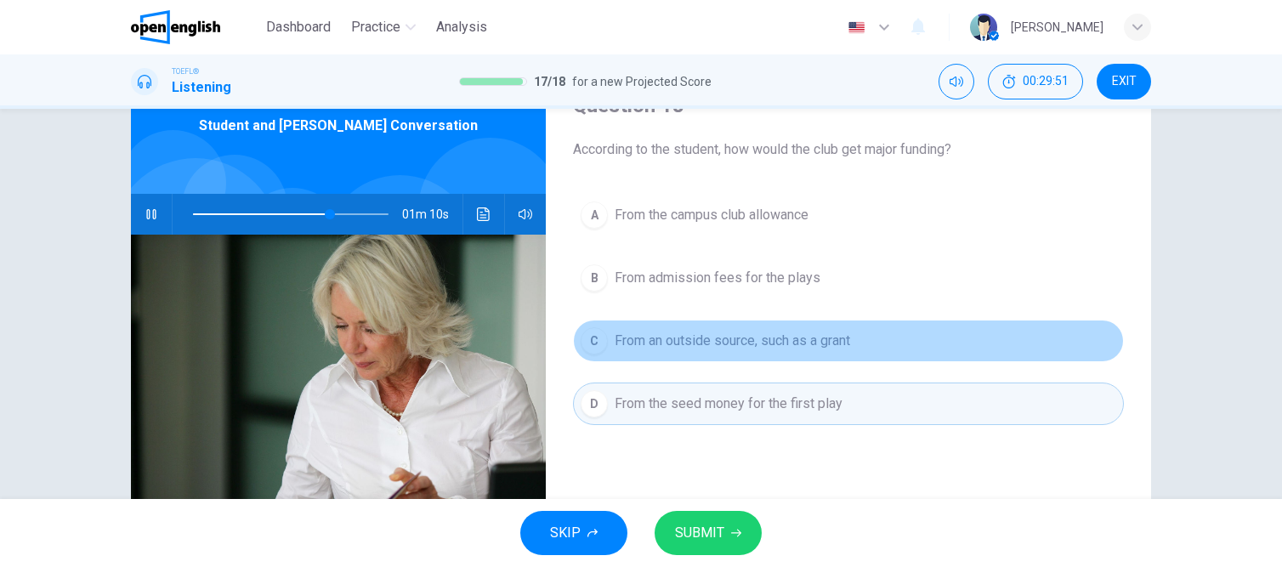
click at [694, 347] on span "From an outside source, such as a grant" at bounding box center [733, 341] width 236 height 20
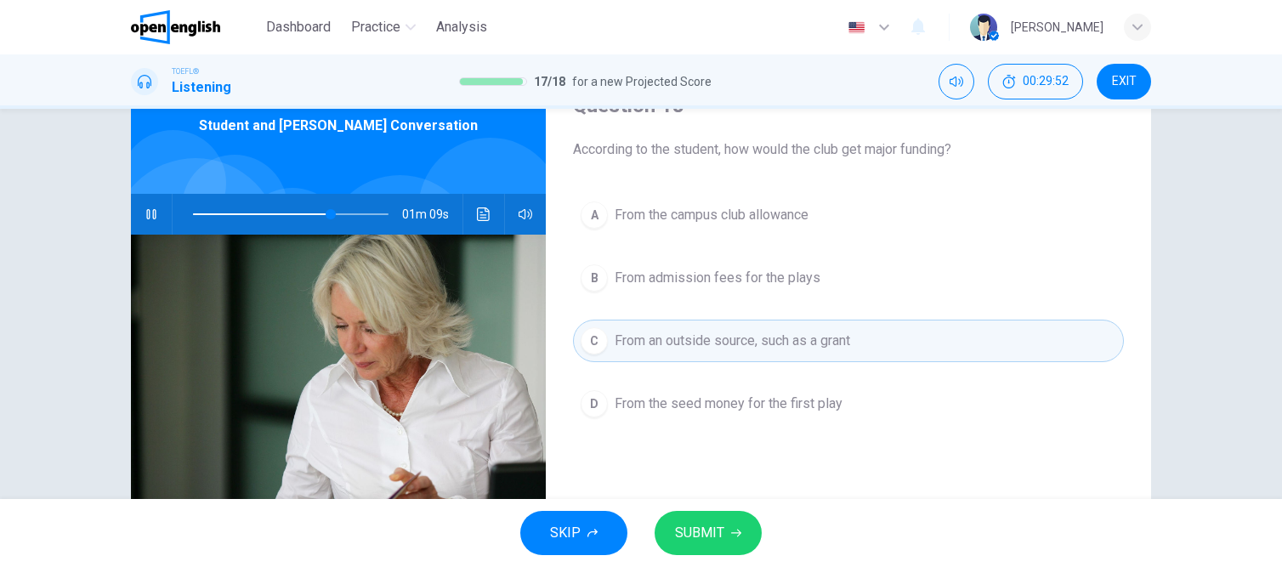
click at [704, 535] on span "SUBMIT" at bounding box center [699, 533] width 49 height 24
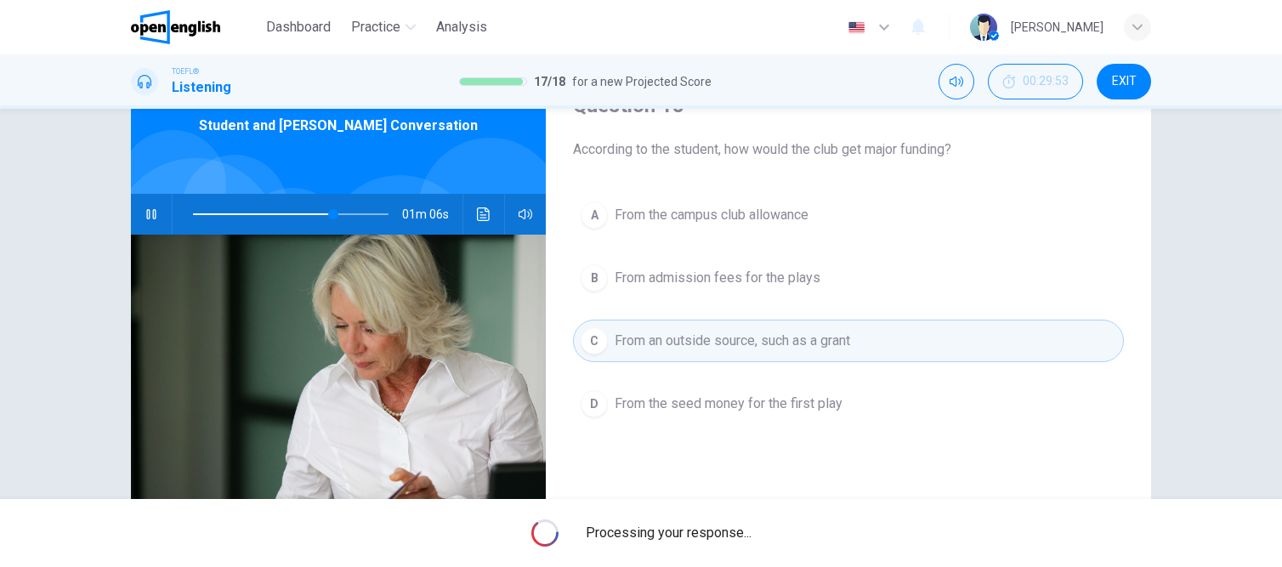
type input "**"
